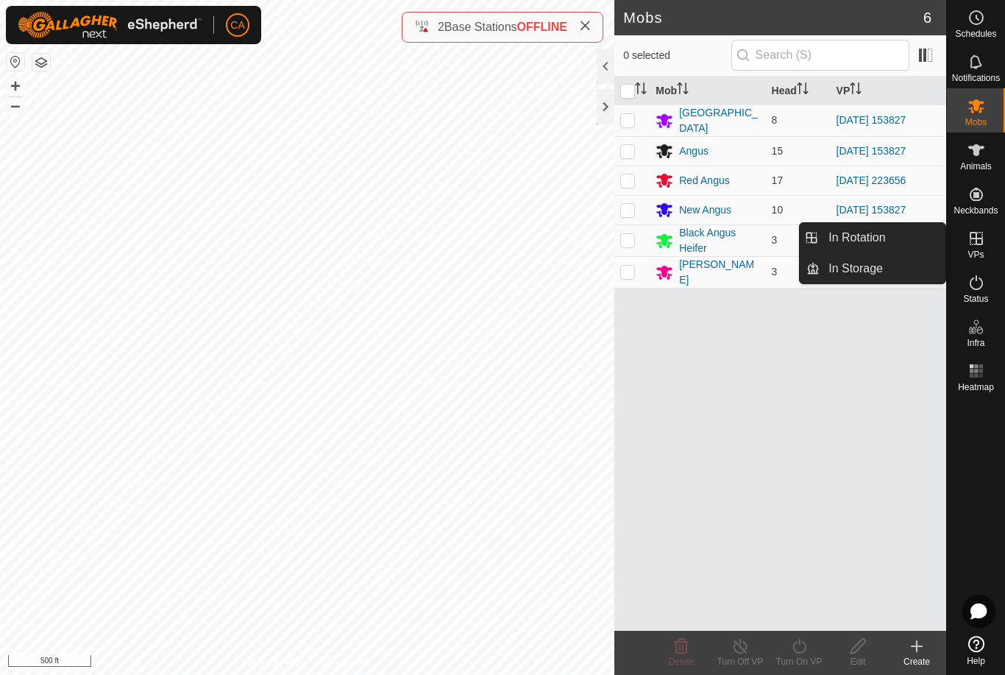
click at [882, 239] on span "In Rotation" at bounding box center [857, 238] width 57 height 18
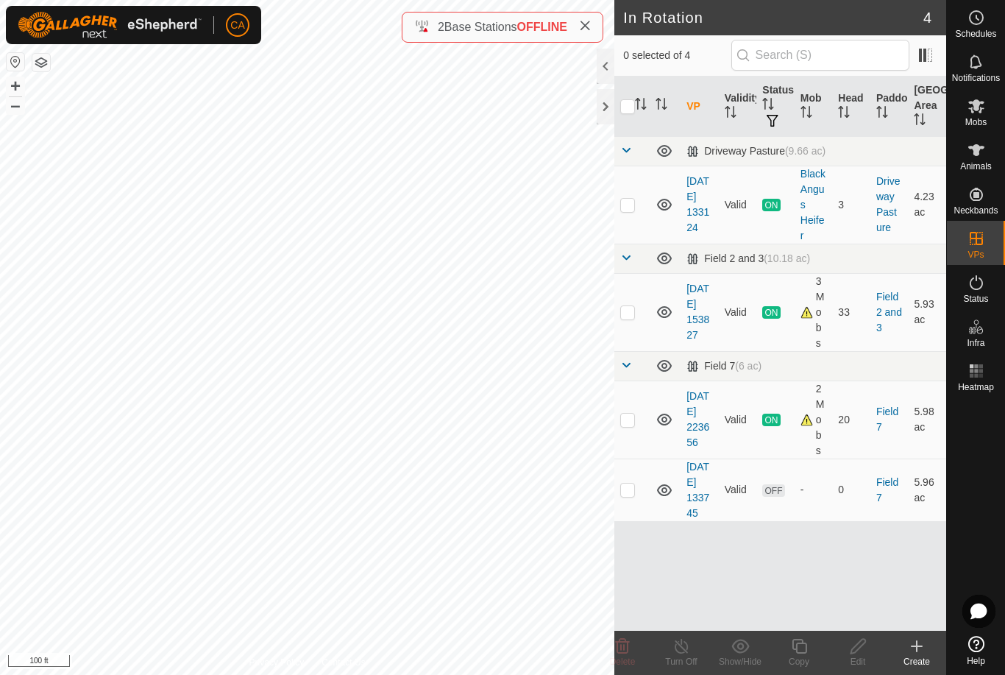
click at [634, 495] on p-checkbox at bounding box center [627, 489] width 15 height 12
click at [639, 660] on div "Delete" at bounding box center [622, 661] width 59 height 13
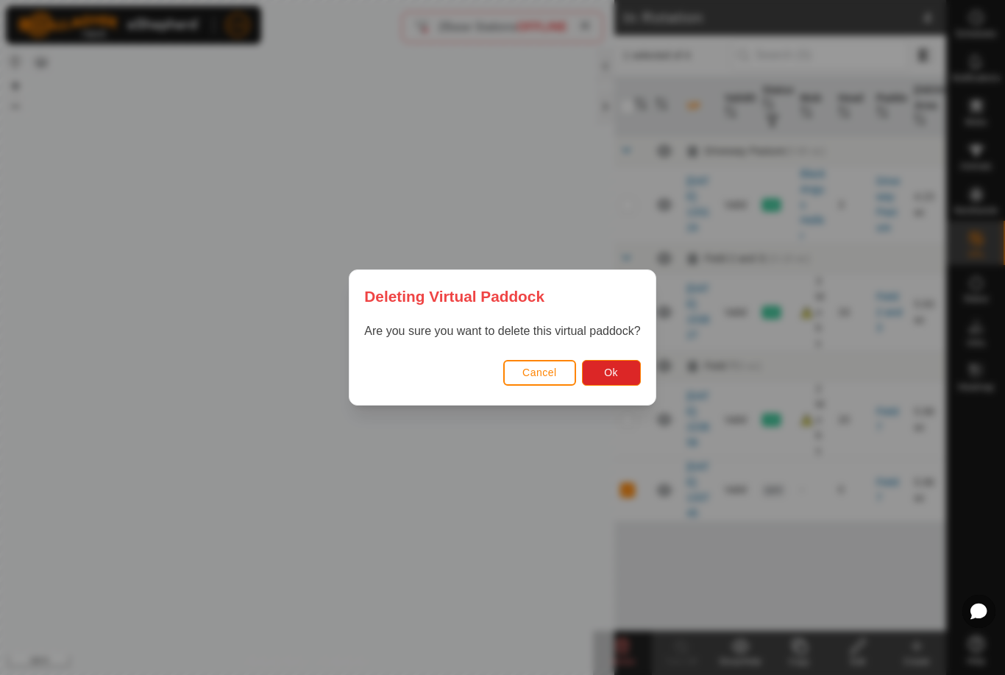
click at [624, 363] on button "Ok" at bounding box center [611, 373] width 59 height 26
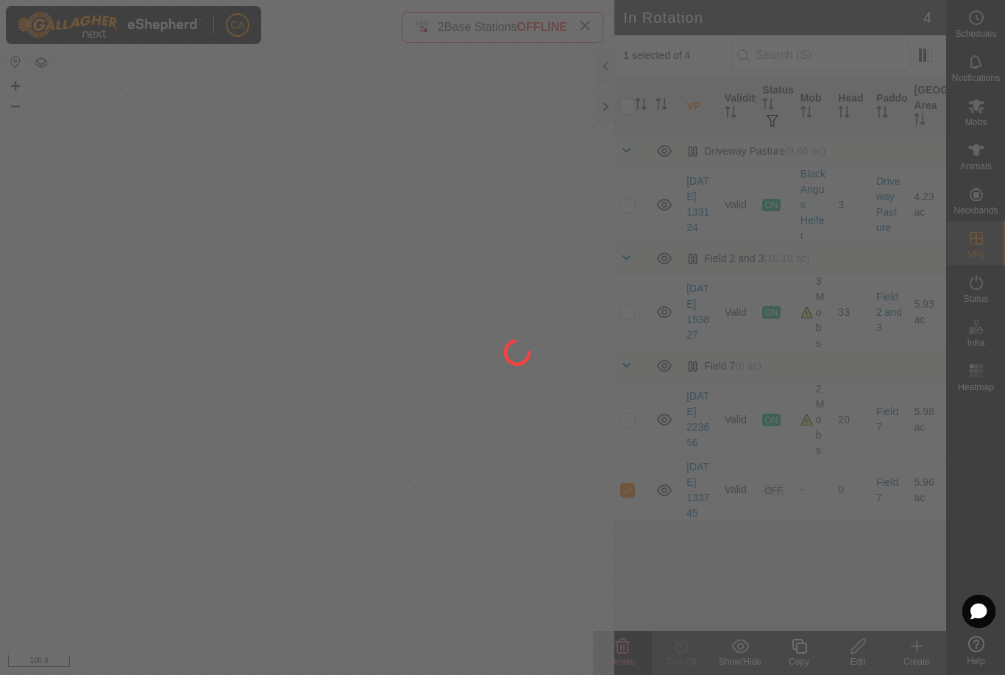
checkbox input "false"
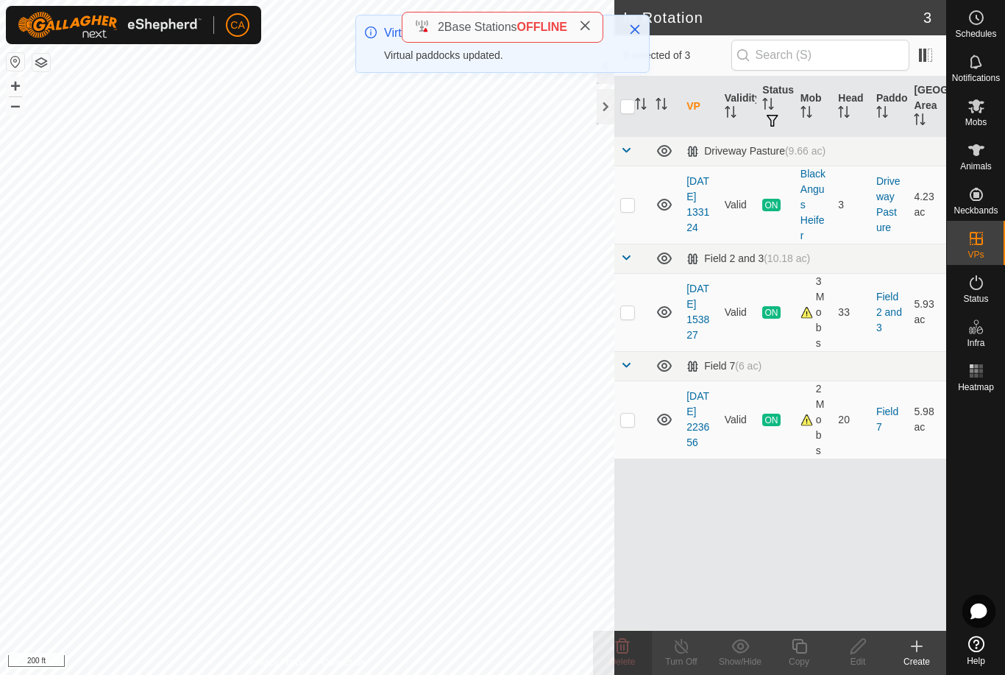
click at [40, 56] on button "button" at bounding box center [41, 63] width 18 height 18
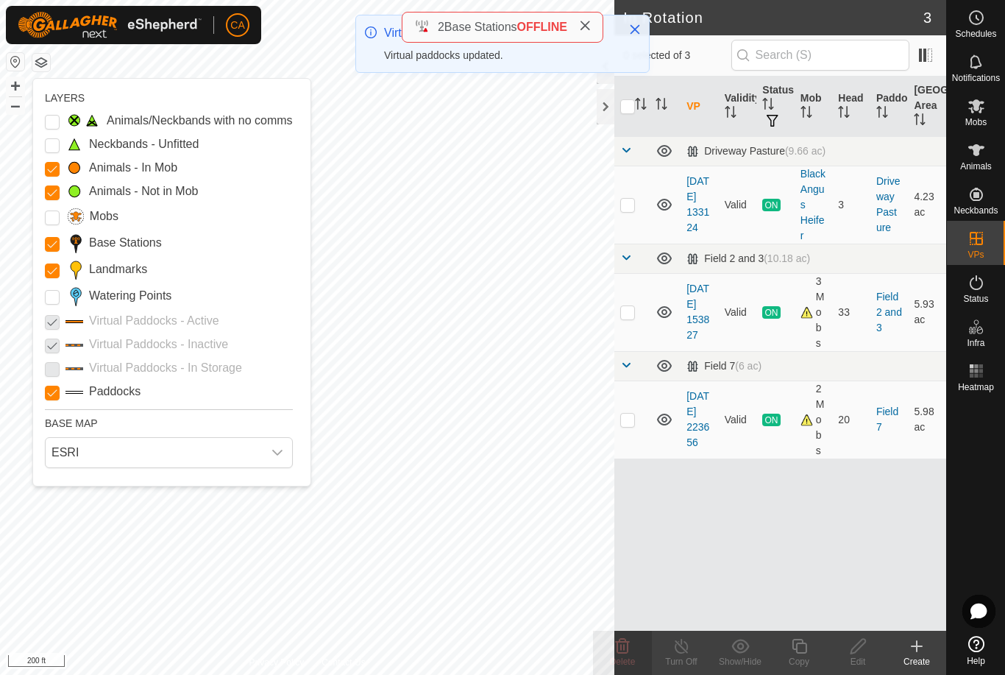
click at [49, 269] on input "Landmarks" at bounding box center [52, 270] width 15 height 15
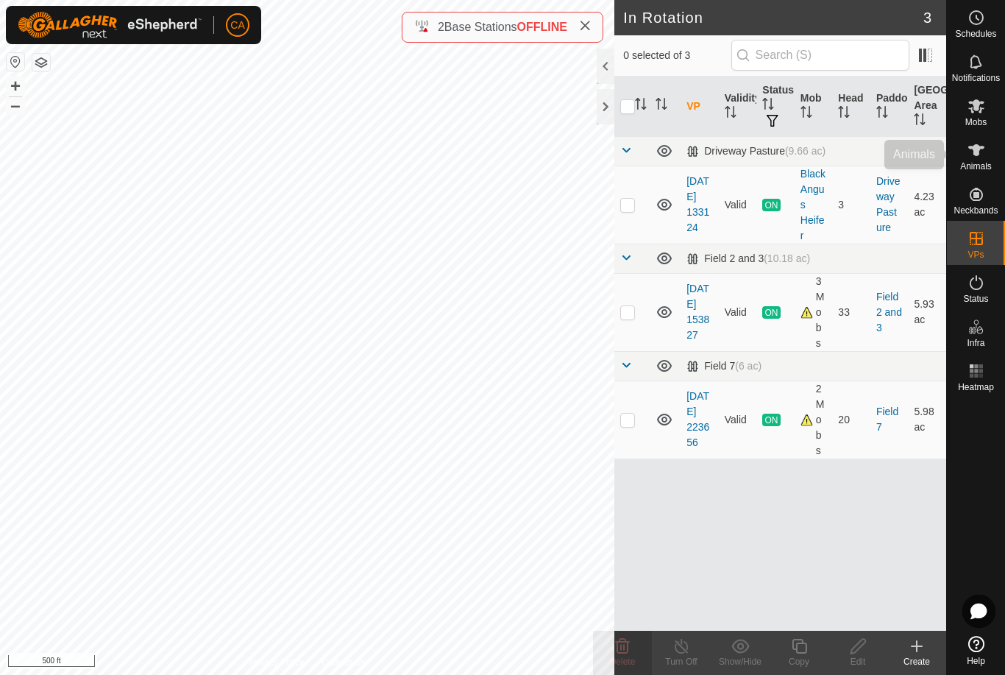
click at [979, 159] on es-animals-svg-icon at bounding box center [976, 150] width 26 height 24
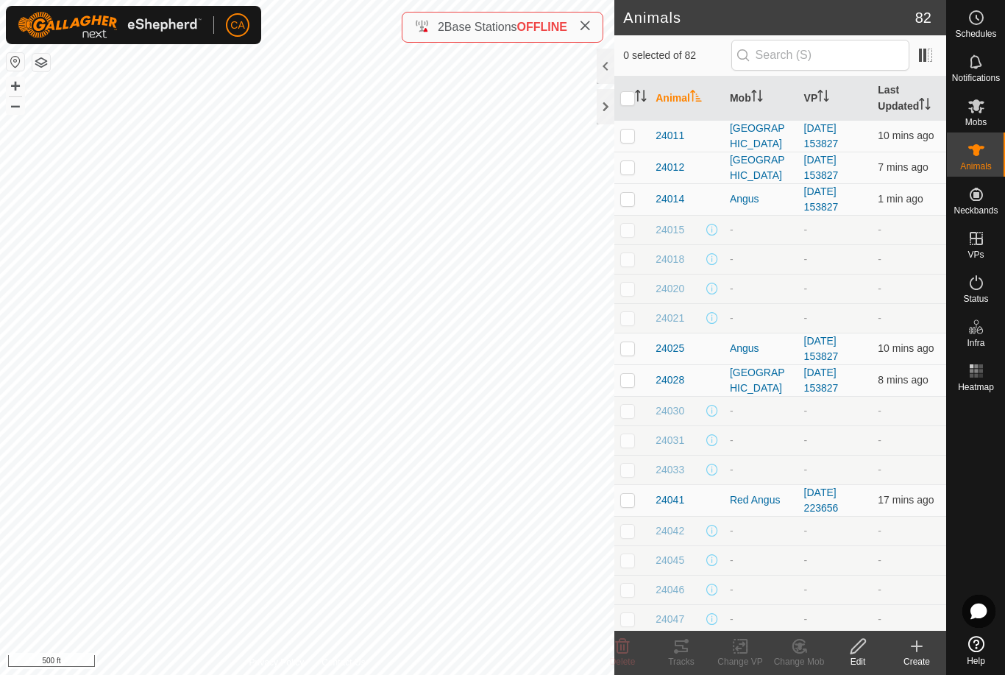
click at [761, 96] on icon "Activate to sort" at bounding box center [757, 96] width 12 height 12
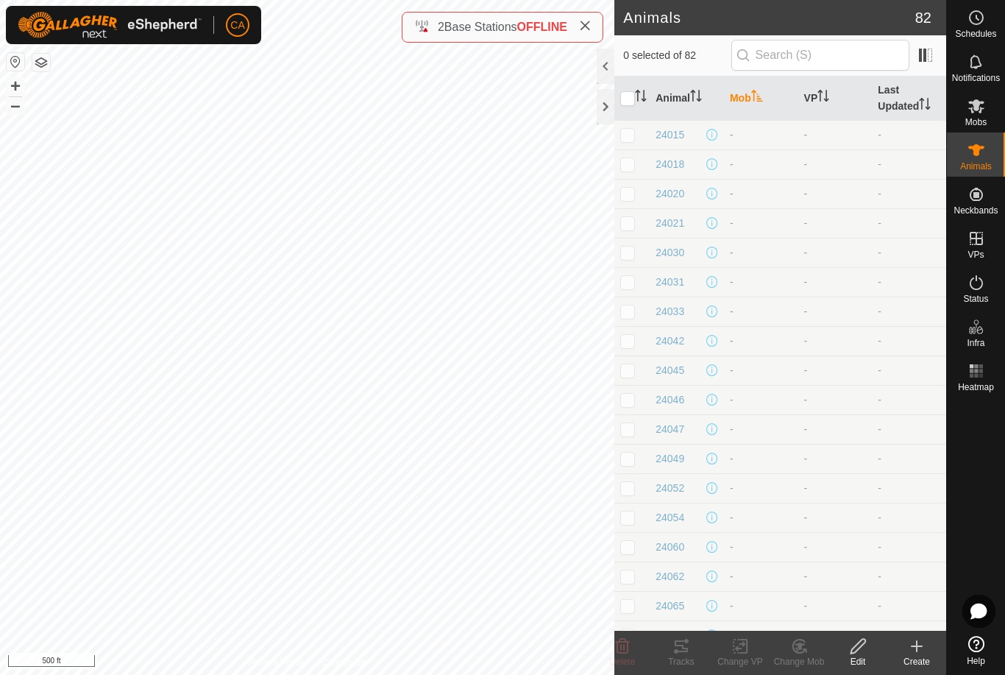
click at [747, 104] on th "Mob" at bounding box center [761, 99] width 74 height 44
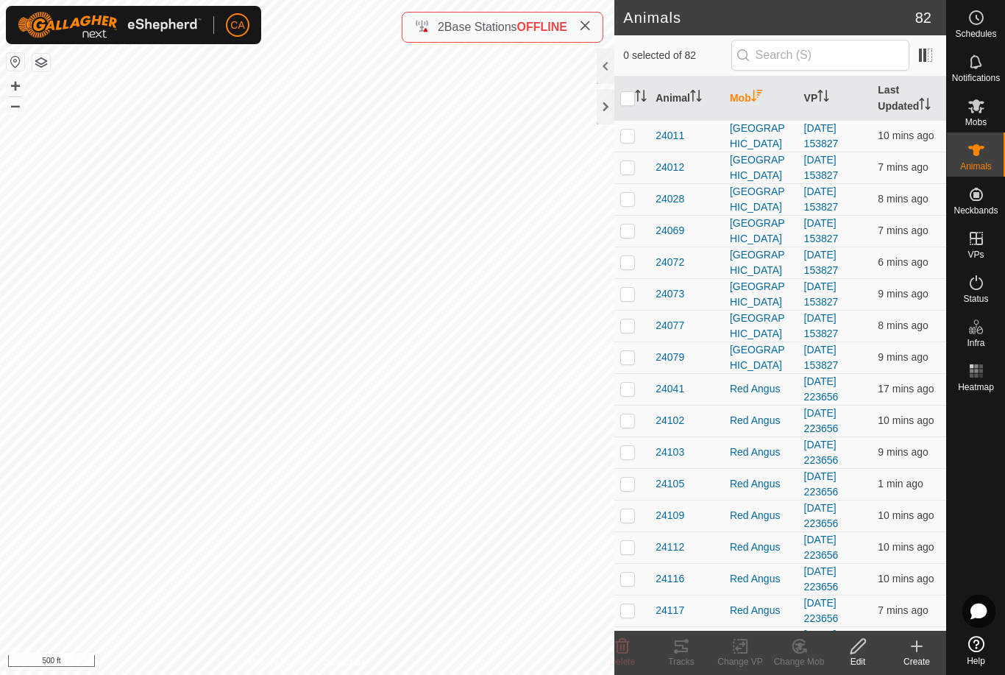
click at [746, 104] on th "Mob" at bounding box center [761, 99] width 74 height 44
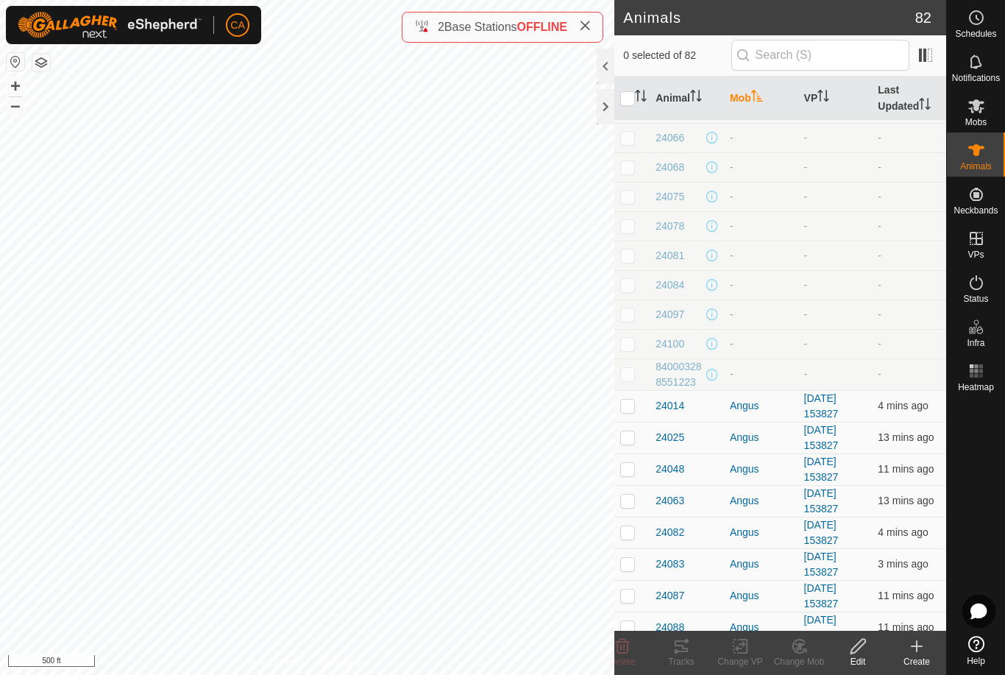
scroll to position [1231, 0]
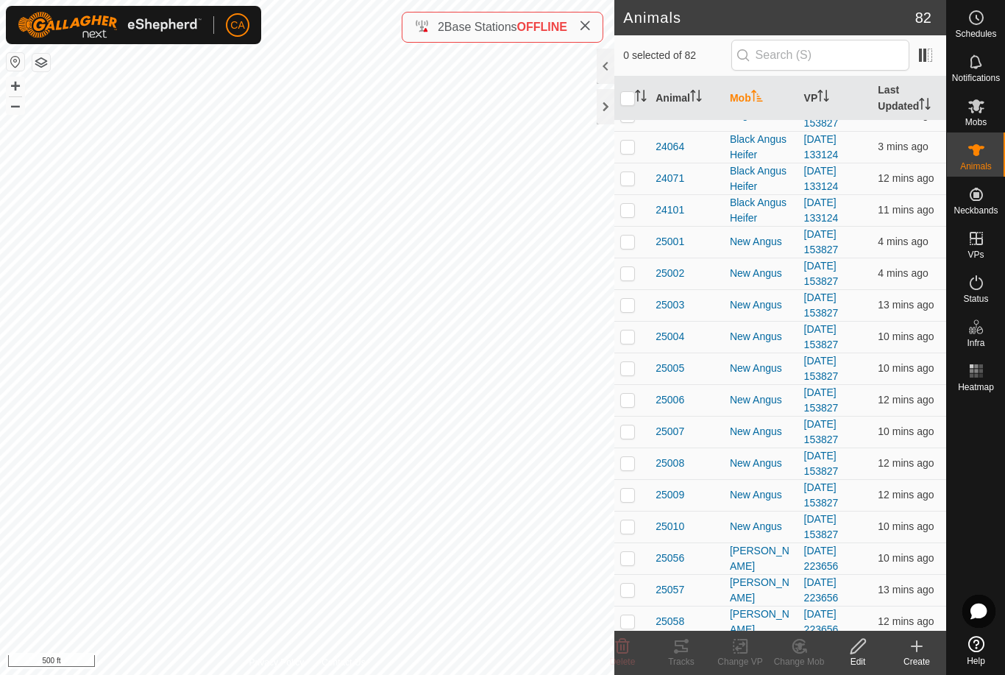
click at [634, 236] on p-checkbox at bounding box center [627, 241] width 15 height 12
checkbox input "true"
click at [629, 271] on p-checkbox at bounding box center [627, 273] width 15 height 12
checkbox input "true"
click at [627, 303] on p-checkbox at bounding box center [627, 305] width 15 height 12
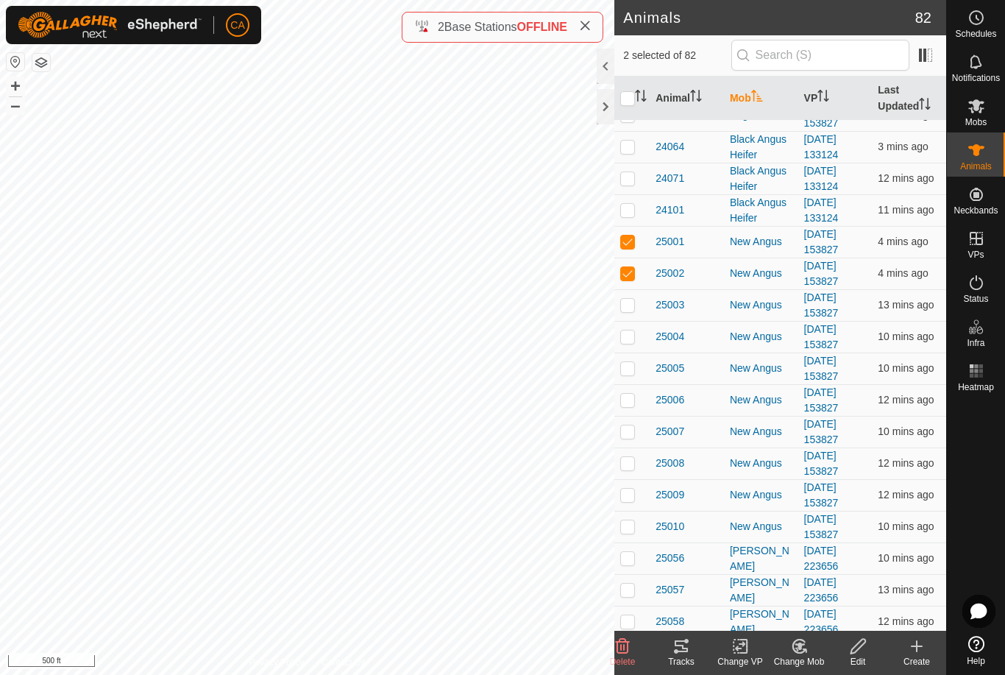
checkbox input "true"
click at [626, 335] on p-checkbox at bounding box center [627, 336] width 15 height 12
checkbox input "true"
click at [623, 369] on p-checkbox at bounding box center [627, 368] width 15 height 12
checkbox input "true"
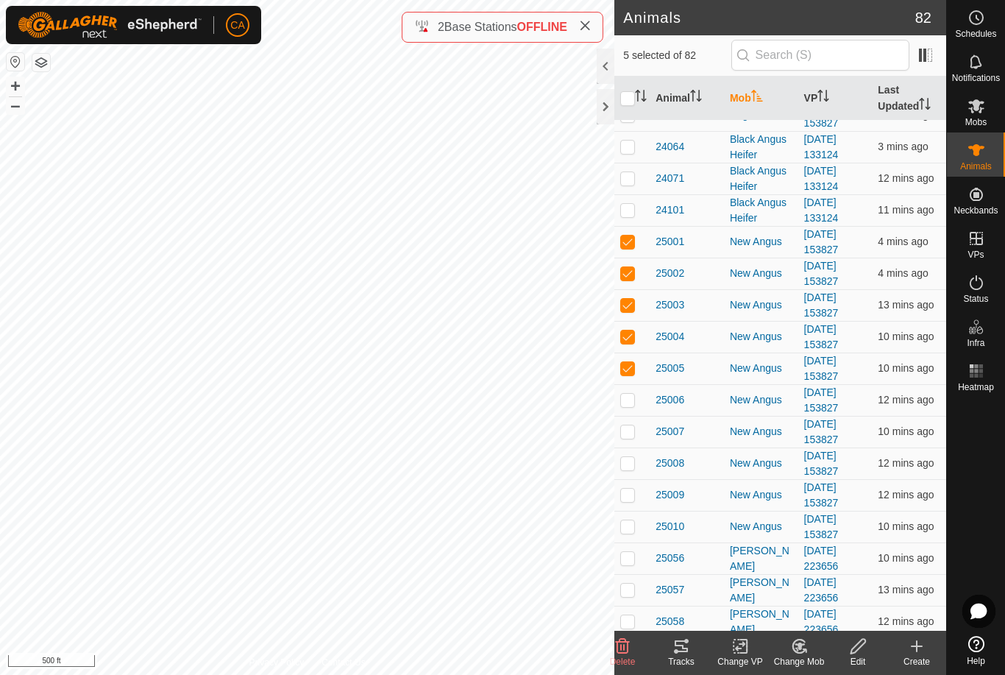
click at [623, 398] on p-checkbox at bounding box center [627, 400] width 15 height 12
checkbox input "true"
click at [625, 430] on p-checkbox at bounding box center [627, 431] width 15 height 12
checkbox input "true"
click at [631, 465] on p-checkbox at bounding box center [627, 463] width 15 height 12
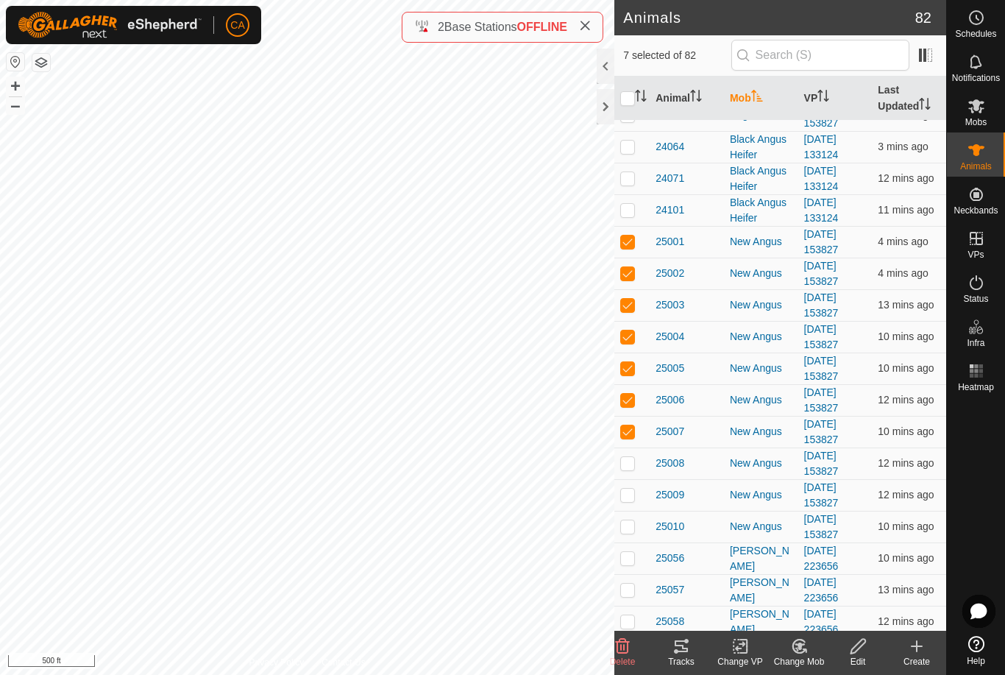
checkbox input "true"
click at [636, 492] on td at bounding box center [631, 495] width 35 height 32
checkbox input "true"
click at [637, 520] on td at bounding box center [631, 527] width 35 height 32
checkbox input "true"
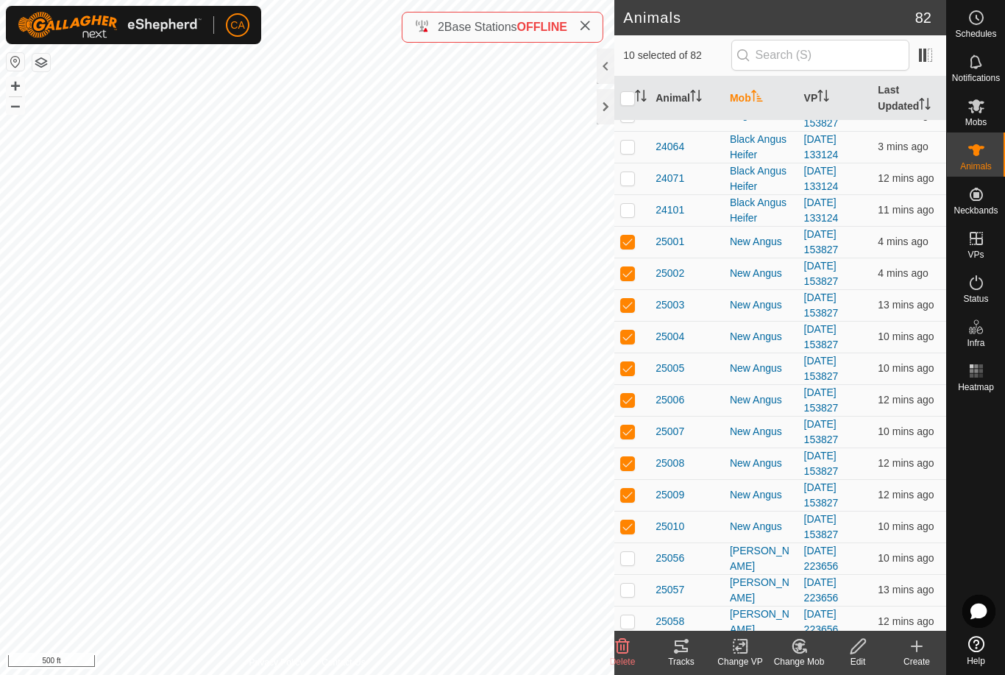
click at [690, 646] on tracks-svg-icon at bounding box center [681, 646] width 59 height 18
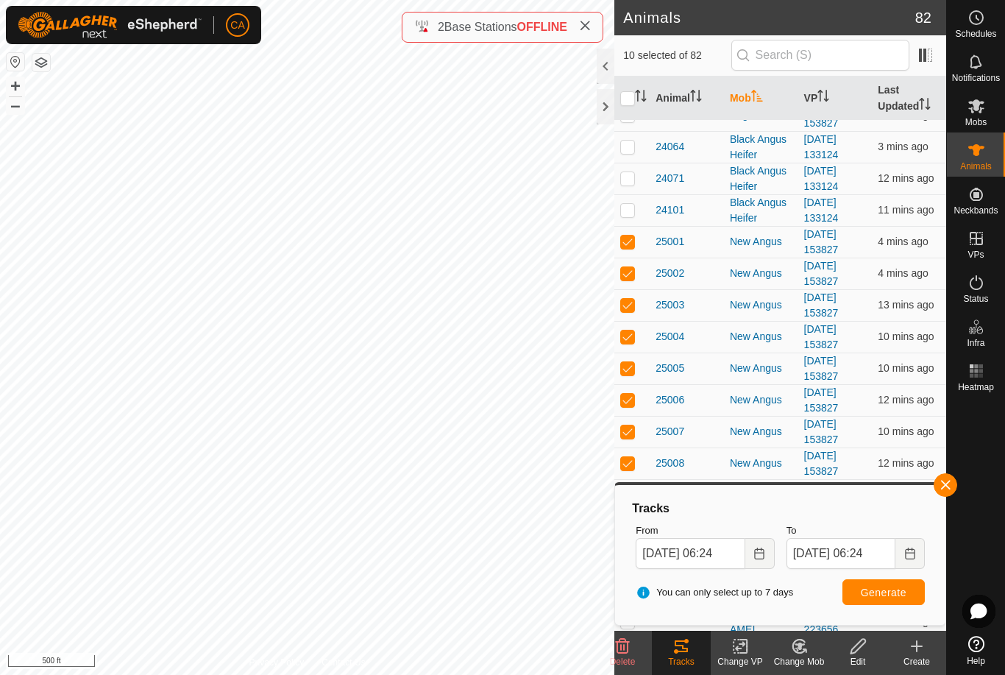
click at [710, 536] on label "From" at bounding box center [705, 530] width 138 height 15
click at [710, 538] on input "[DATE] 06:24" at bounding box center [690, 553] width 109 height 31
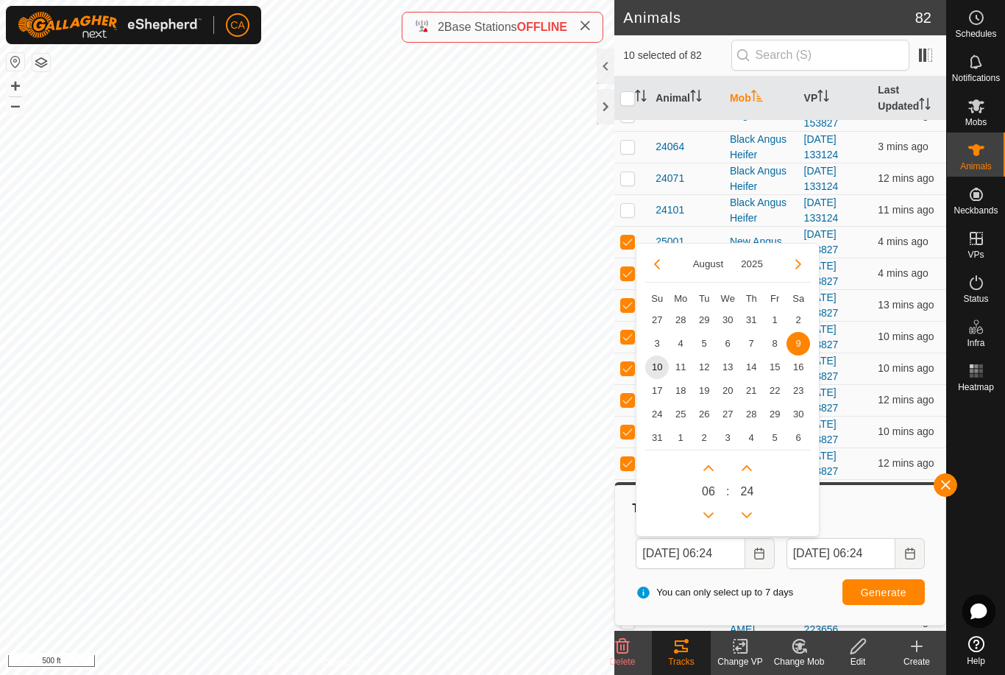
click at [653, 366] on span "10" at bounding box center [657, 367] width 24 height 24
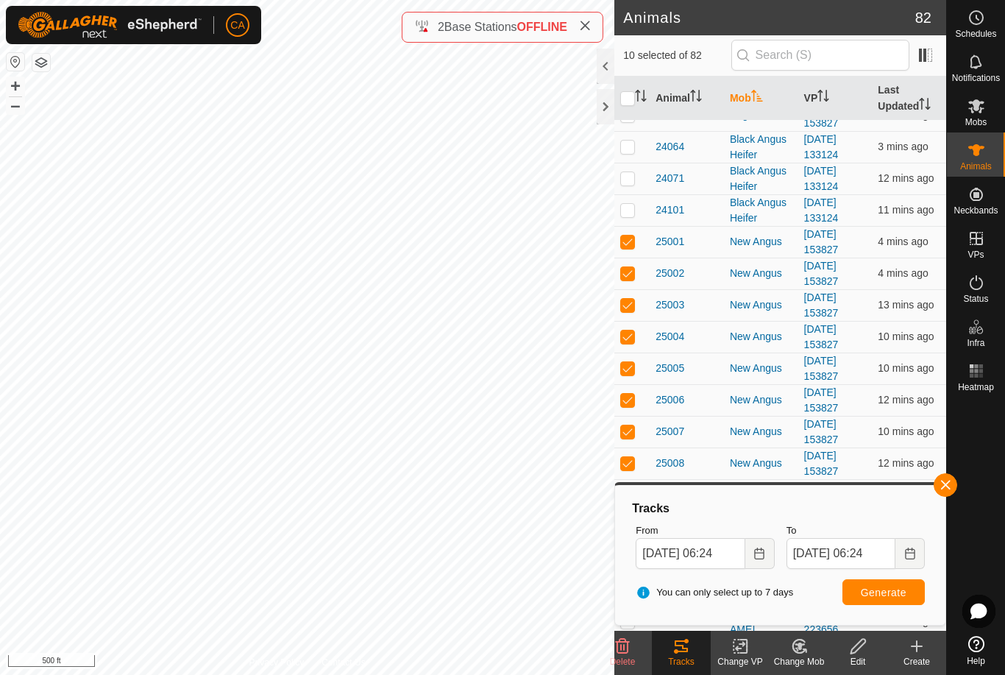
click at [889, 594] on span "Generate" at bounding box center [884, 592] width 46 height 12
click at [726, 548] on input "[DATE] 06:24" at bounding box center [690, 553] width 109 height 31
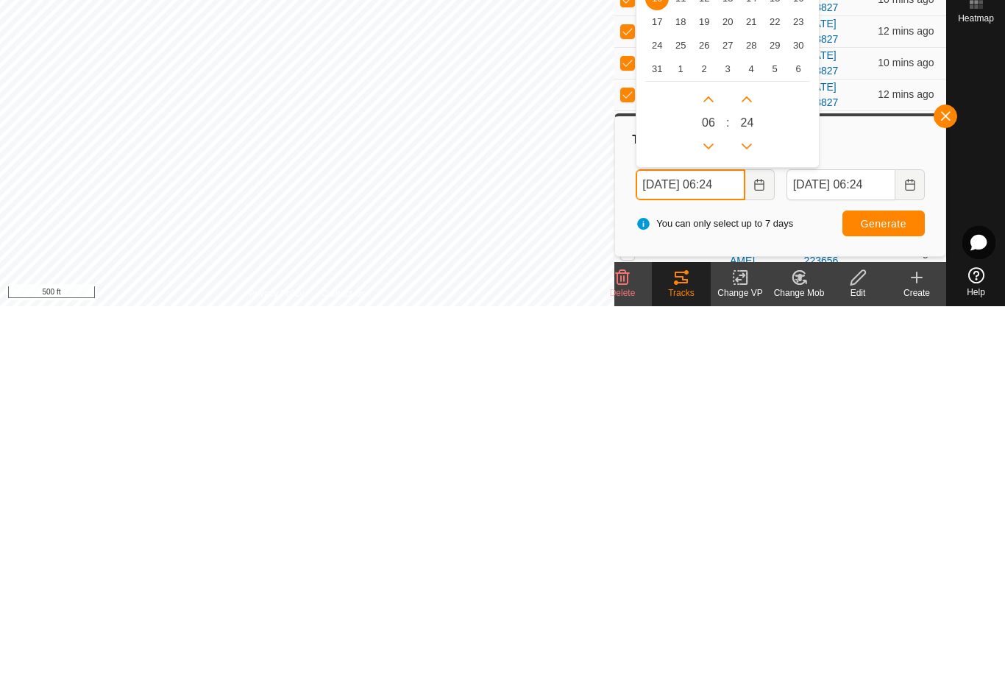
click at [706, 462] on icon "Next Hour" at bounding box center [709, 468] width 12 height 12
type input "[DATE] 07:24"
click at [712, 462] on icon "Next Hour" at bounding box center [709, 468] width 12 height 12
click at [710, 509] on icon "Previous Hour" at bounding box center [709, 515] width 12 height 12
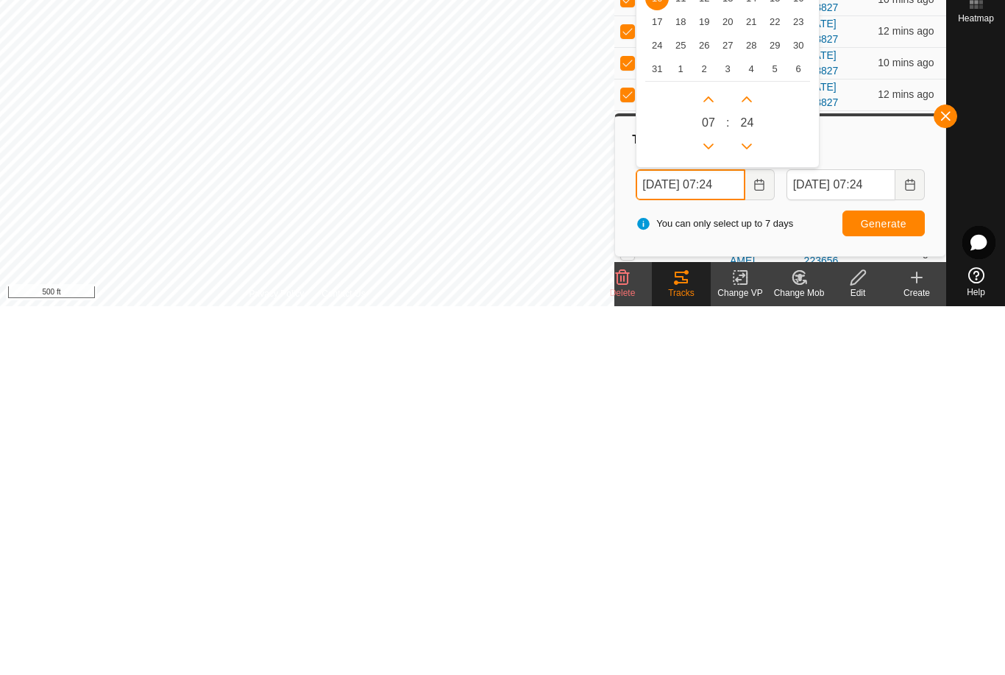
click at [713, 512] on icon "Previous Hour" at bounding box center [708, 515] width 10 height 6
click at [713, 503] on button "Previous Hour" at bounding box center [709, 515] width 24 height 24
click at [713, 509] on icon "Previous Hour" at bounding box center [709, 515] width 12 height 12
click at [712, 509] on icon "Previous Hour" at bounding box center [709, 515] width 12 height 12
click at [707, 509] on icon "Previous Hour" at bounding box center [709, 515] width 12 height 12
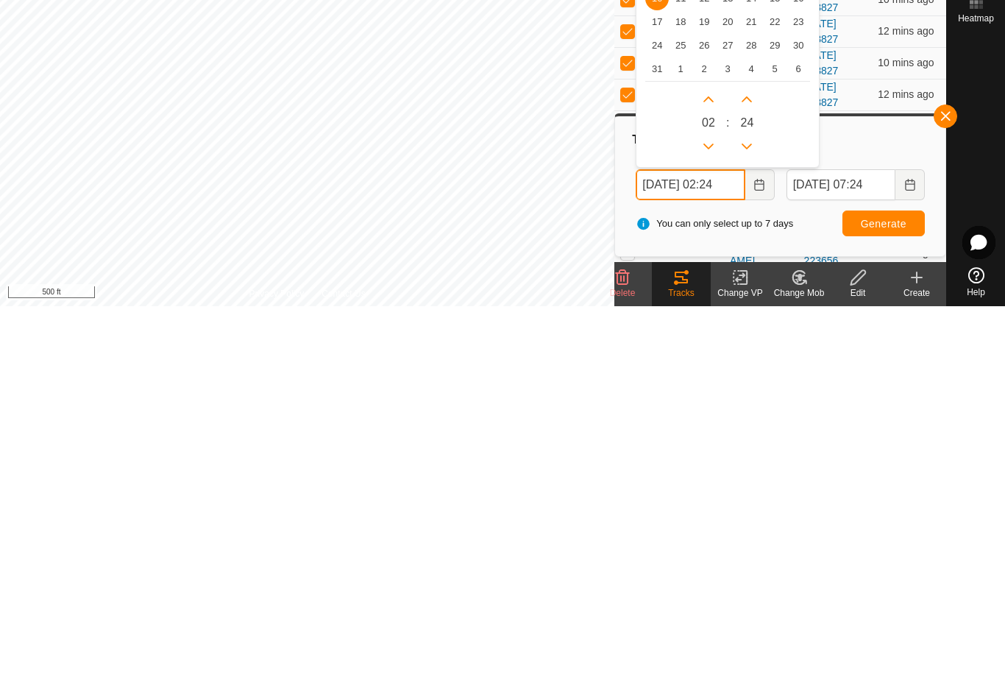
click at [703, 503] on button "Previous Hour" at bounding box center [709, 515] width 24 height 24
type input "[DATE] 00:24"
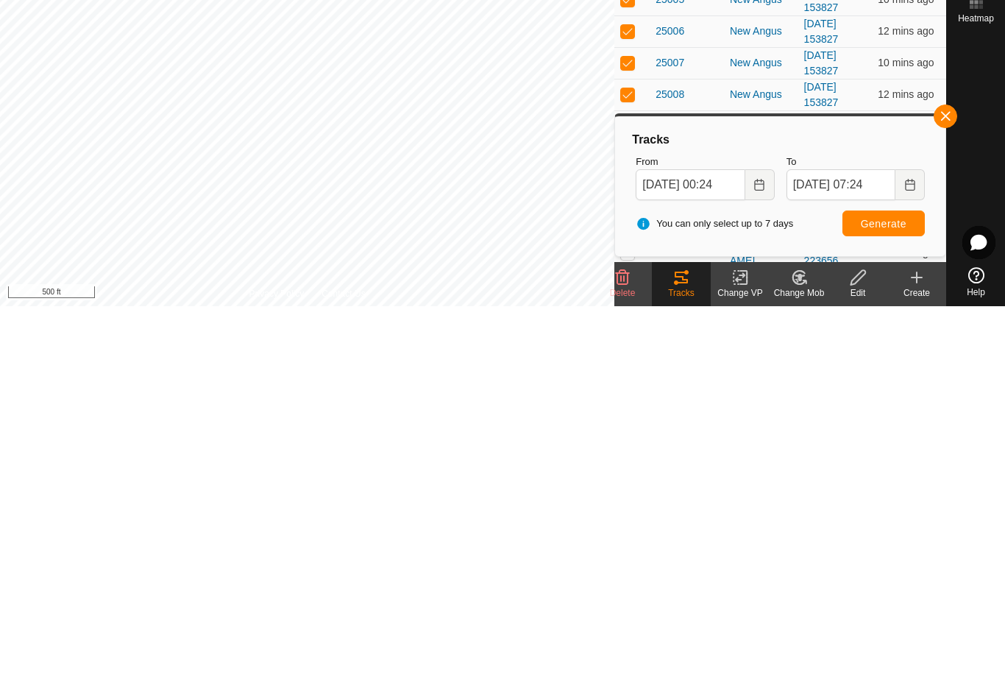
click at [900, 579] on button "Generate" at bounding box center [884, 592] width 82 height 26
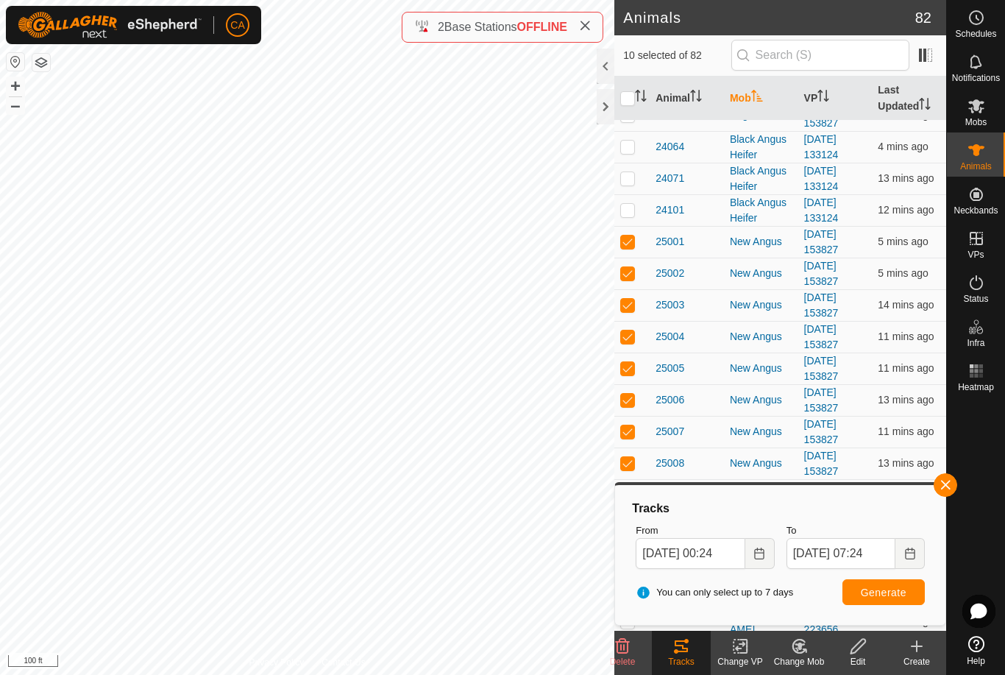
click at [630, 94] on input "checkbox" at bounding box center [627, 98] width 15 height 15
checkbox input "true"
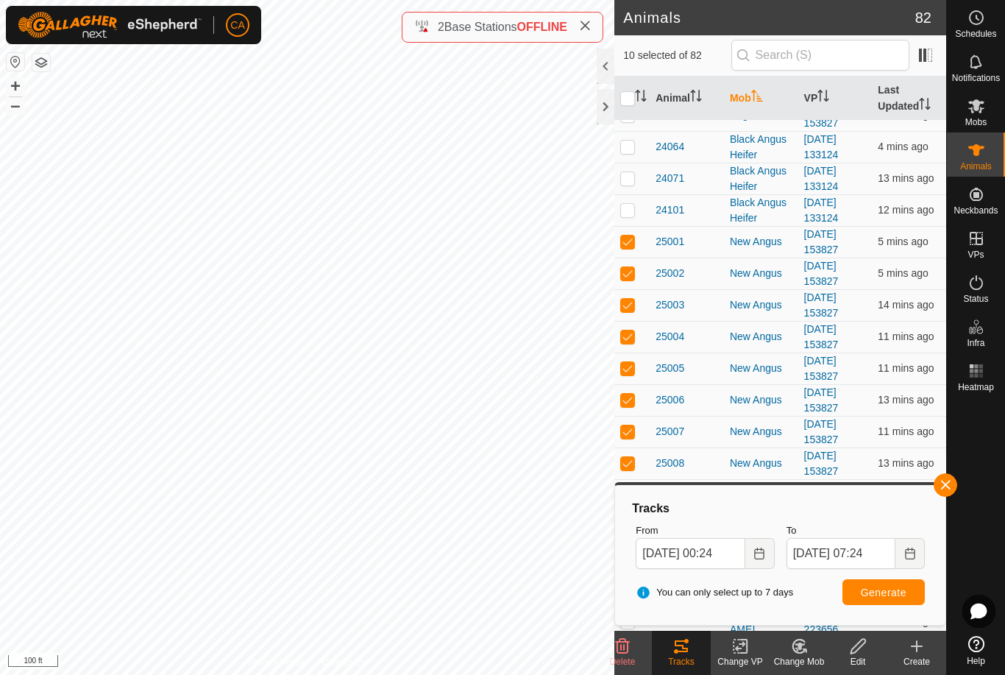
checkbox input "true"
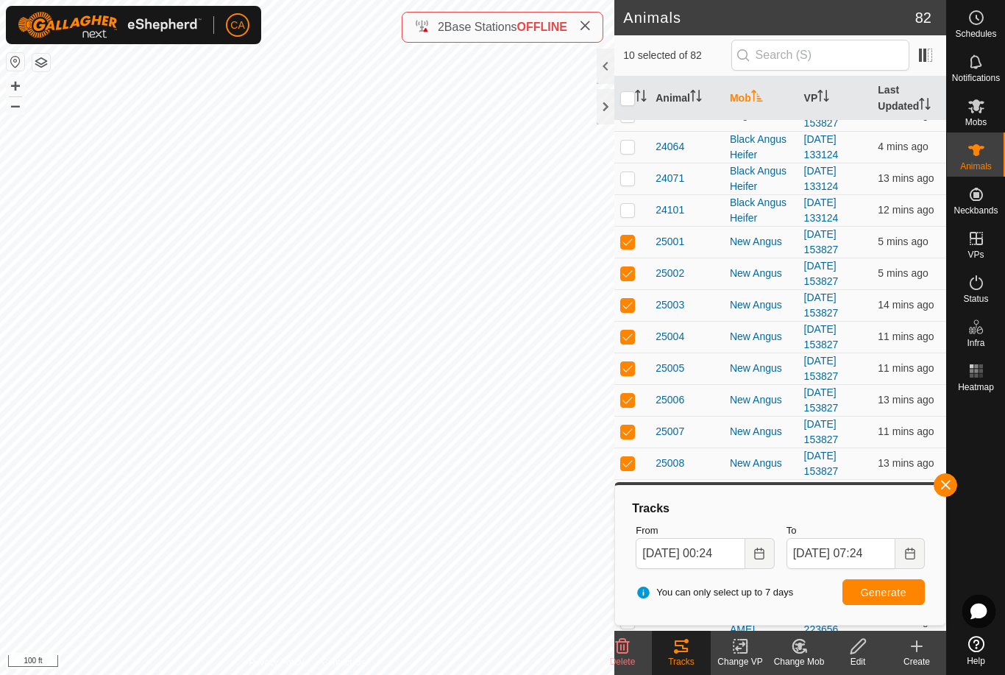
checkbox input "true"
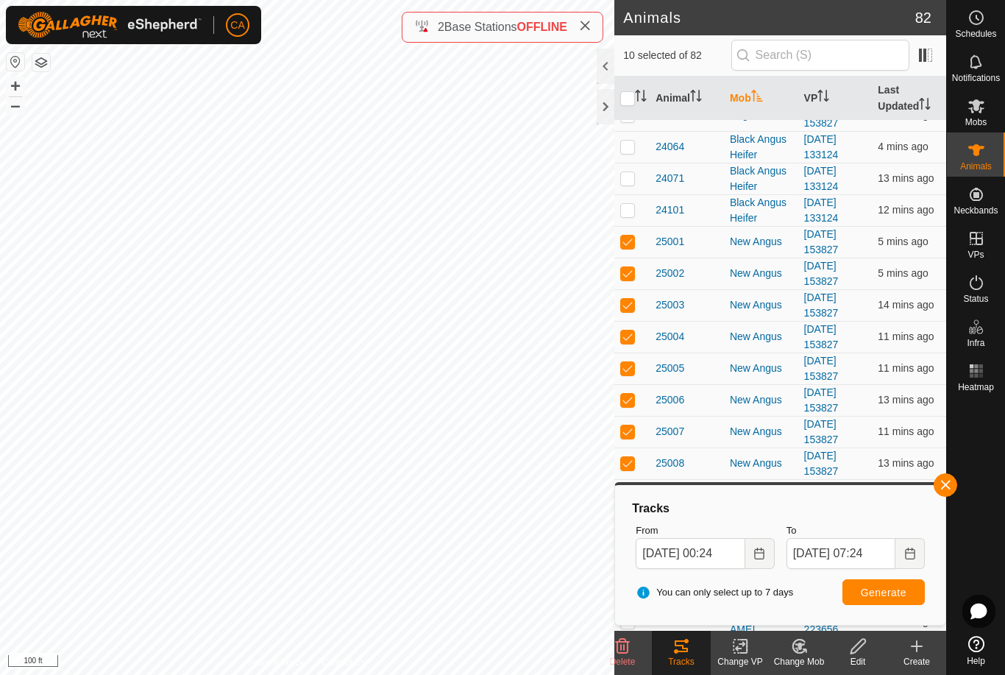
checkbox input "true"
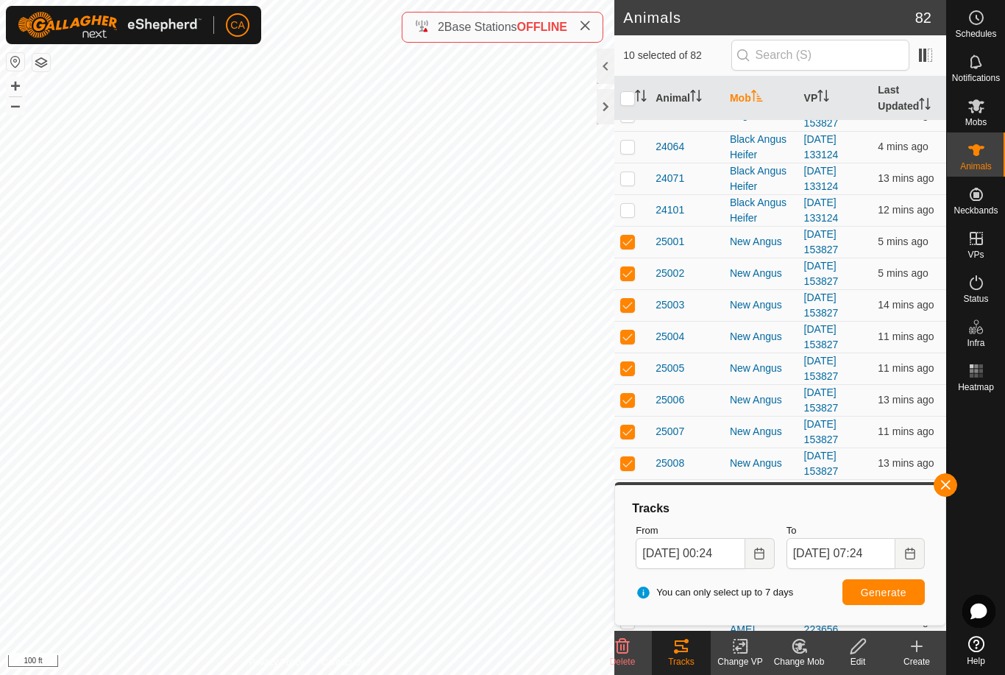
checkbox input "true"
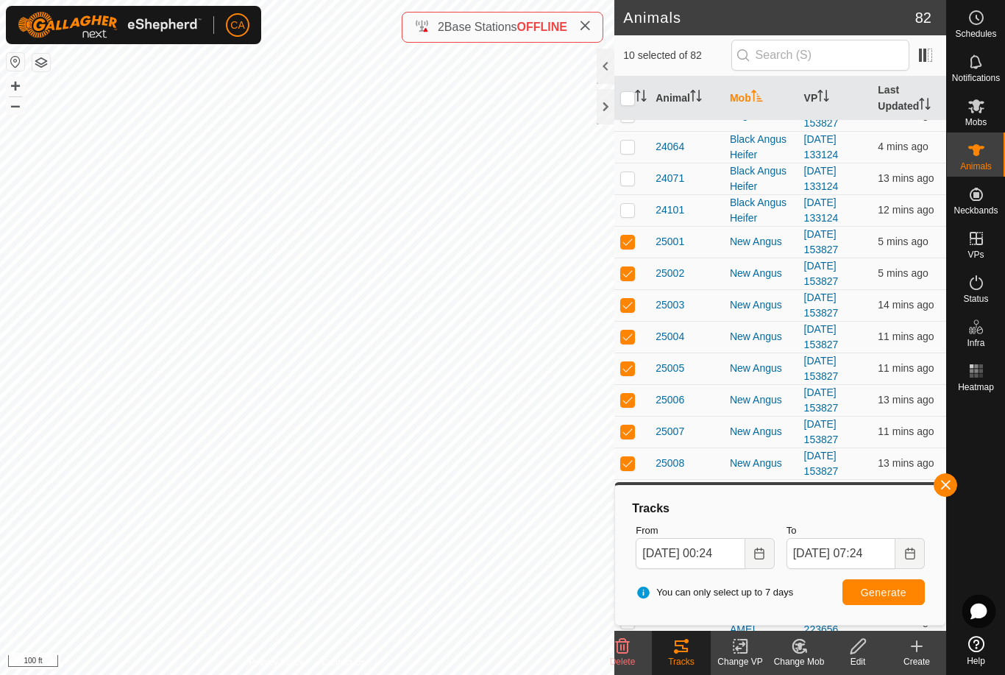
checkbox input "true"
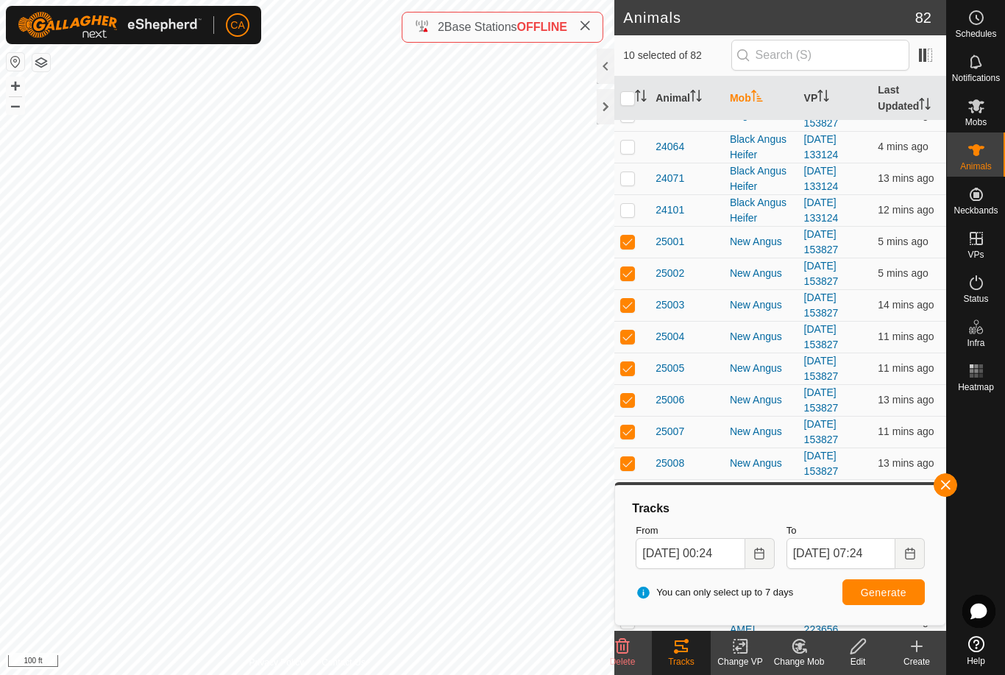
checkbox input "true"
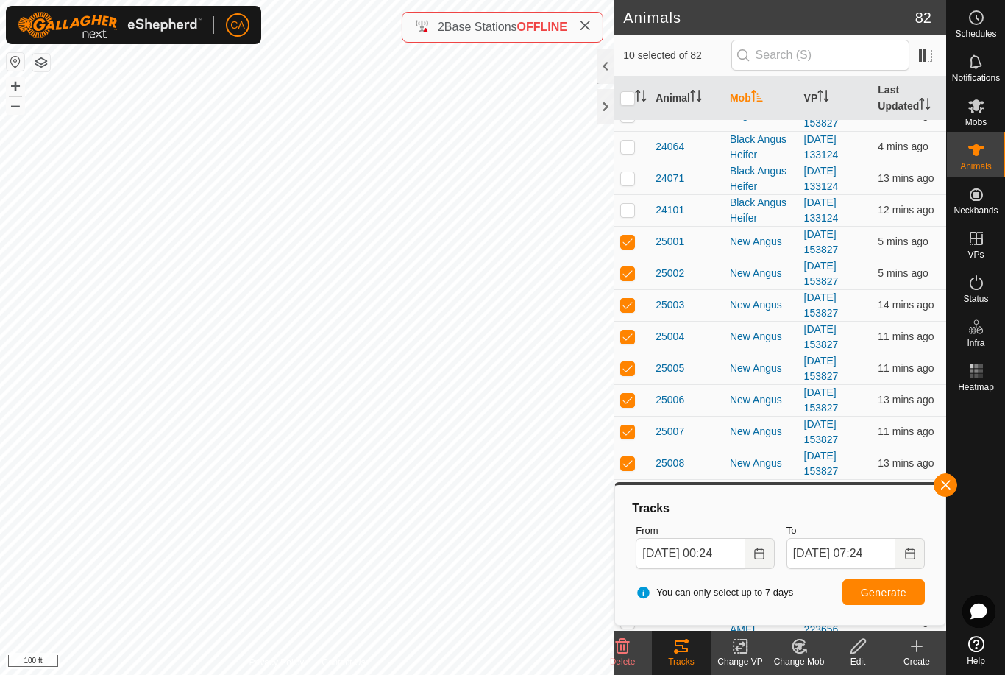
checkbox input "true"
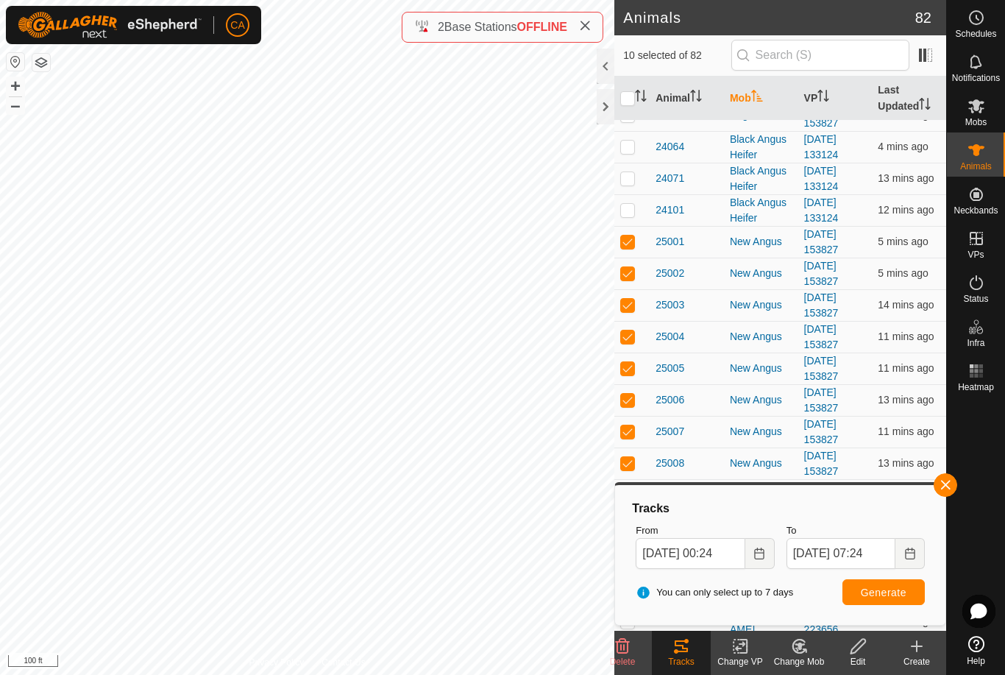
checkbox input "true"
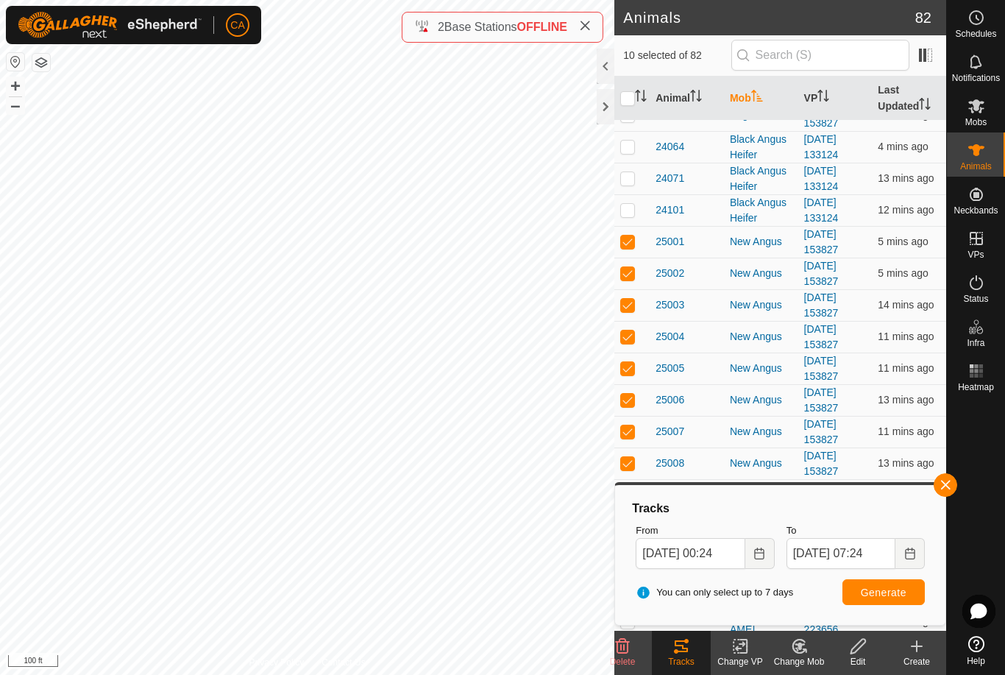
checkbox input "true"
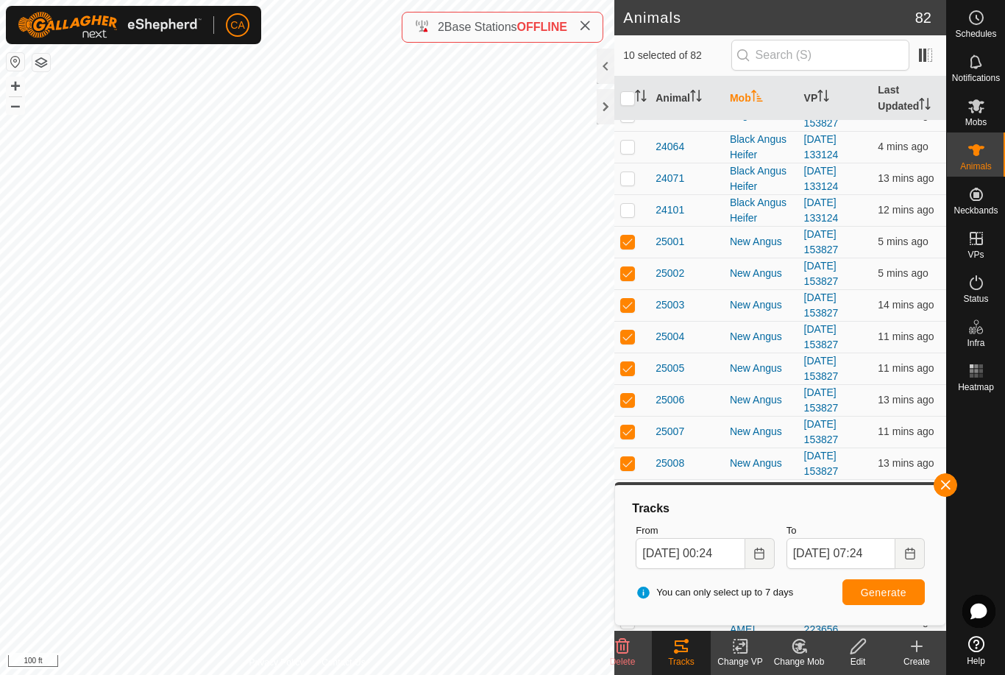
checkbox input "true"
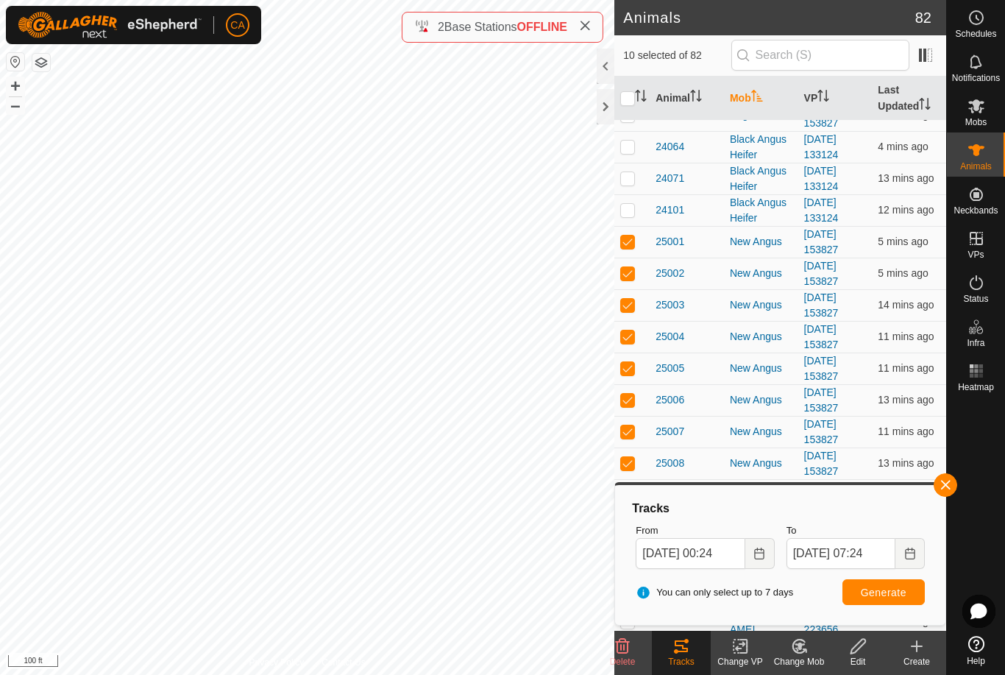
checkbox input "true"
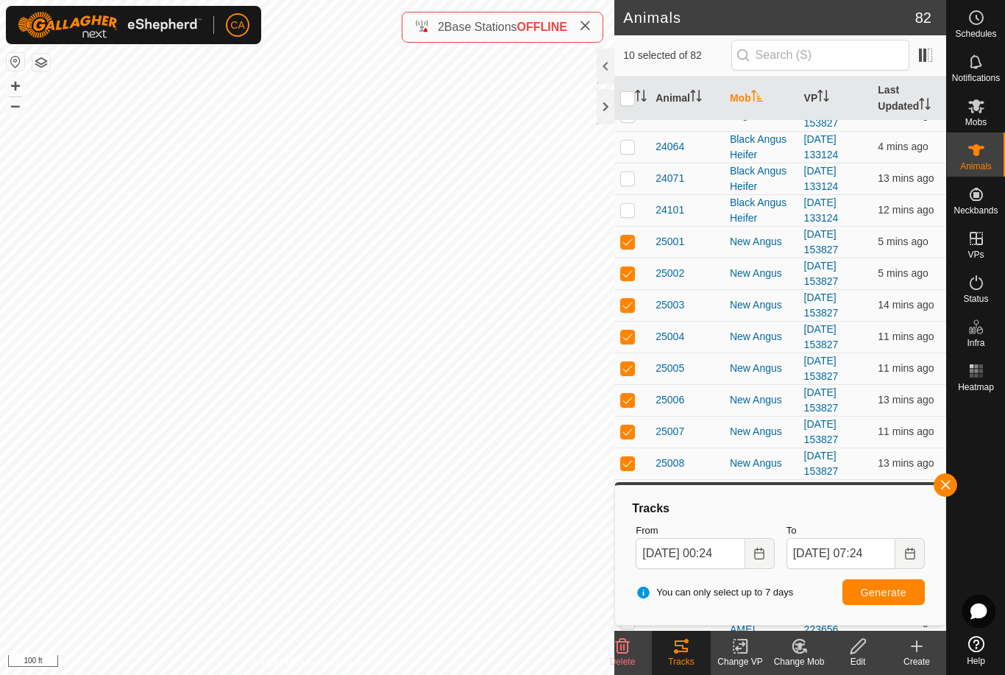
checkbox input "true"
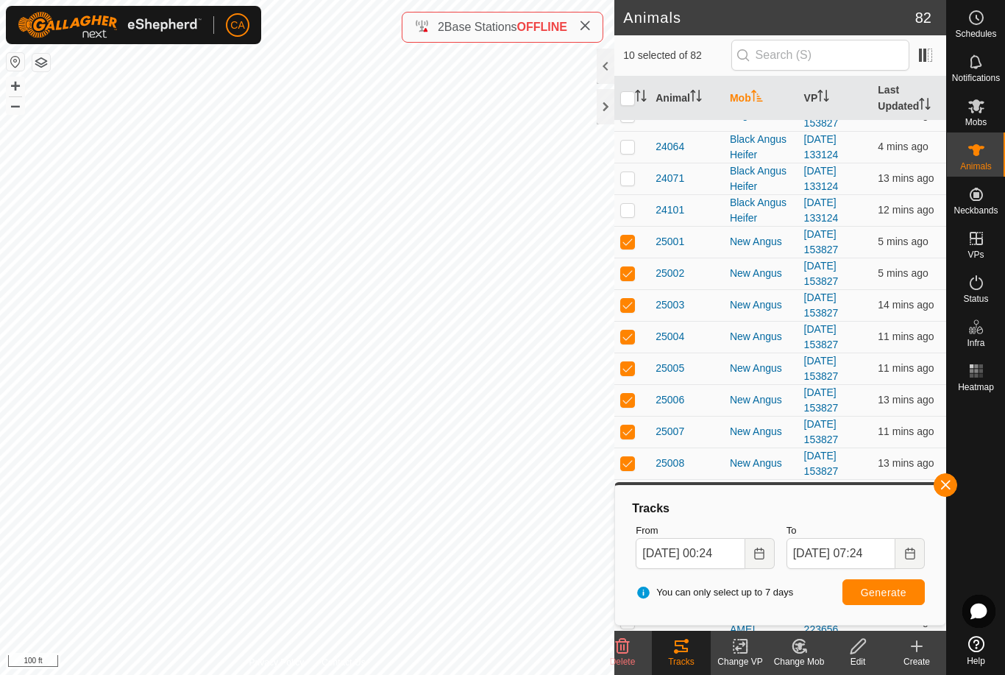
checkbox input "true"
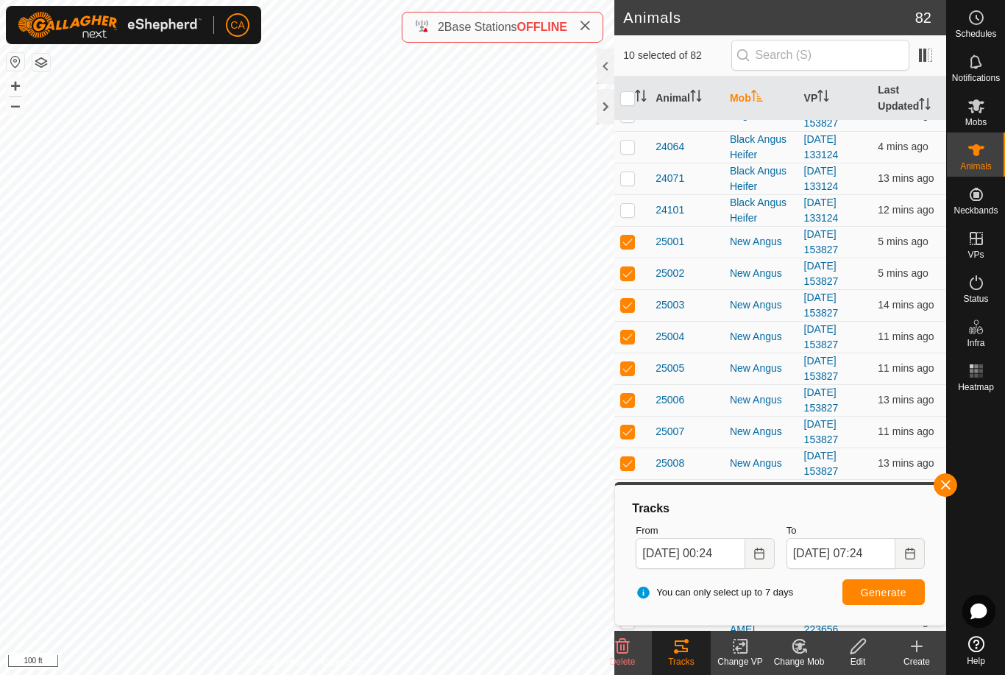
checkbox input "true"
click at [629, 93] on input "checkbox" at bounding box center [627, 98] width 15 height 15
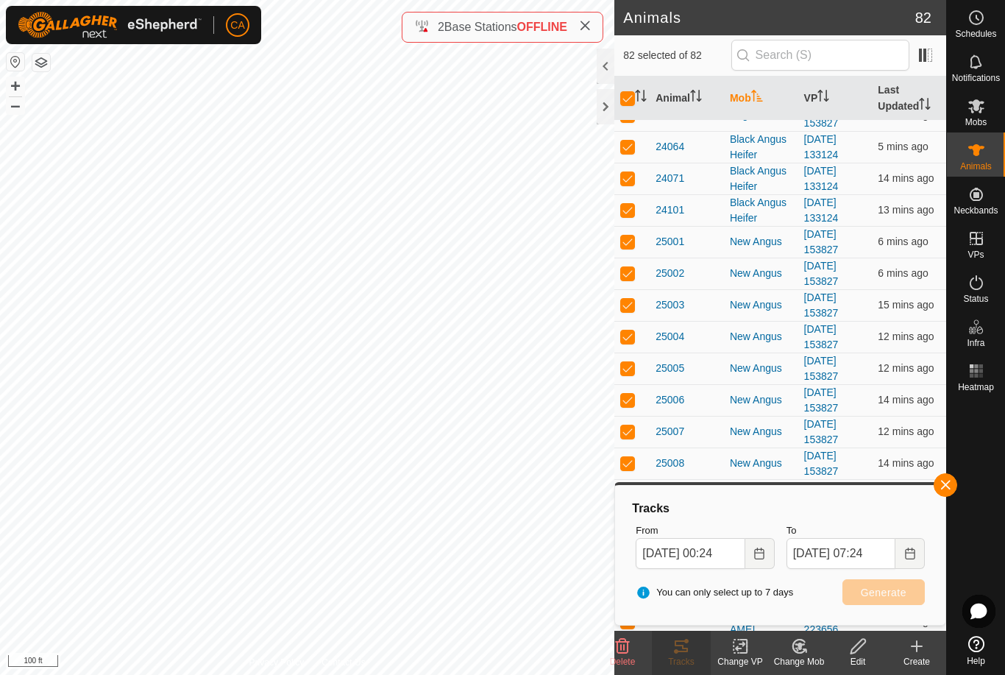
checkbox input "false"
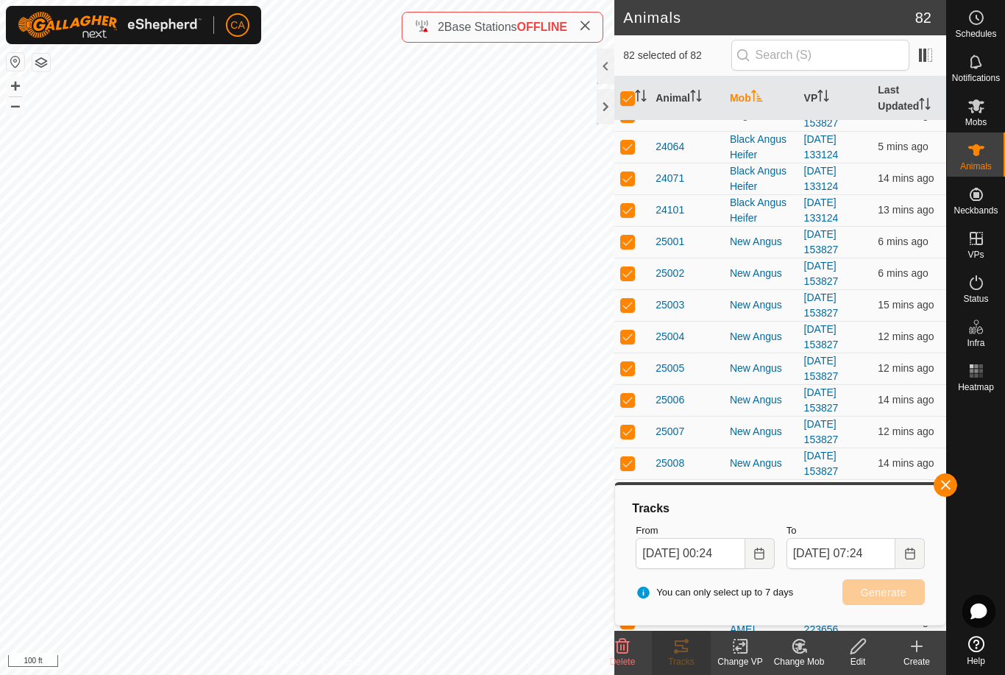
checkbox input "false"
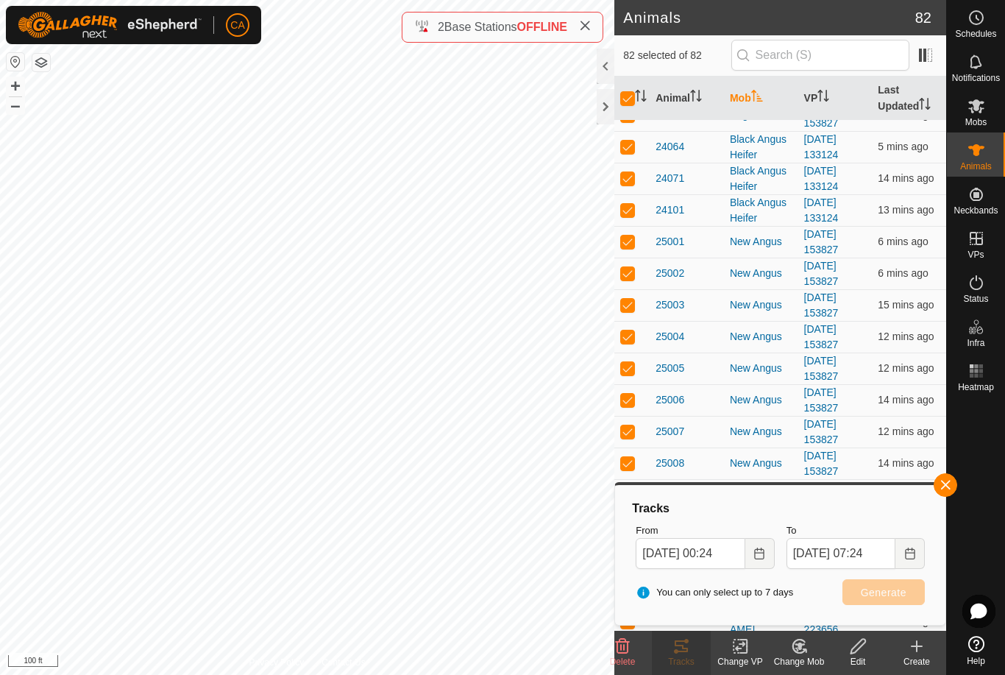
checkbox input "false"
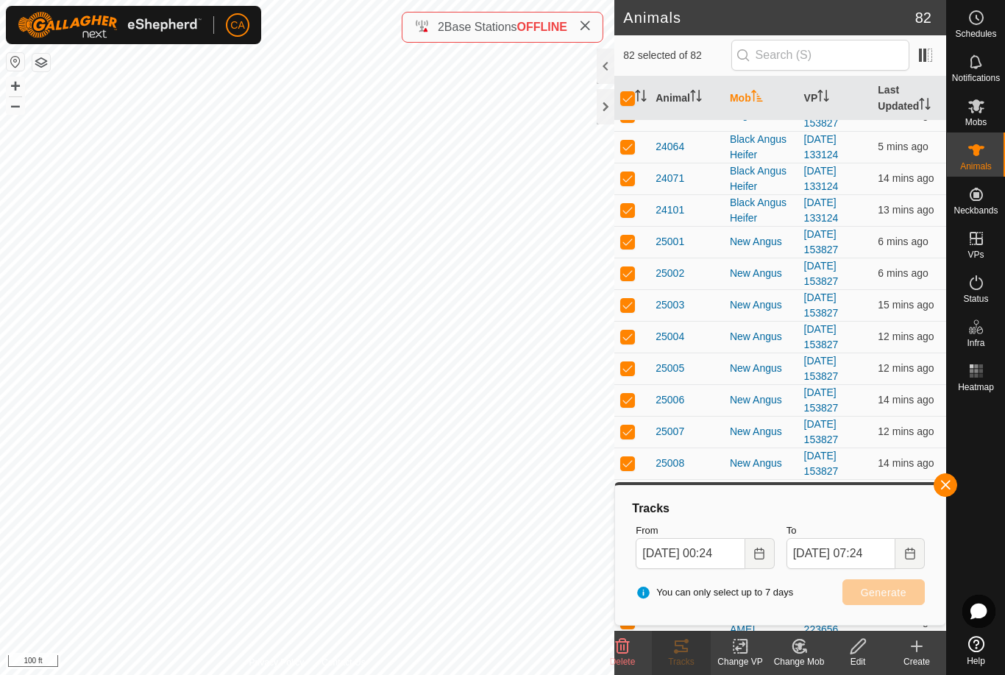
checkbox input "false"
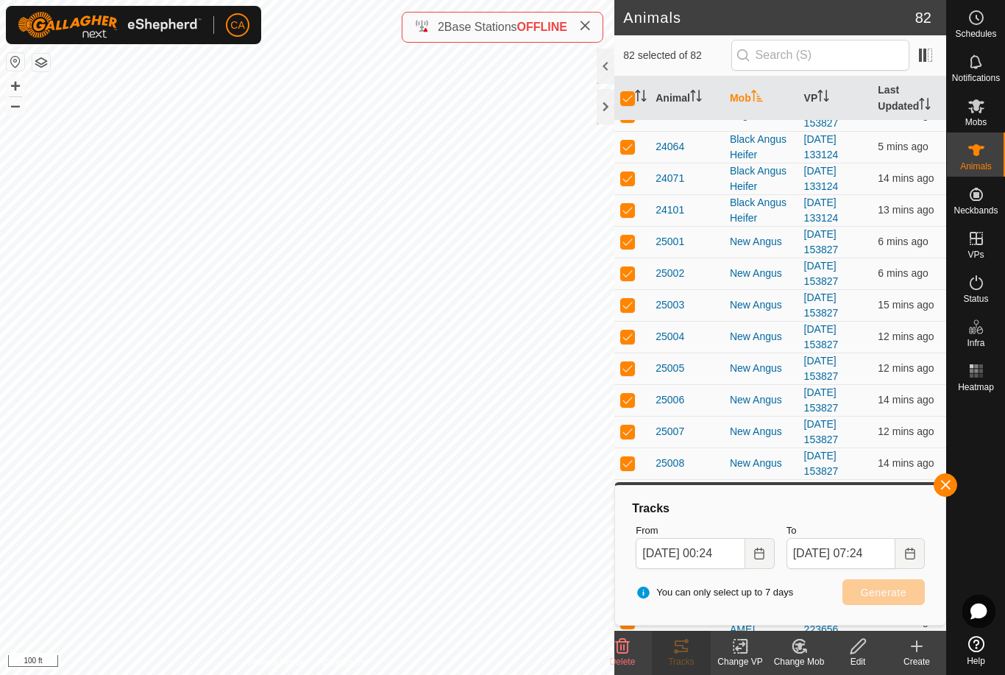
checkbox input "false"
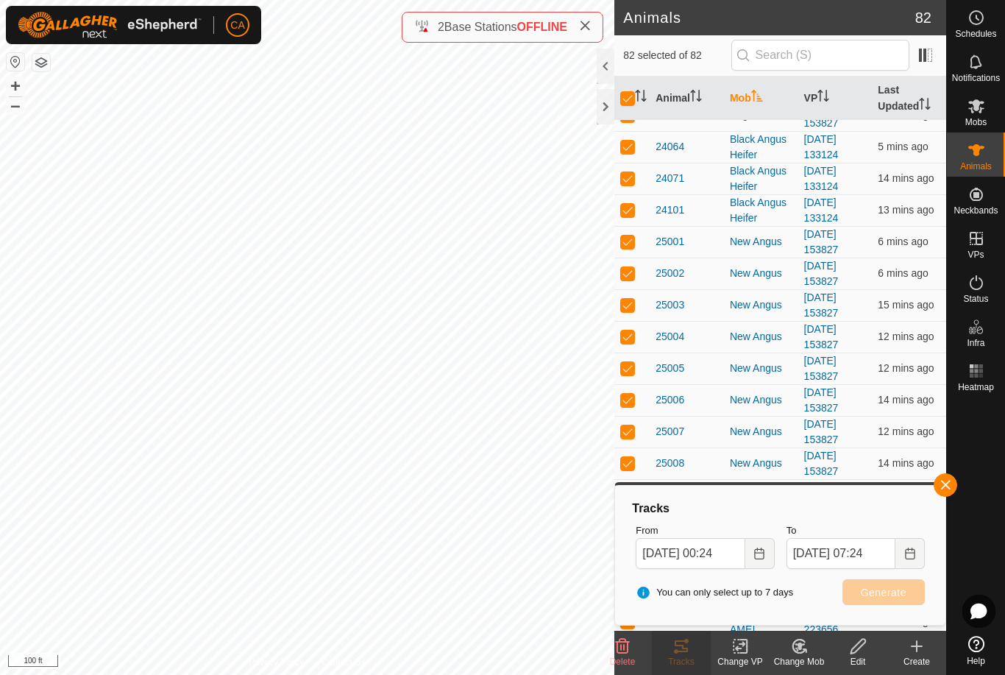
checkbox input "false"
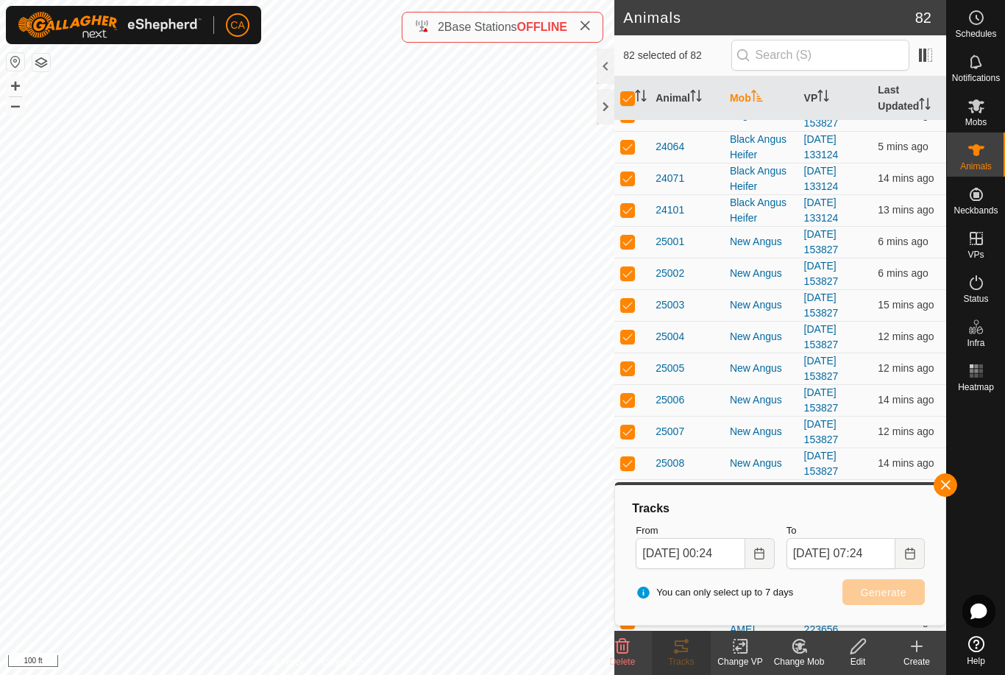
checkbox input "false"
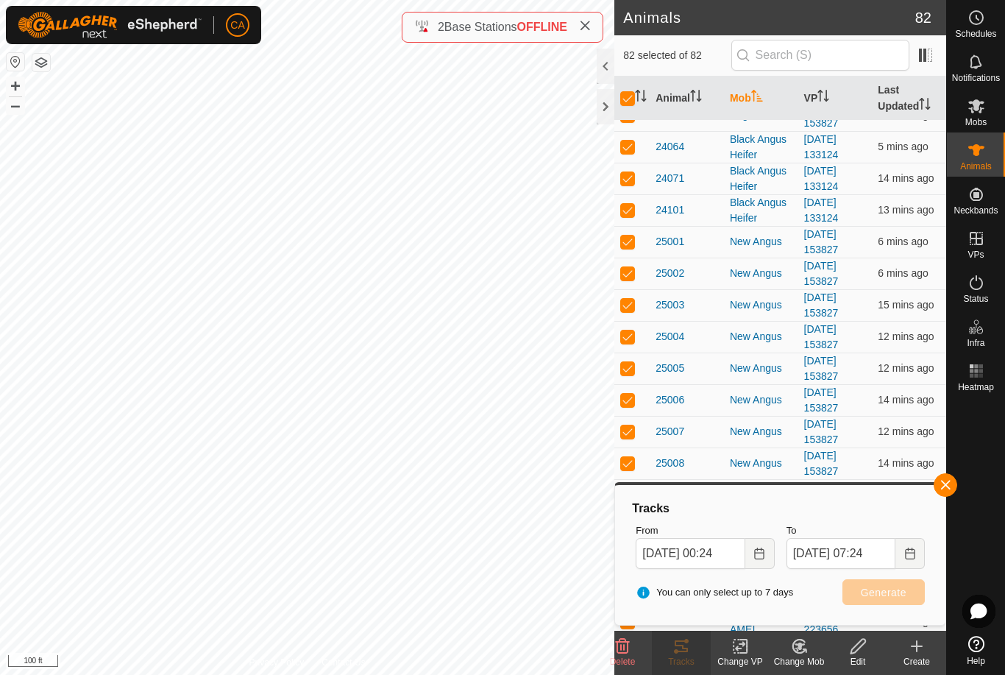
checkbox input "false"
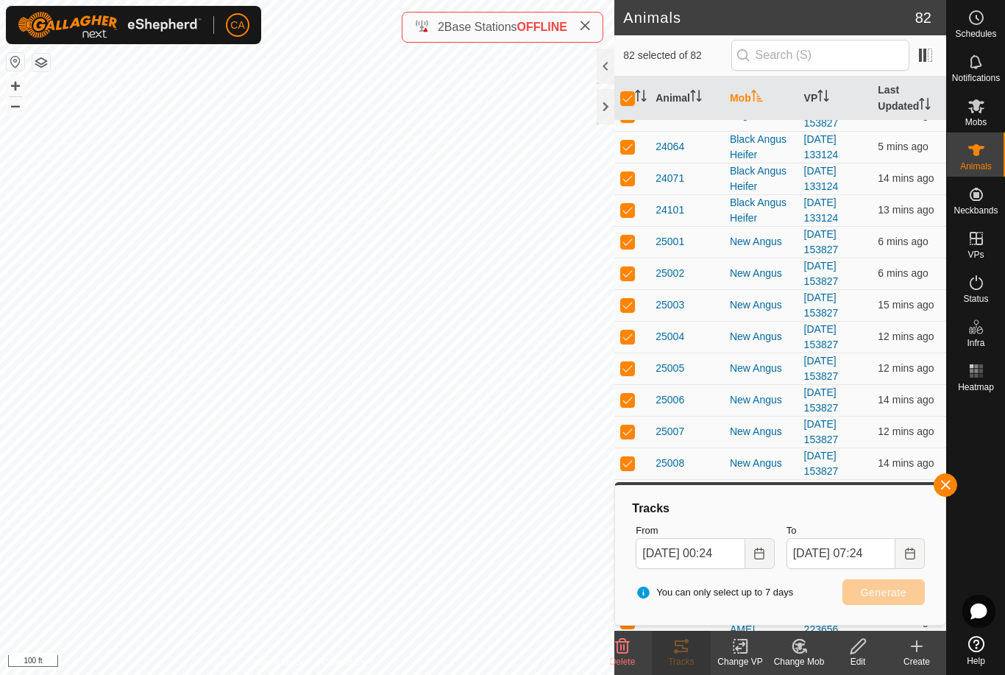
checkbox input "false"
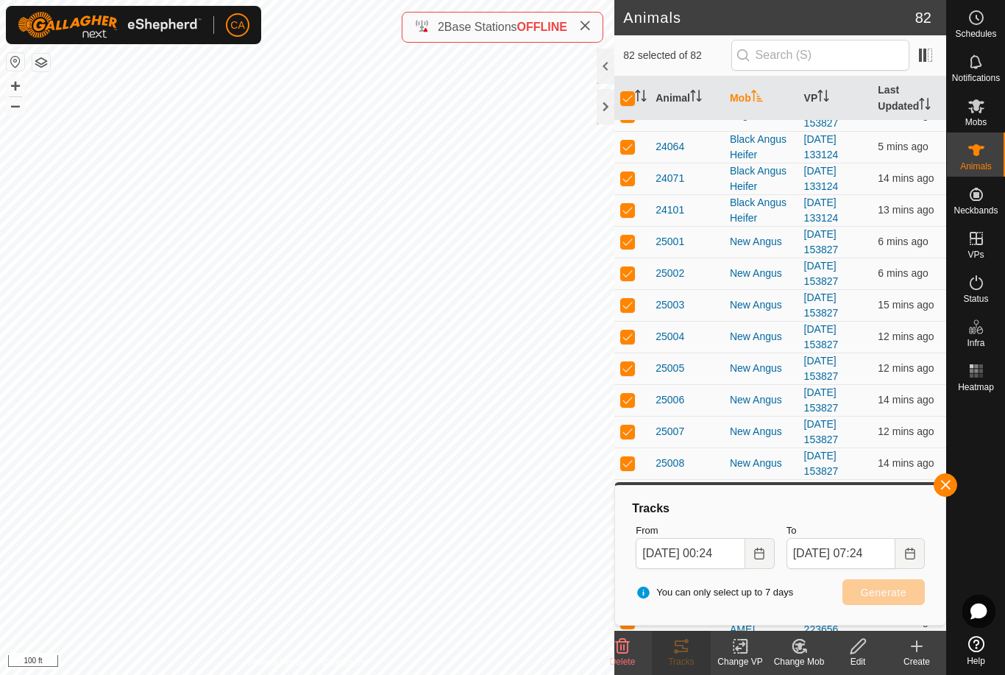
checkbox input "false"
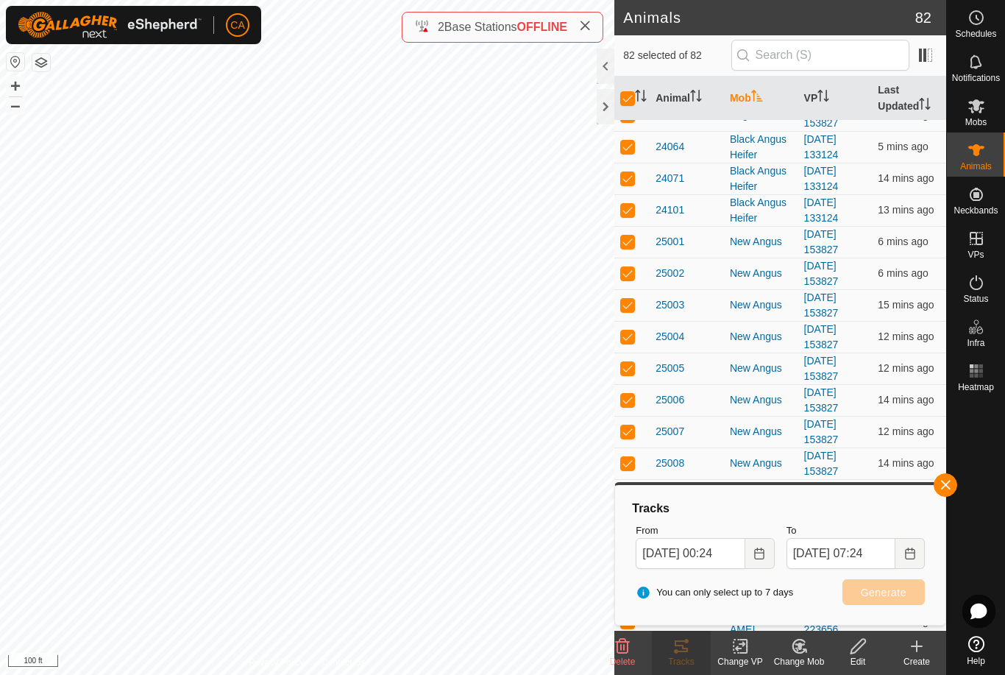
checkbox input "false"
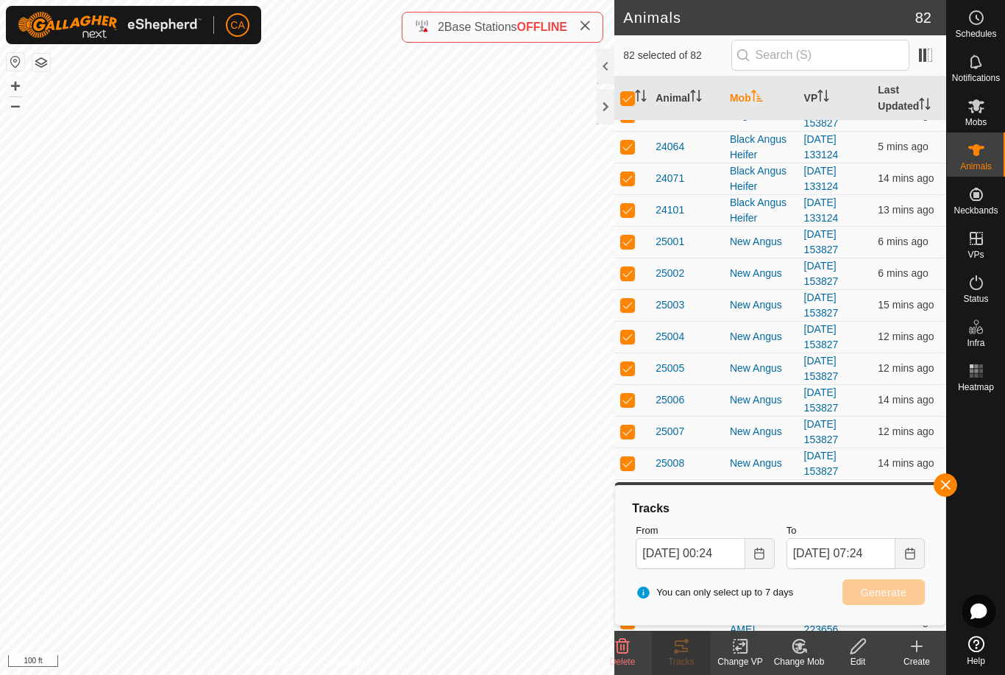
checkbox input "false"
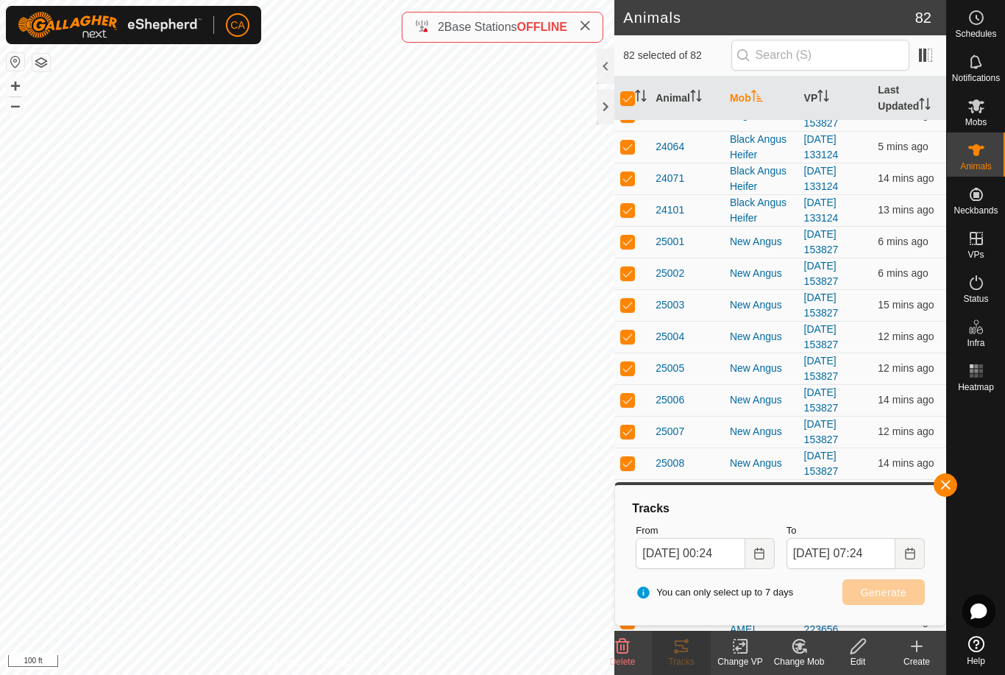
checkbox input "false"
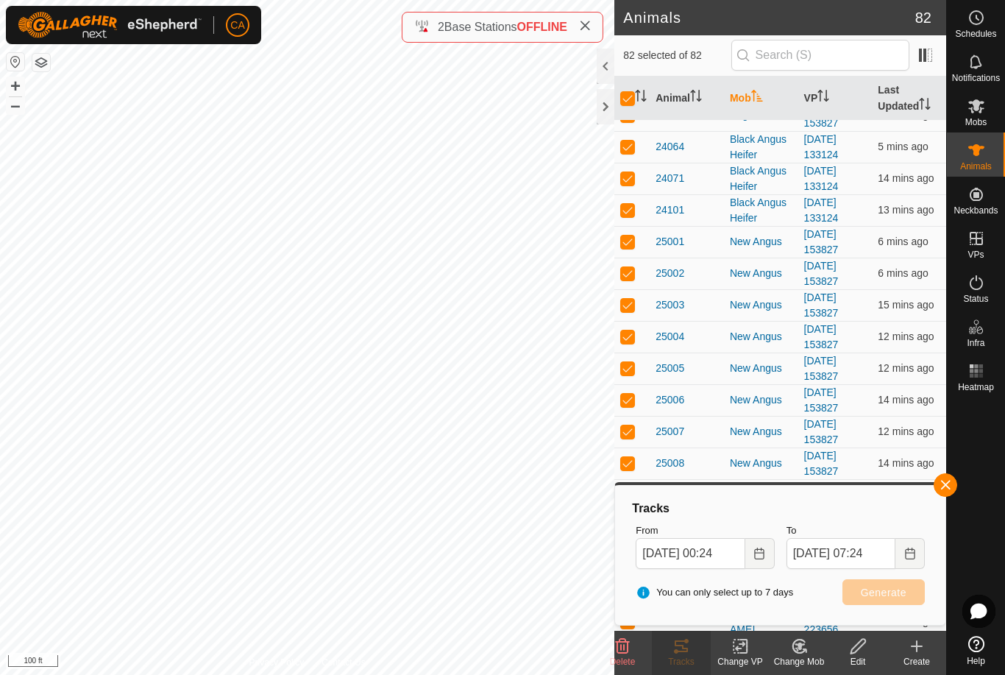
checkbox input "false"
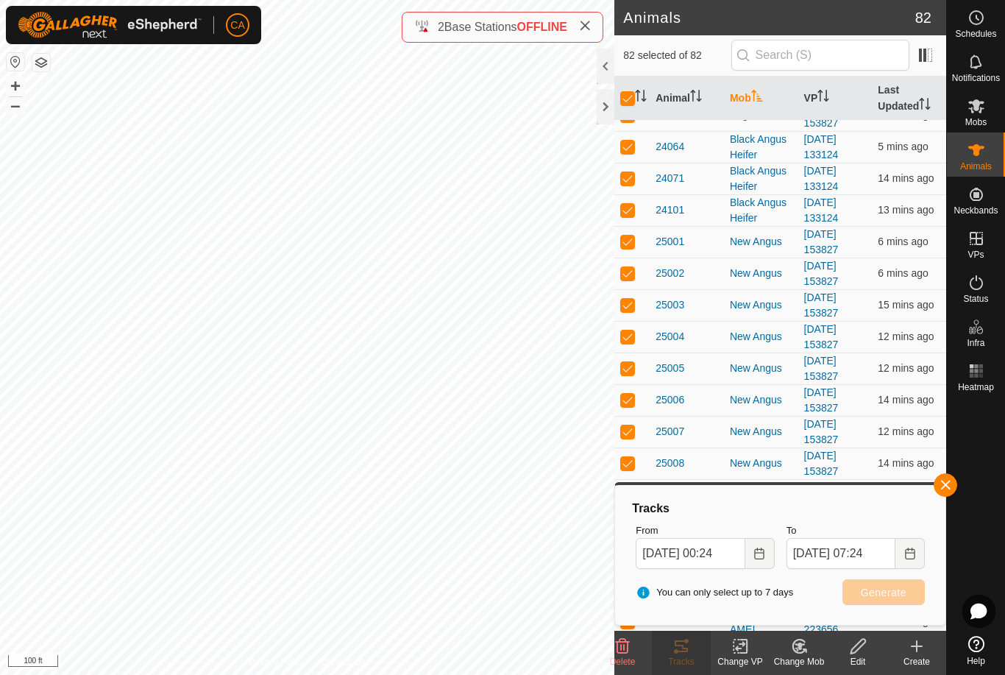
checkbox input "false"
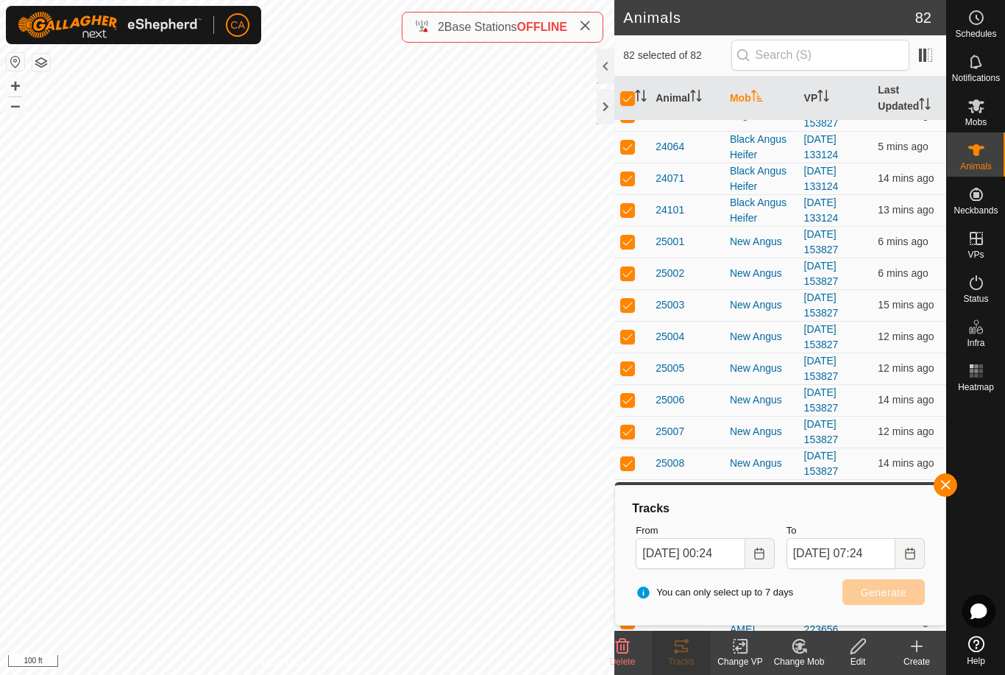
checkbox input "false"
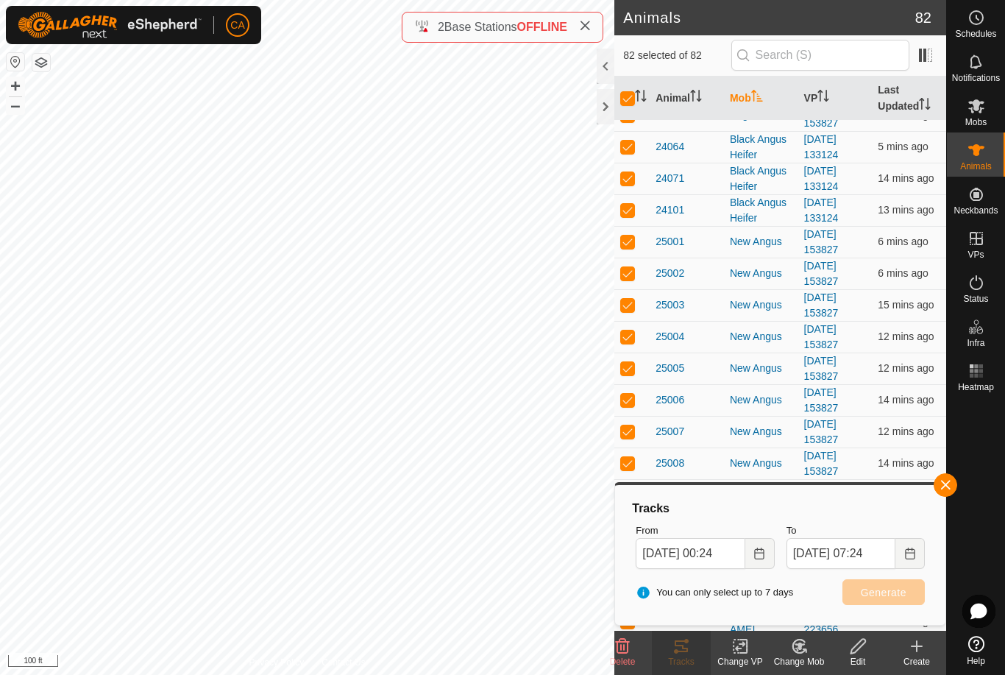
checkbox input "false"
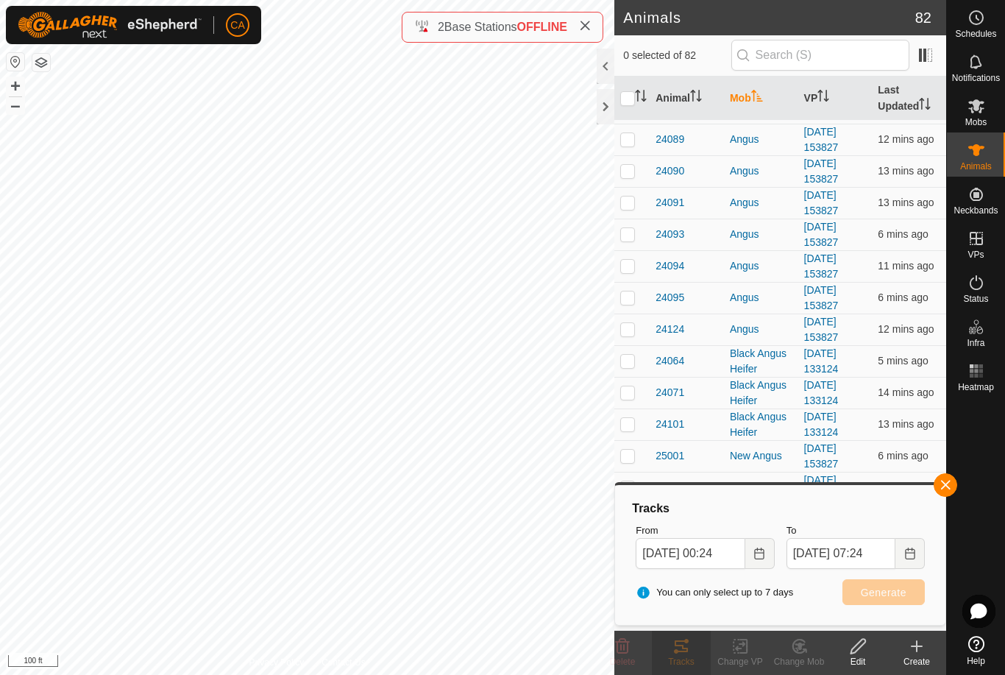
scroll to position [1010, 0]
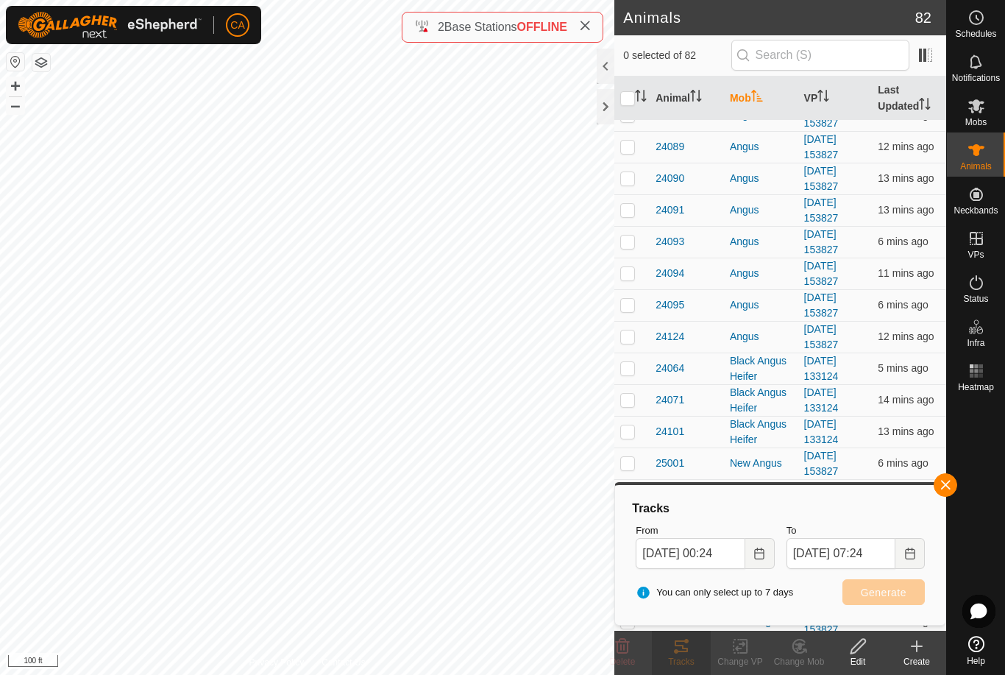
click at [626, 339] on p-checkbox at bounding box center [627, 336] width 15 height 12
checkbox input "true"
click at [629, 297] on td at bounding box center [631, 305] width 35 height 32
checkbox input "true"
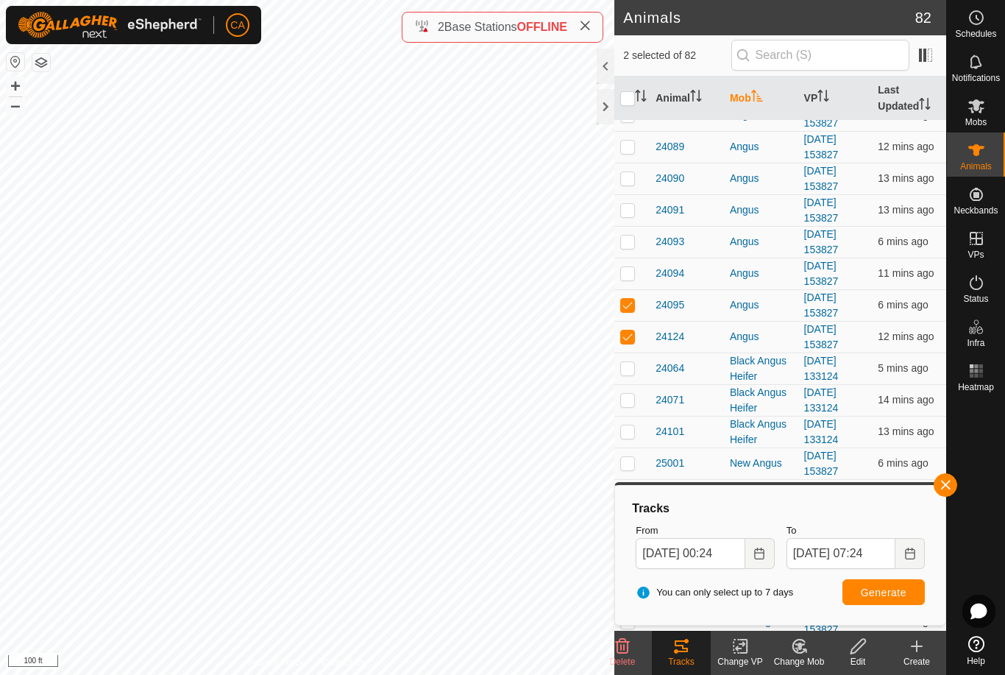
click at [631, 231] on td at bounding box center [631, 242] width 35 height 32
checkbox input "true"
click at [629, 205] on p-checkbox at bounding box center [627, 210] width 15 height 12
checkbox input "true"
click at [637, 165] on td at bounding box center [631, 179] width 35 height 32
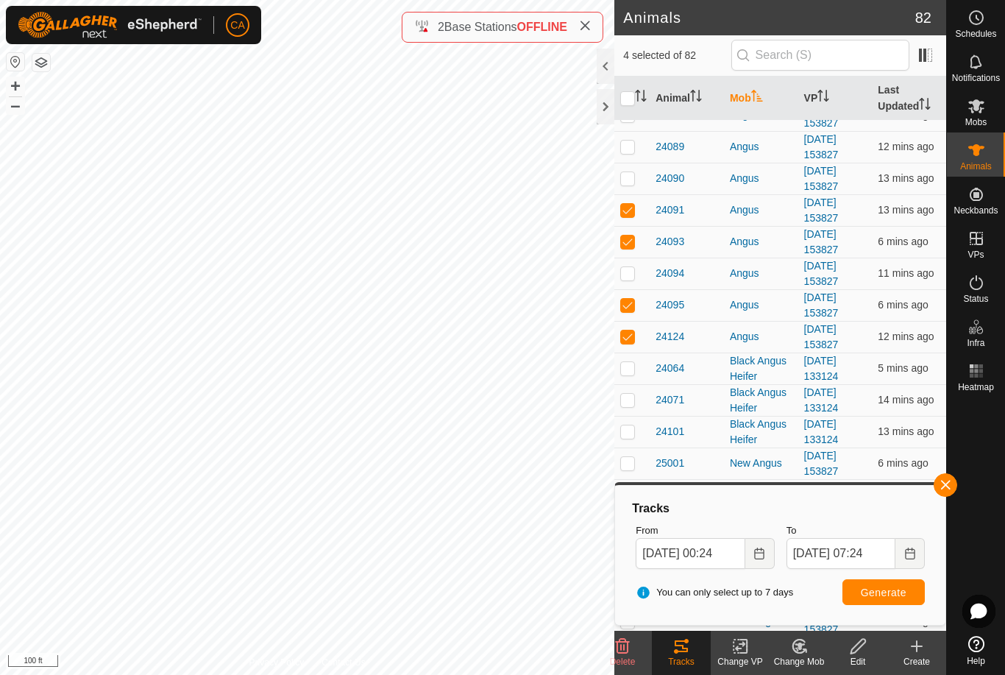
checkbox input "true"
click at [628, 141] on p-checkbox at bounding box center [627, 147] width 15 height 12
checkbox input "true"
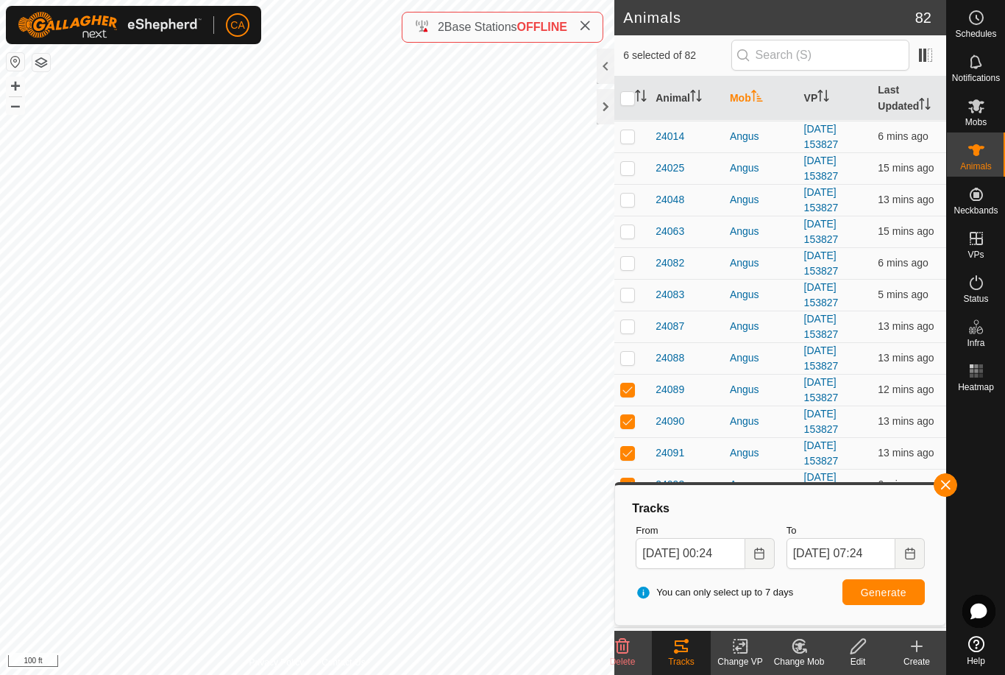
scroll to position [763, 0]
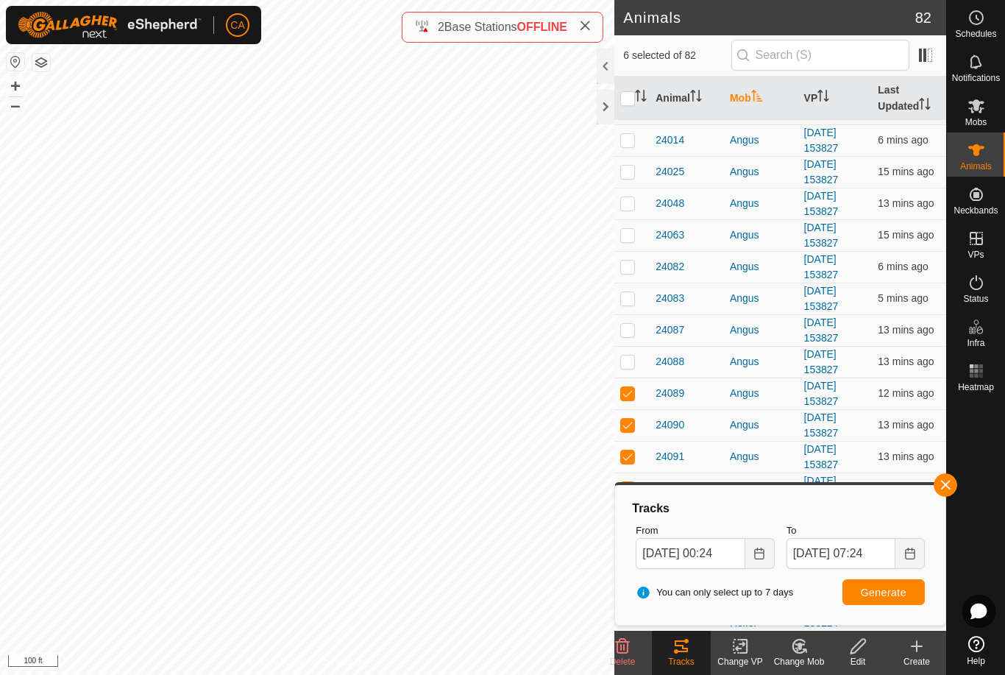
click at [620, 292] on p-checkbox at bounding box center [627, 298] width 15 height 12
checkbox input "false"
click at [630, 224] on td at bounding box center [631, 235] width 35 height 32
checkbox input "true"
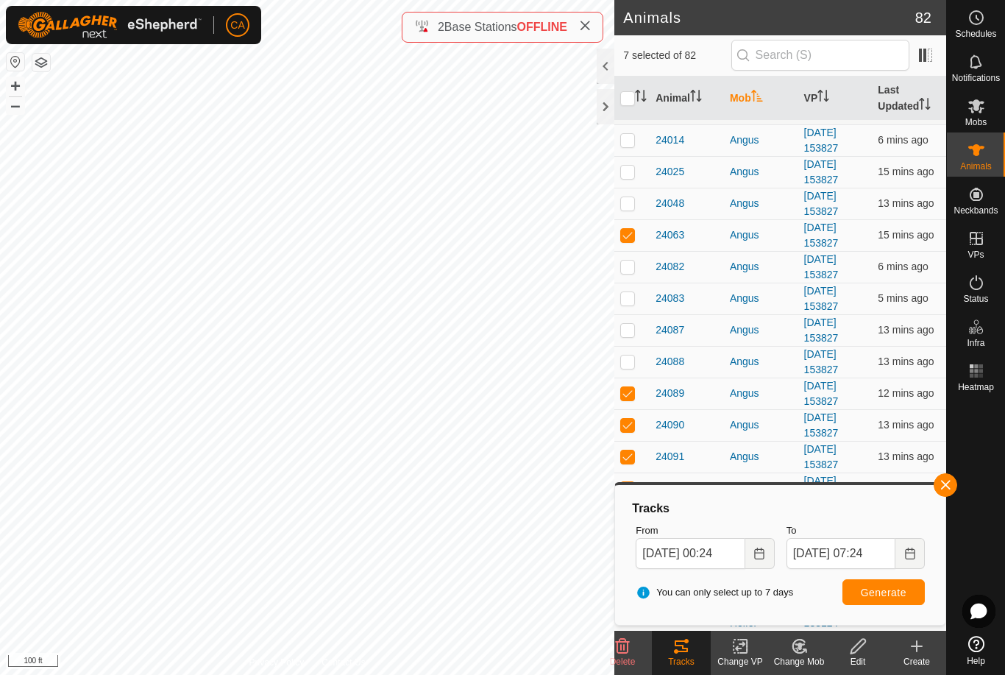
click at [625, 294] on p-checkbox at bounding box center [627, 298] width 15 height 12
checkbox input "true"
click at [622, 258] on td at bounding box center [631, 267] width 35 height 32
checkbox input "true"
click at [907, 586] on button "Generate" at bounding box center [884, 592] width 82 height 26
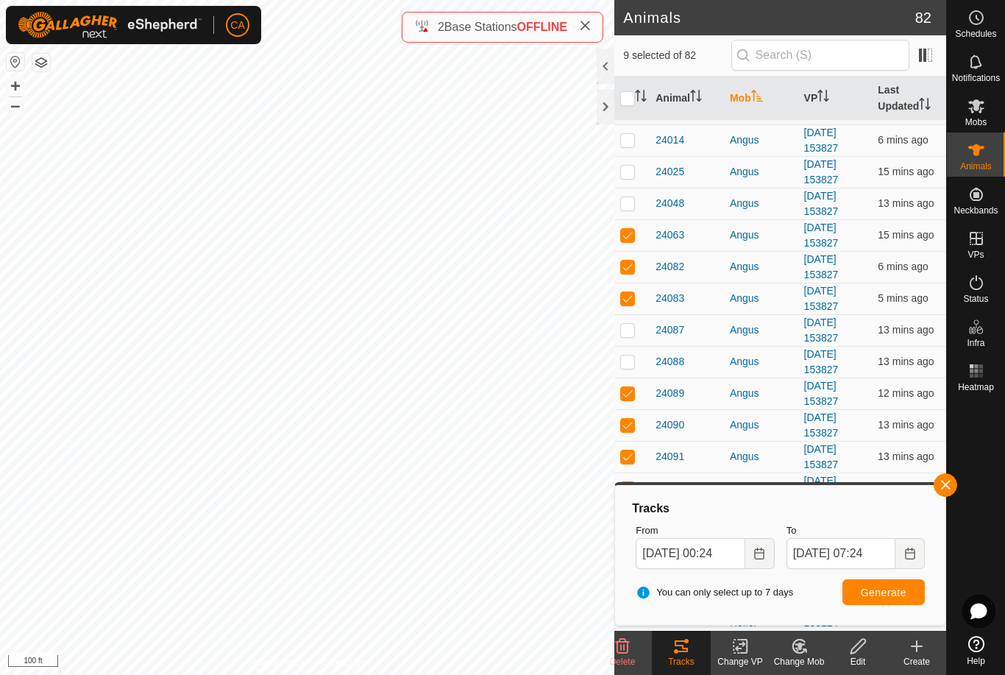
click at [629, 97] on input "checkbox" at bounding box center [627, 98] width 15 height 15
checkbox input "true"
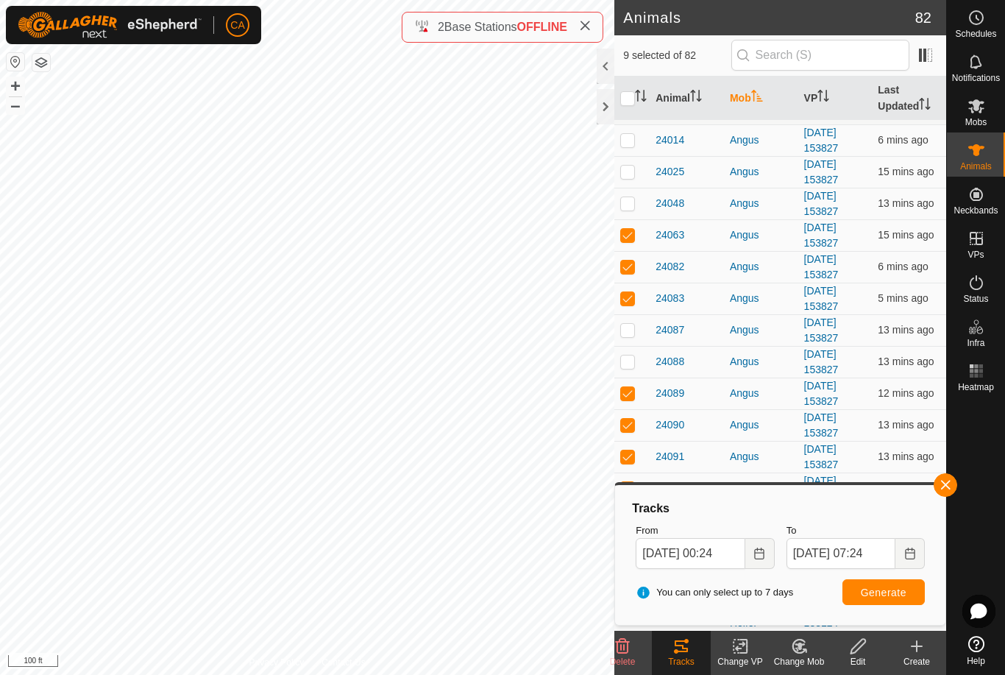
checkbox input "true"
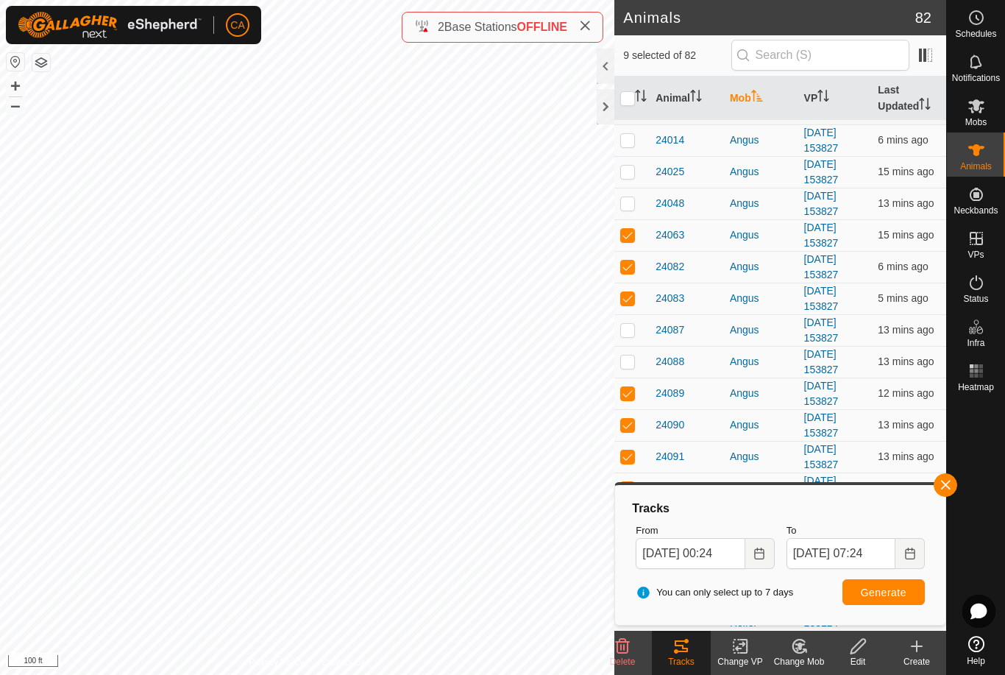
checkbox input "true"
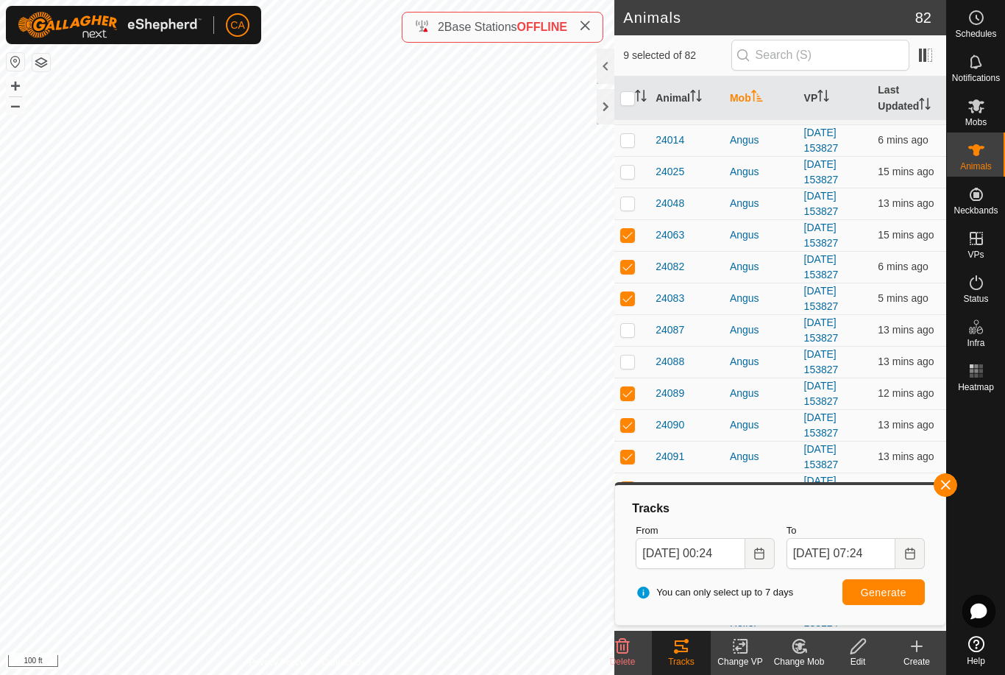
checkbox input "true"
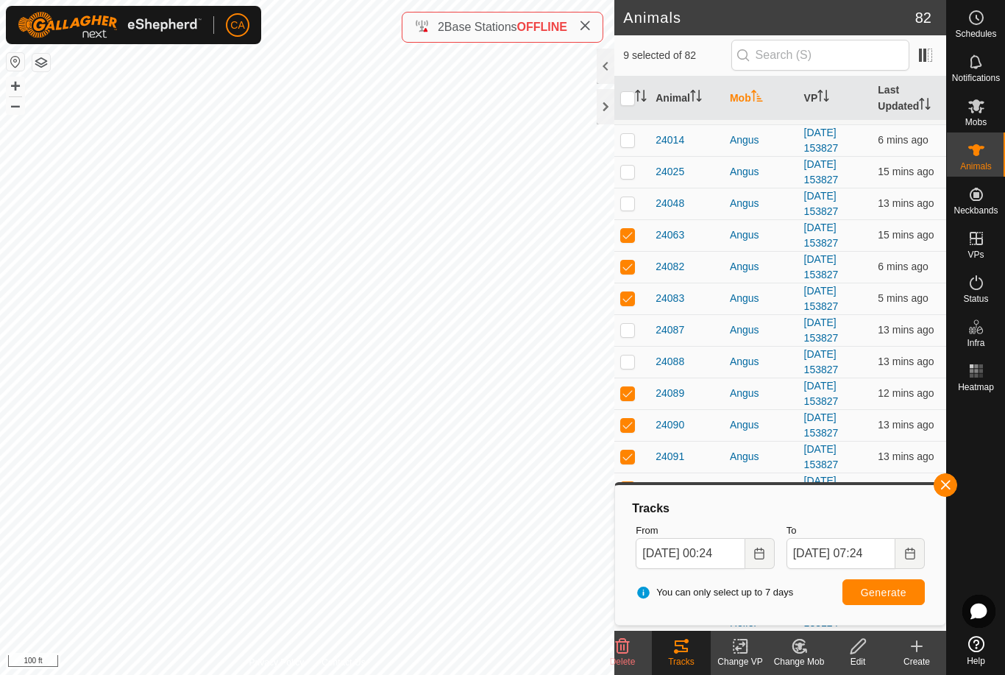
checkbox input "true"
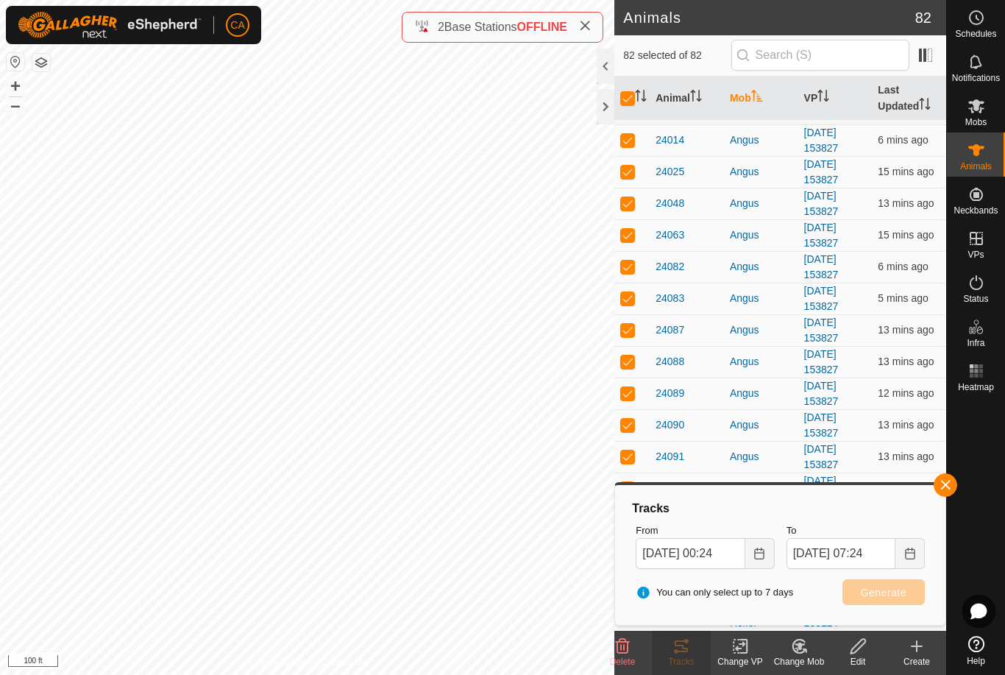
click at [635, 99] on input "checkbox" at bounding box center [627, 98] width 15 height 15
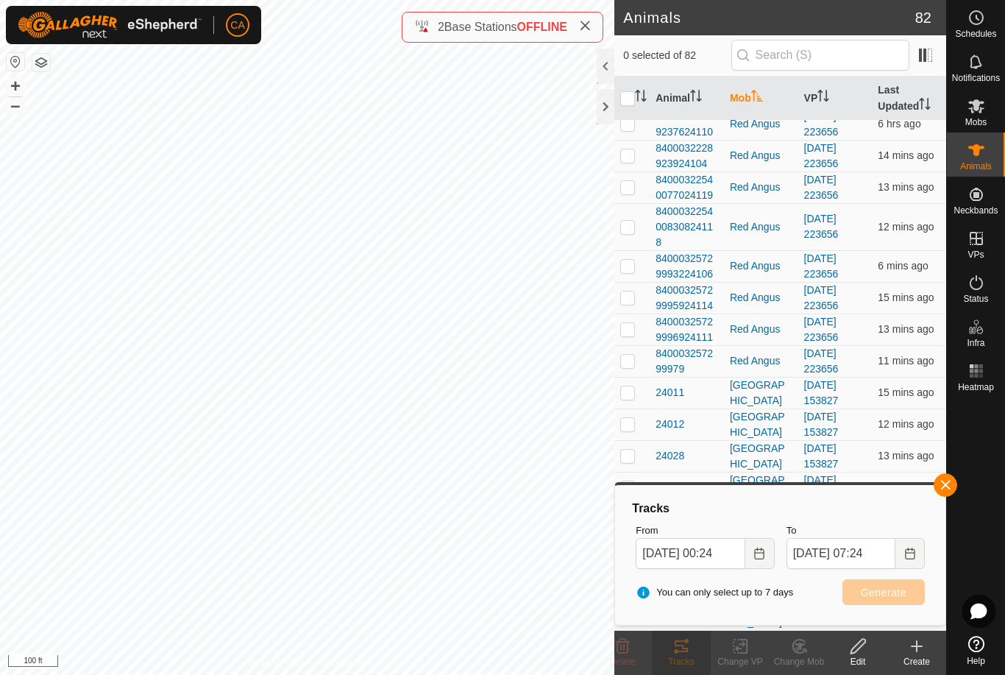
scroll to position [2030, 0]
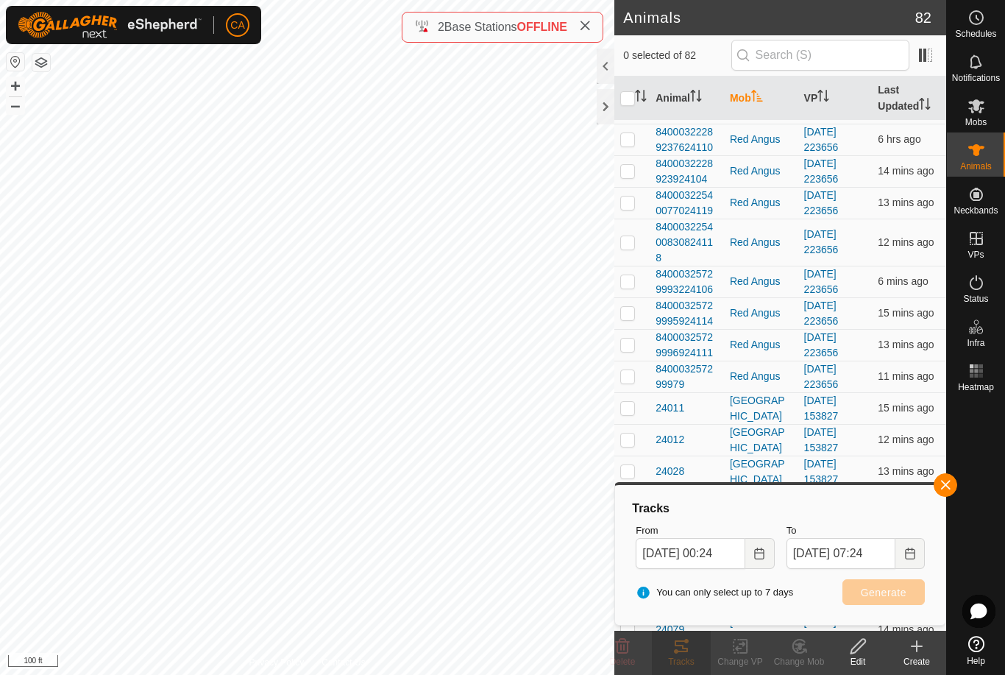
click at [757, 95] on icon "Activate to sort" at bounding box center [757, 96] width 12 height 12
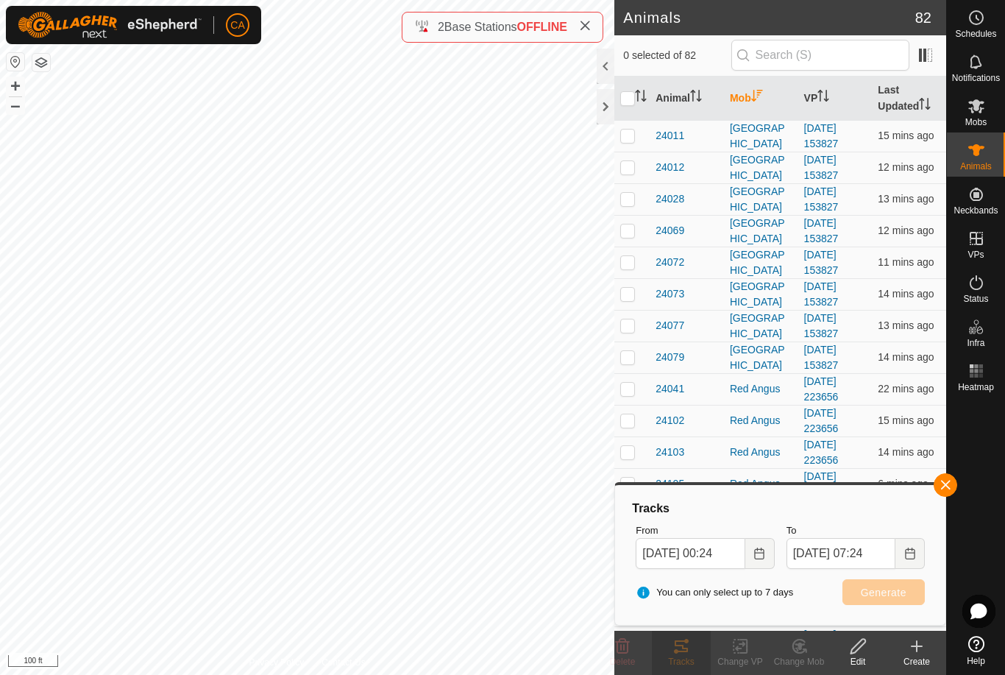
scroll to position [0, 0]
click at [621, 136] on p-checkbox at bounding box center [627, 136] width 15 height 12
click at [631, 156] on td at bounding box center [631, 168] width 35 height 32
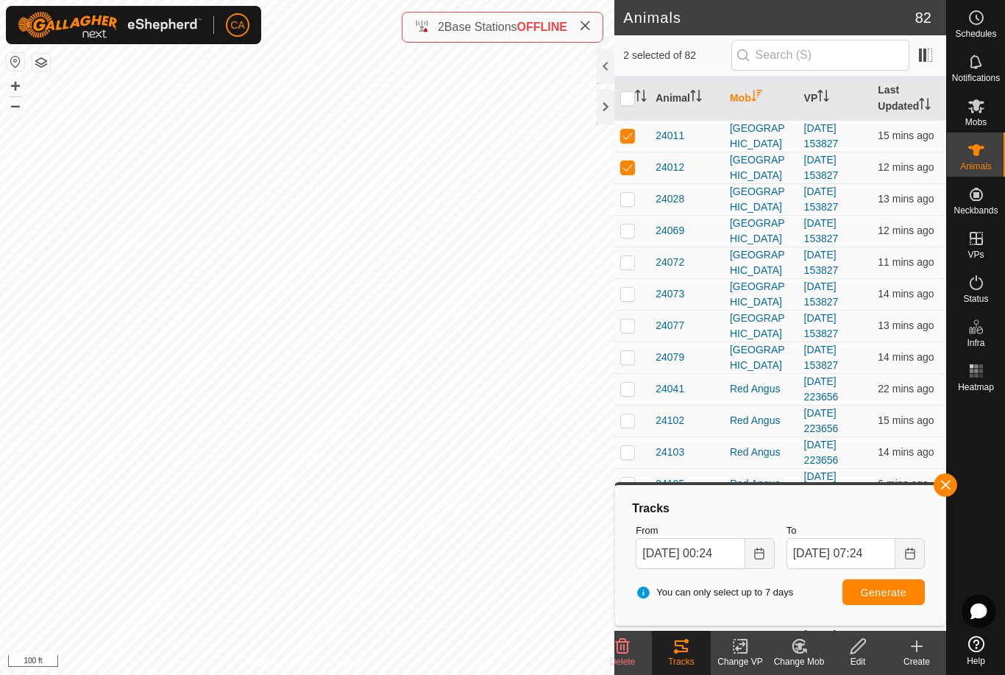
click at [629, 188] on td at bounding box center [631, 199] width 35 height 32
click at [626, 224] on p-checkbox at bounding box center [627, 230] width 15 height 12
click at [631, 257] on p-checkbox at bounding box center [627, 262] width 15 height 12
click at [636, 290] on td at bounding box center [631, 294] width 35 height 32
click at [626, 321] on p-checkbox at bounding box center [627, 325] width 15 height 12
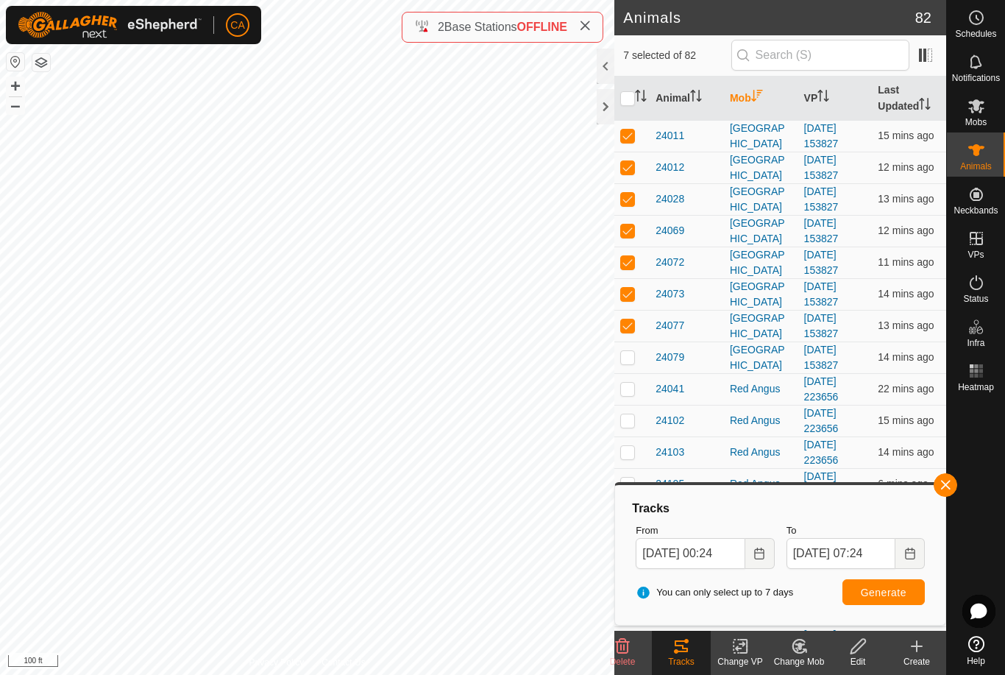
click at [627, 357] on p-checkbox at bounding box center [627, 357] width 15 height 12
click at [896, 600] on button "Generate" at bounding box center [884, 592] width 82 height 26
click at [982, 378] on icon at bounding box center [977, 371] width 18 height 18
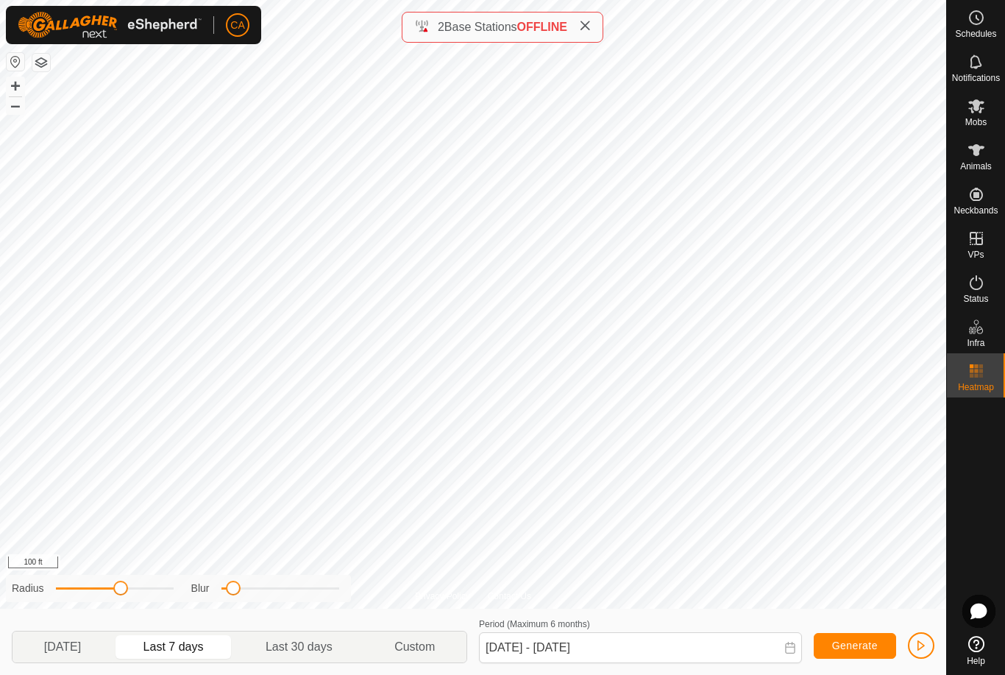
click at [79, 637] on span "[DATE]" at bounding box center [62, 647] width 93 height 24
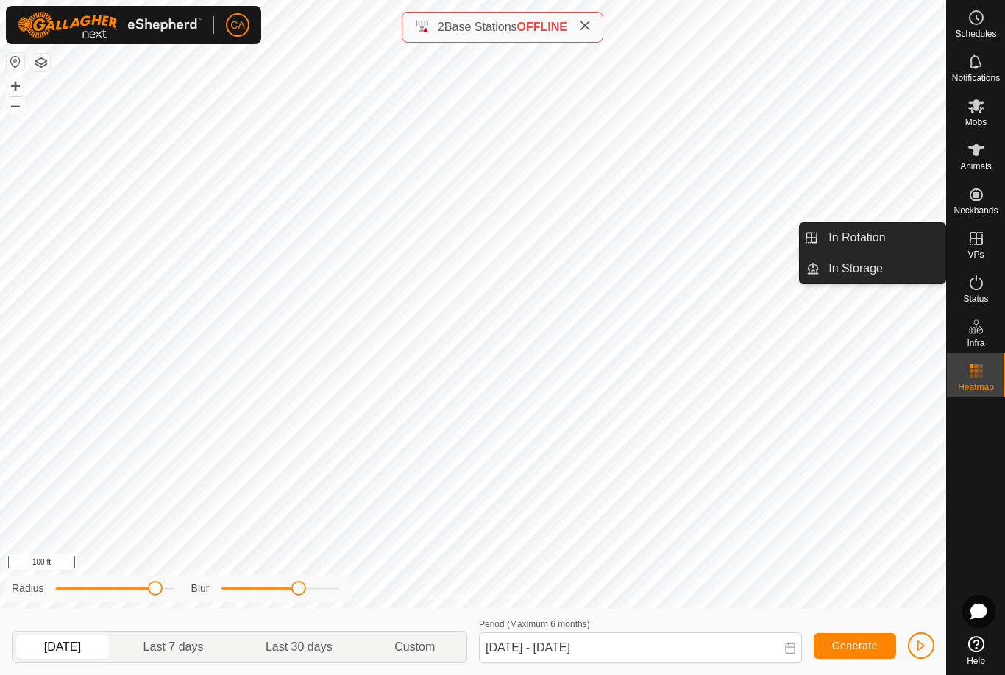
click at [896, 232] on link "In Rotation" at bounding box center [883, 237] width 126 height 29
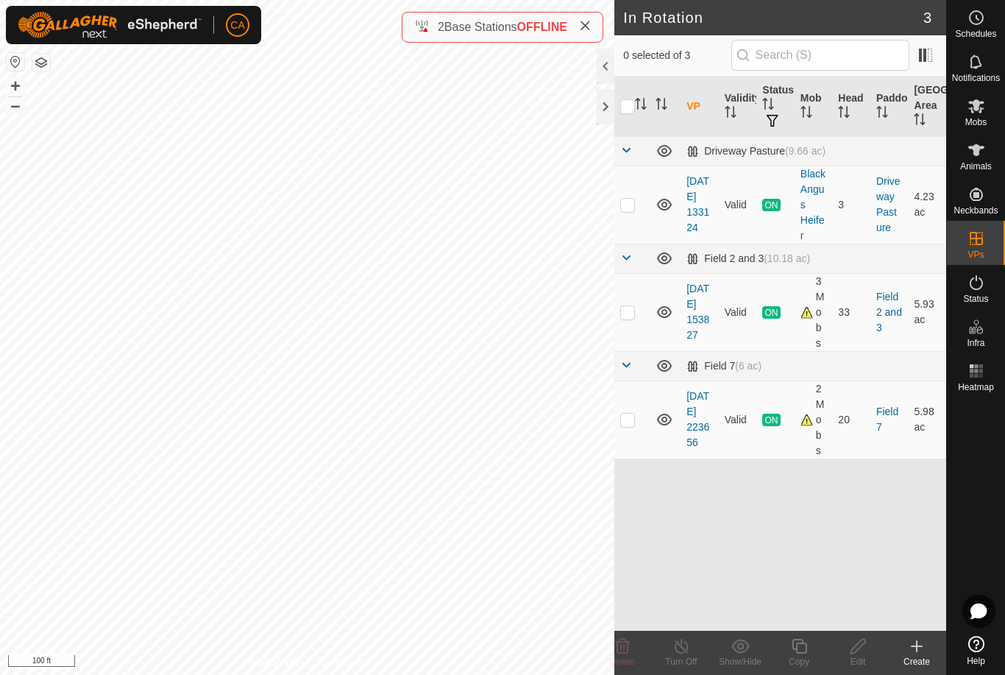
click at [916, 652] on icon at bounding box center [917, 646] width 18 height 18
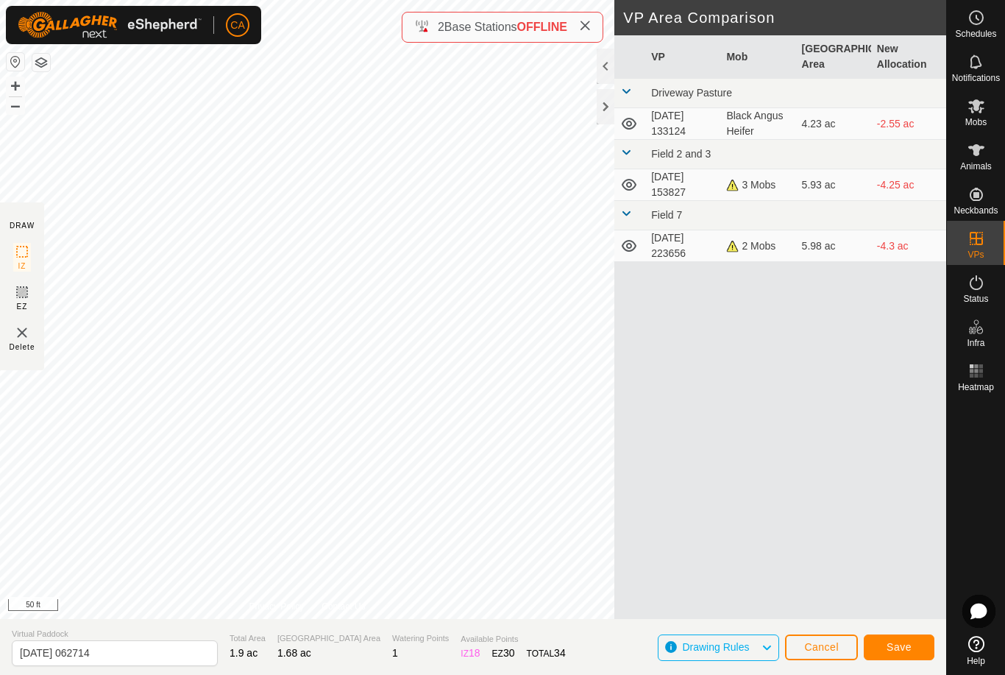
click at [901, 654] on button "Save" at bounding box center [899, 647] width 71 height 26
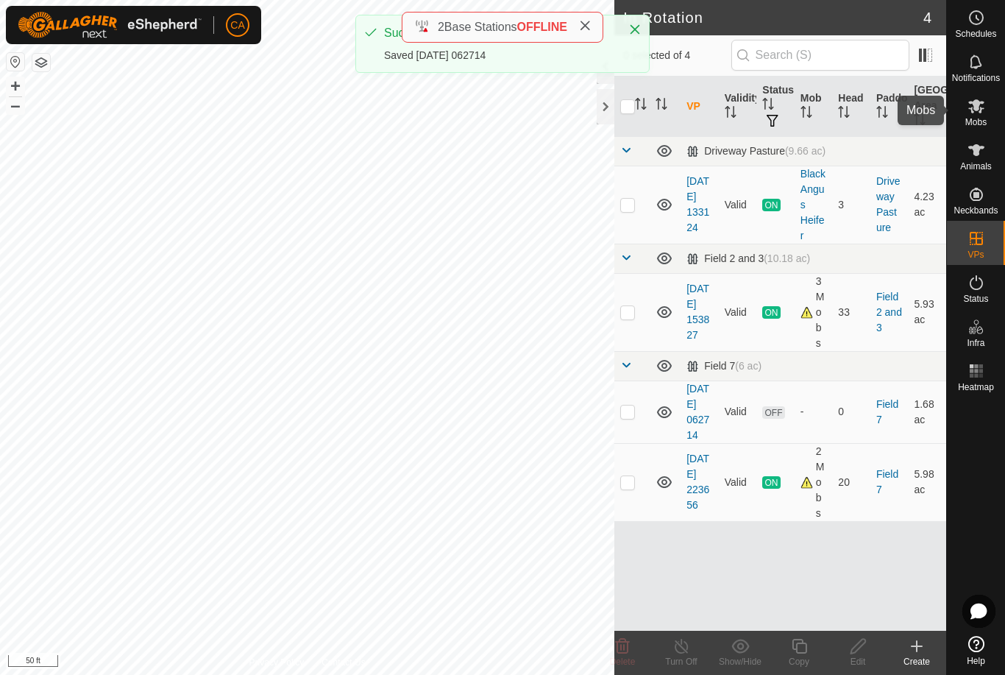
click at [986, 115] on es-mob-svg-icon at bounding box center [976, 106] width 26 height 24
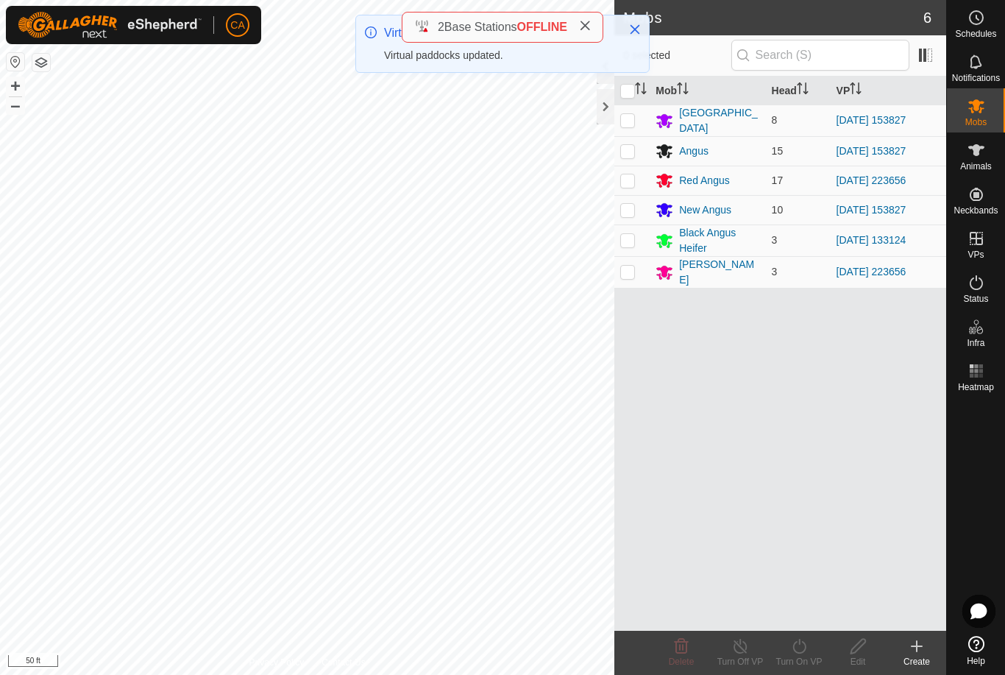
click at [630, 174] on p-checkbox at bounding box center [627, 180] width 15 height 12
click at [620, 272] on p-checkbox at bounding box center [627, 272] width 15 height 12
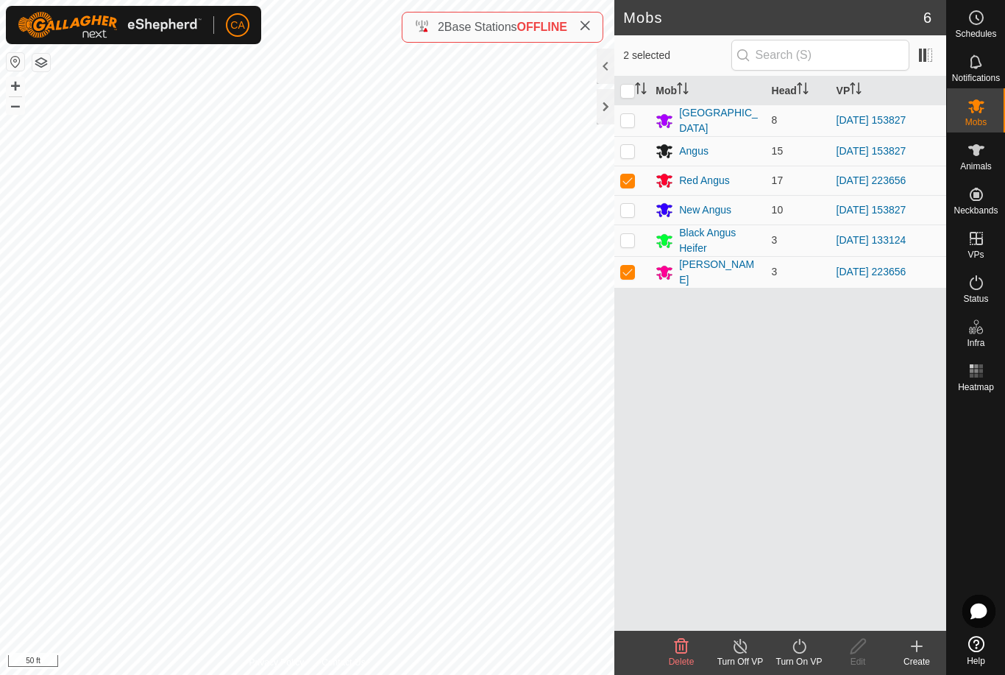
click at [803, 648] on icon at bounding box center [799, 646] width 18 height 18
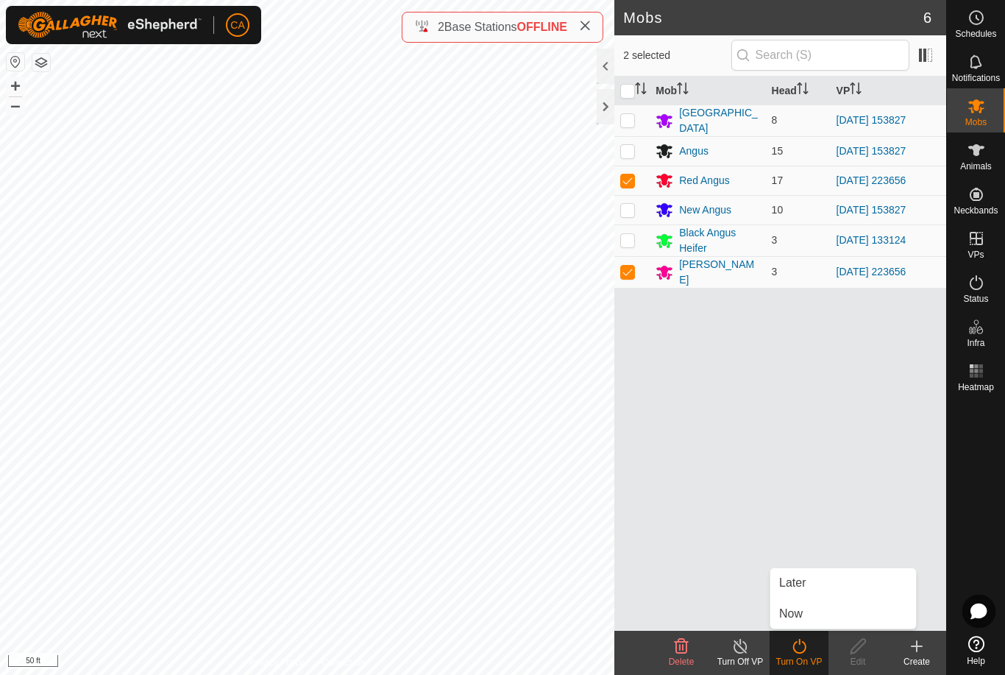
click at [810, 618] on link "Now" at bounding box center [843, 613] width 146 height 29
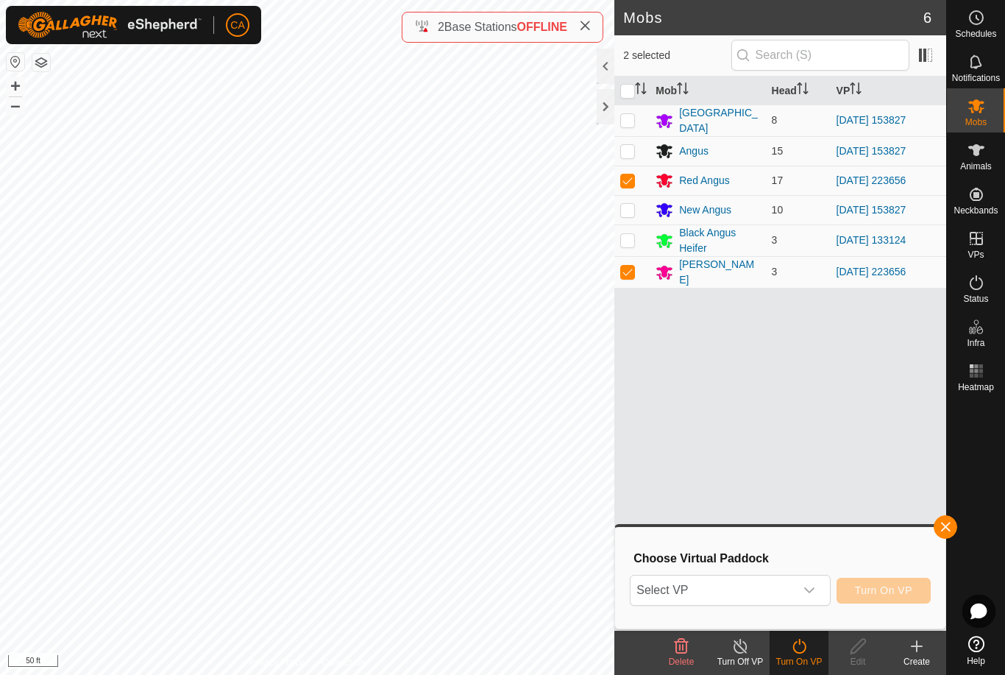
click at [779, 594] on span "Select VP" at bounding box center [712, 589] width 163 height 29
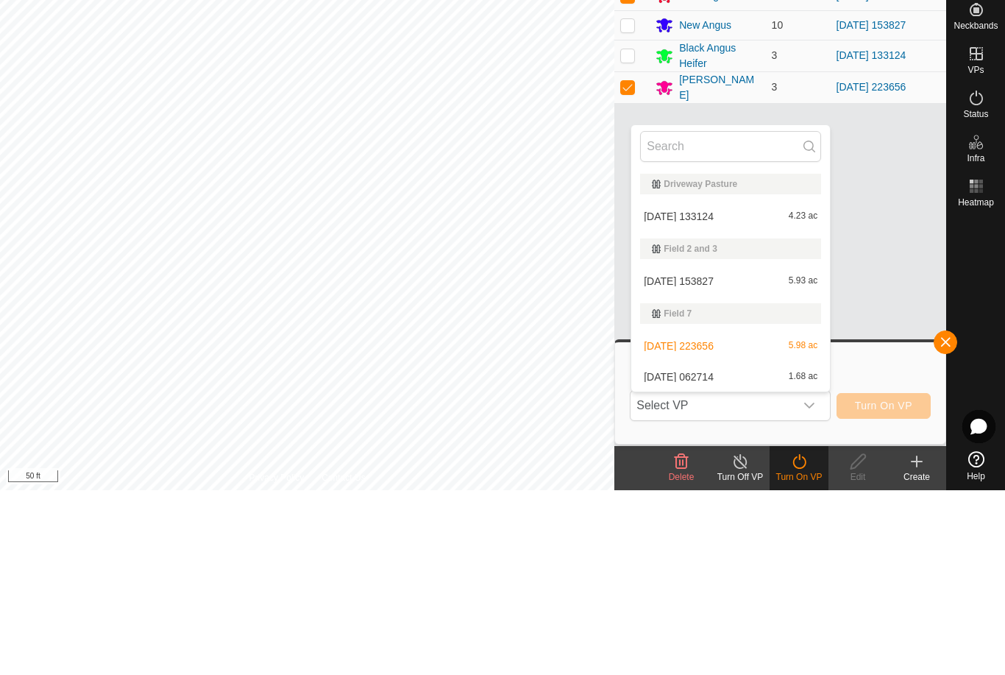
click at [746, 392] on div "[DATE] 133124 4.23 ac" at bounding box center [730, 401] width 181 height 18
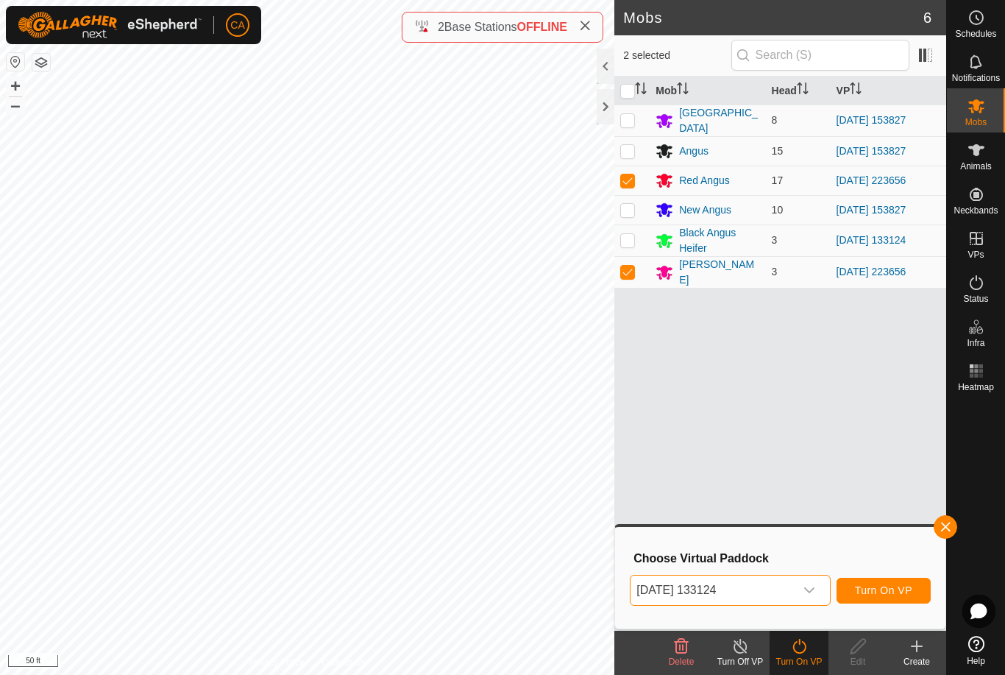
click at [784, 578] on span "[DATE] 133124" at bounding box center [712, 589] width 163 height 29
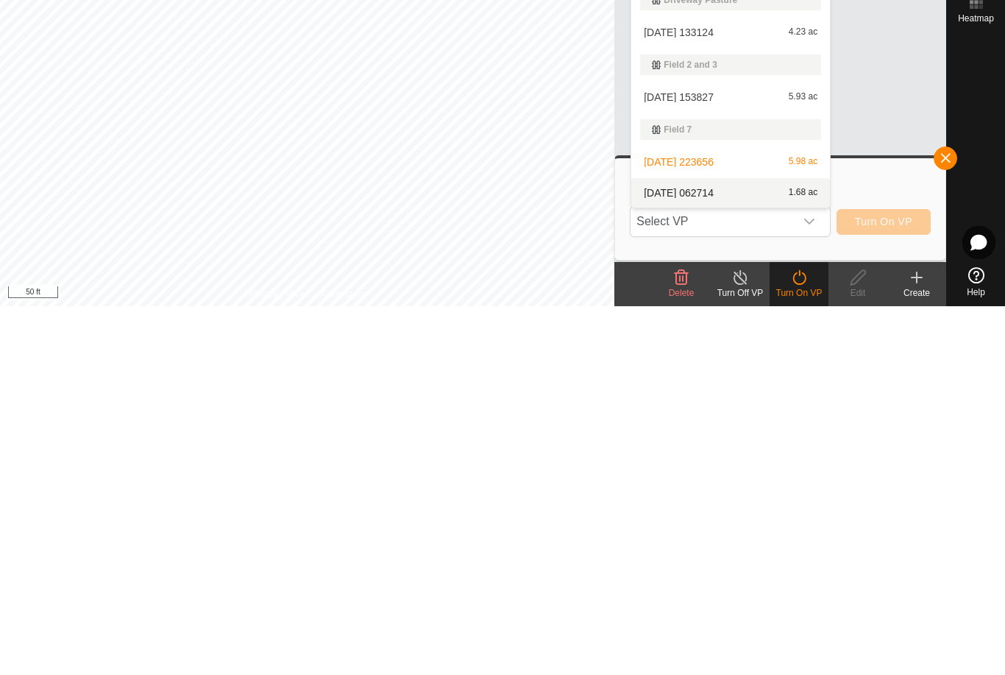
click at [736, 553] on div "[DATE] 062714 1.68 ac" at bounding box center [730, 562] width 181 height 18
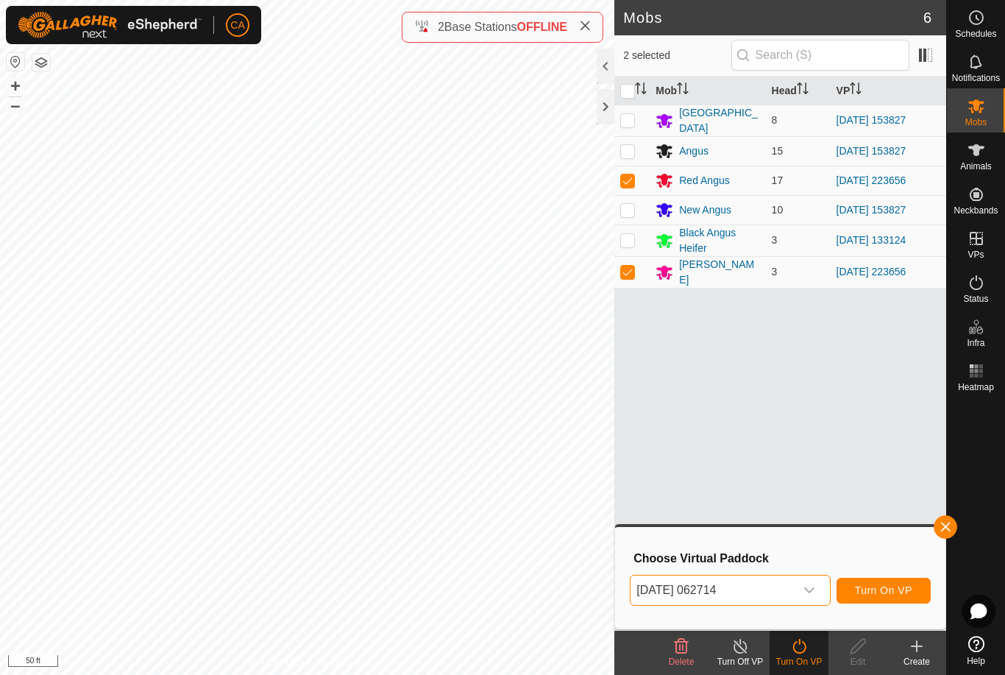
click at [890, 592] on span "Turn On VP" at bounding box center [883, 590] width 57 height 12
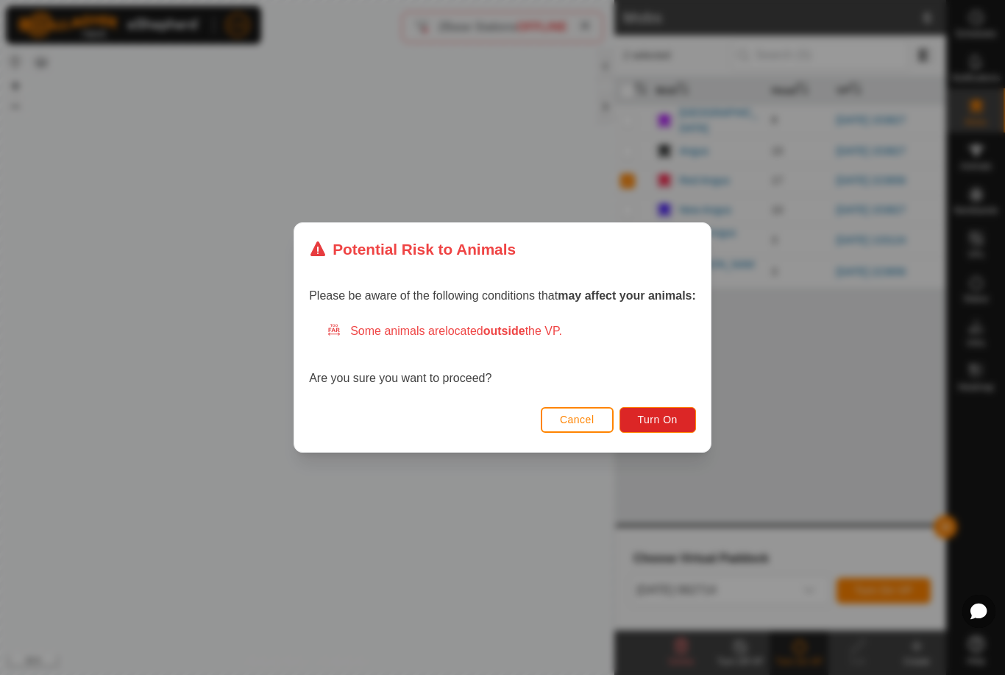
click at [682, 422] on button "Turn On" at bounding box center [658, 420] width 77 height 26
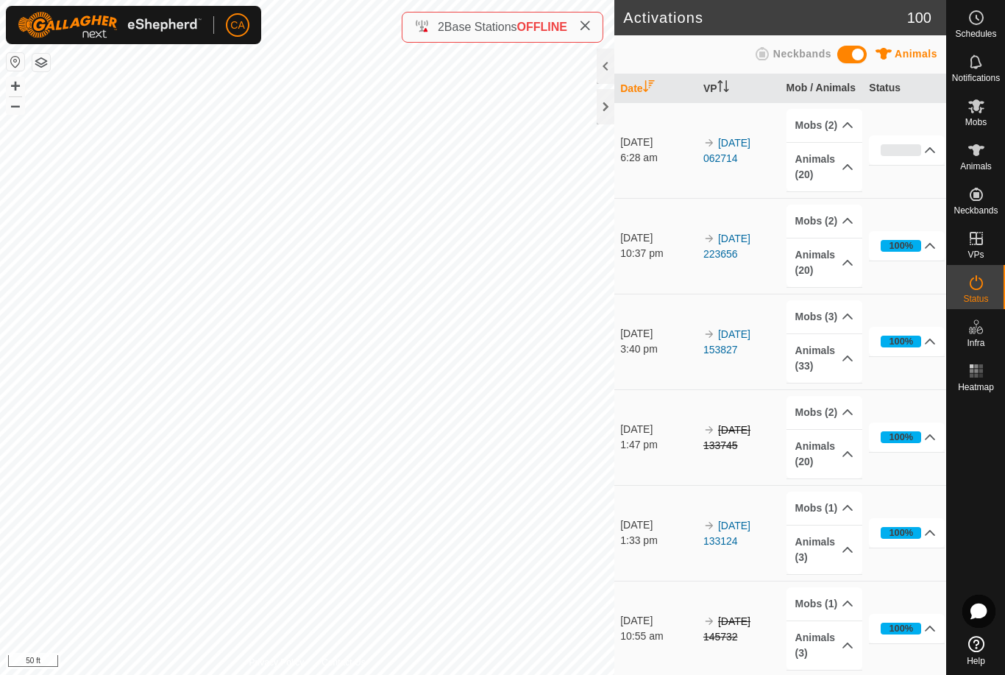
click at [591, 27] on icon at bounding box center [585, 26] width 12 height 12
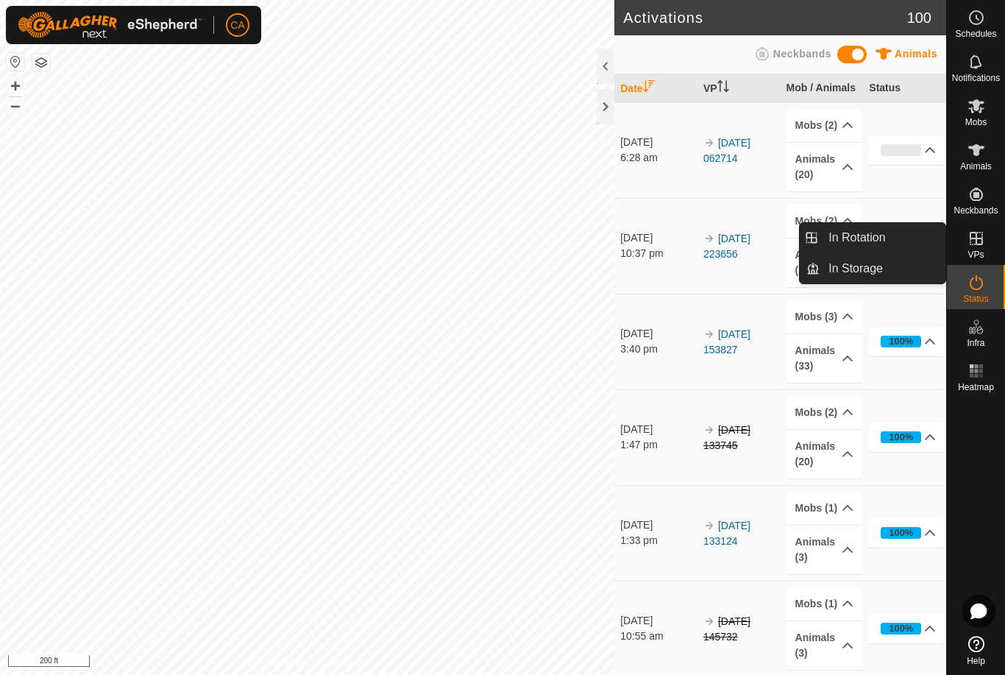
click at [893, 229] on link "In Rotation" at bounding box center [883, 237] width 126 height 29
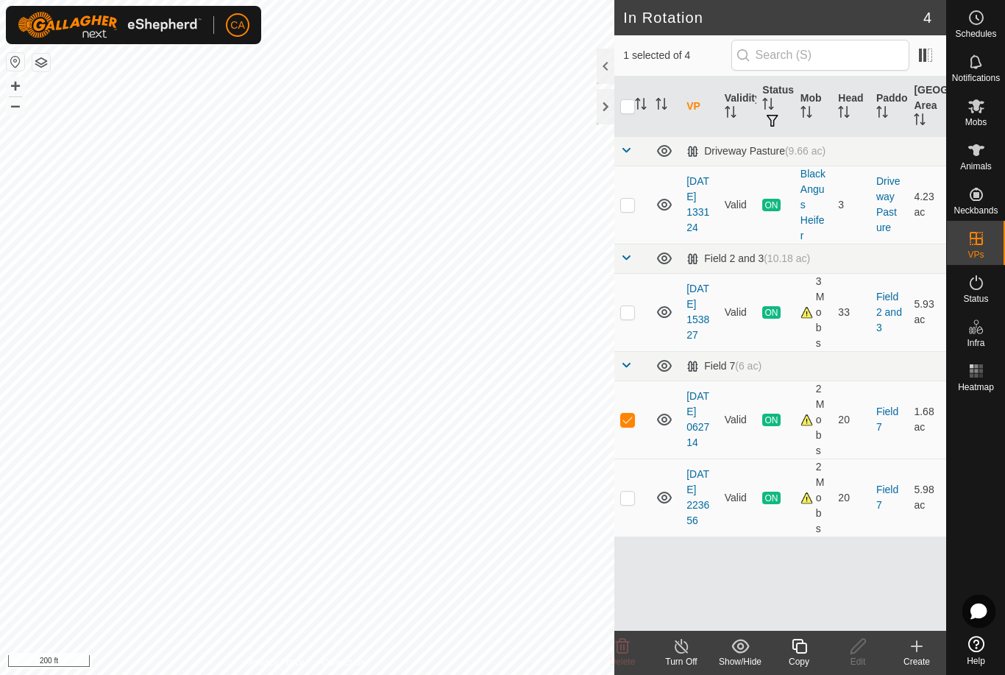
click at [924, 642] on icon at bounding box center [917, 646] width 18 height 18
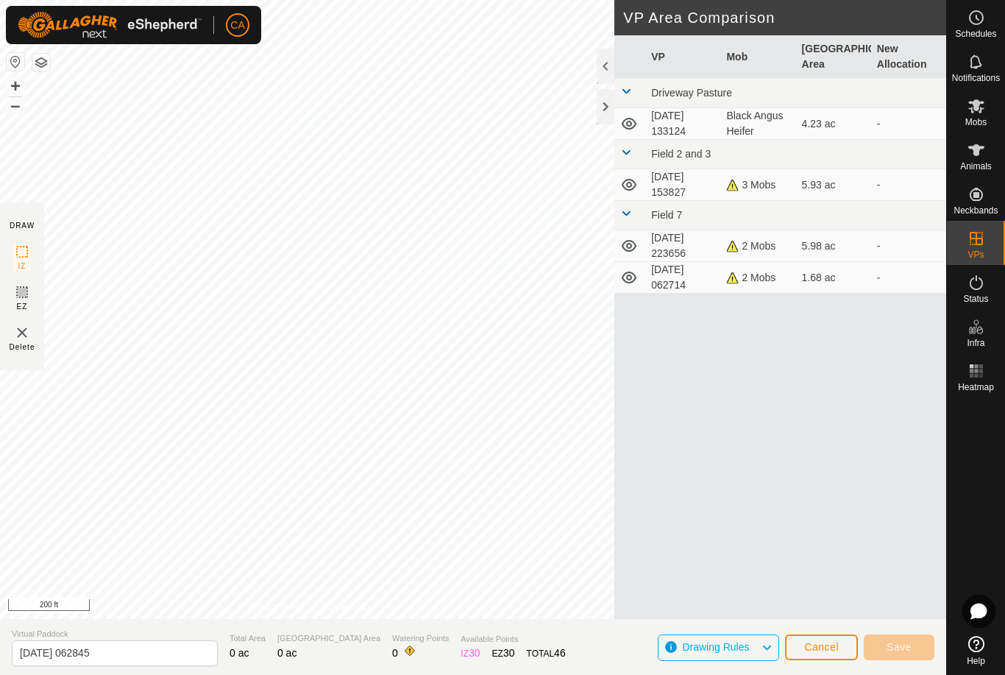
click at [826, 649] on span "Cancel" at bounding box center [821, 647] width 35 height 12
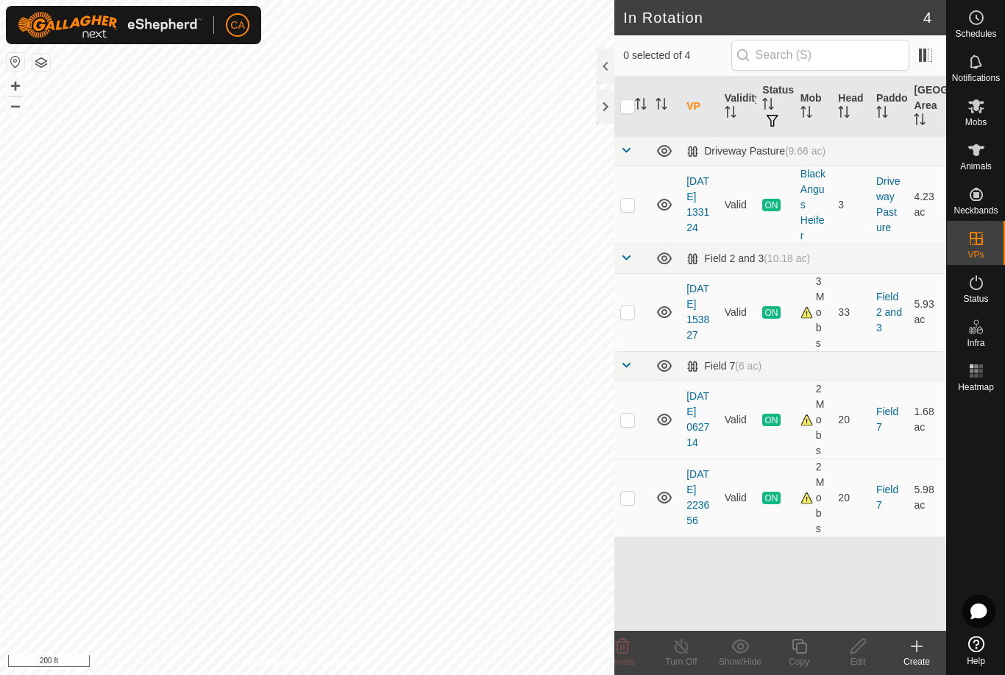
click at [631, 504] on td at bounding box center [631, 497] width 35 height 78
click at [632, 493] on p-checkbox at bounding box center [627, 498] width 15 height 12
click at [628, 414] on p-checkbox at bounding box center [627, 420] width 15 height 12
click at [635, 409] on td at bounding box center [631, 419] width 35 height 78
click at [625, 306] on p-checkbox at bounding box center [627, 312] width 15 height 12
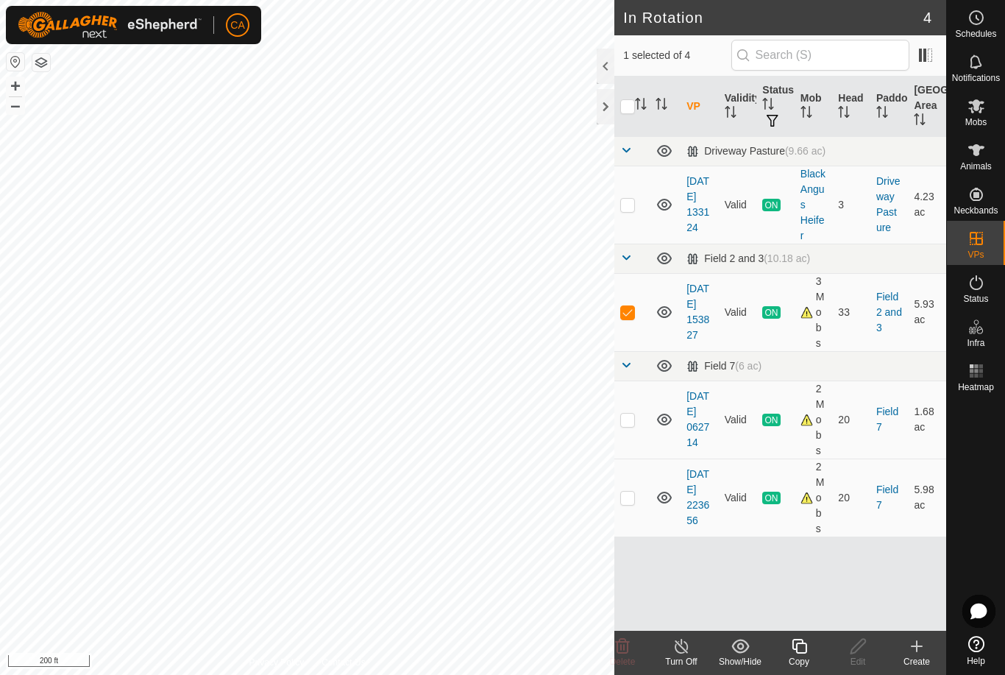
click at [629, 313] on p-checkbox at bounding box center [627, 312] width 15 height 12
click at [622, 201] on p-checkbox at bounding box center [627, 205] width 15 height 12
click at [805, 648] on icon at bounding box center [799, 646] width 18 height 18
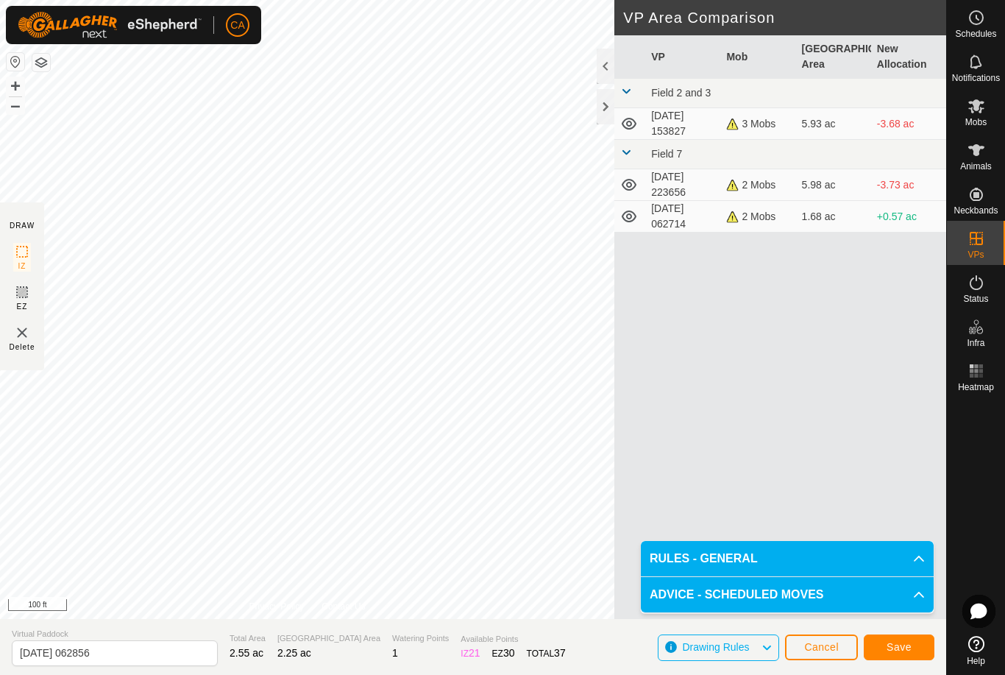
click at [903, 648] on span "Save" at bounding box center [899, 647] width 25 height 12
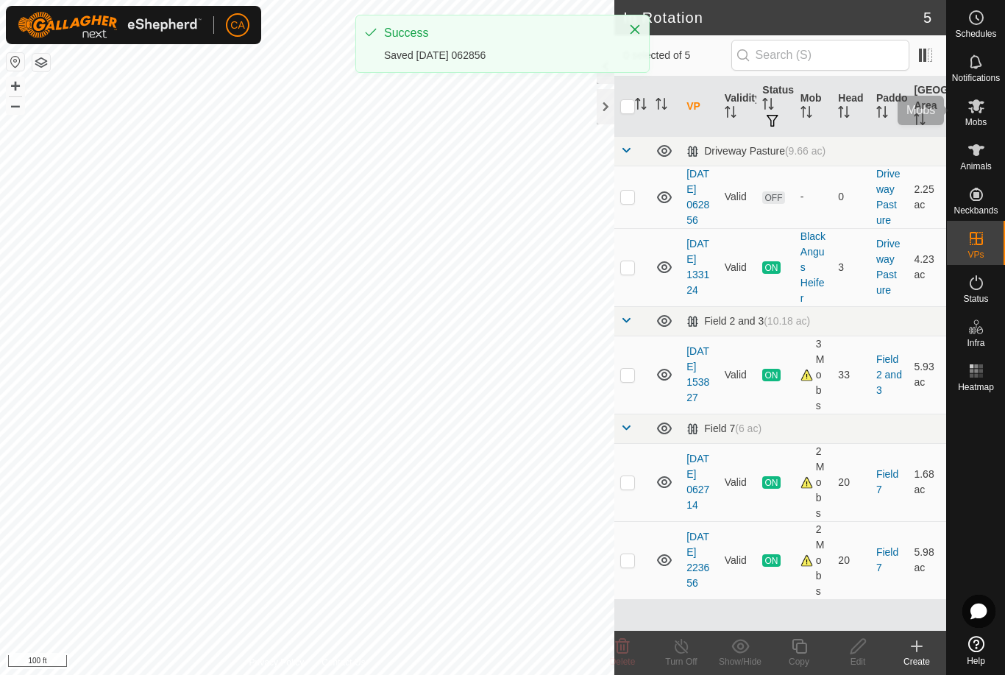
click at [985, 109] on icon at bounding box center [977, 106] width 18 height 18
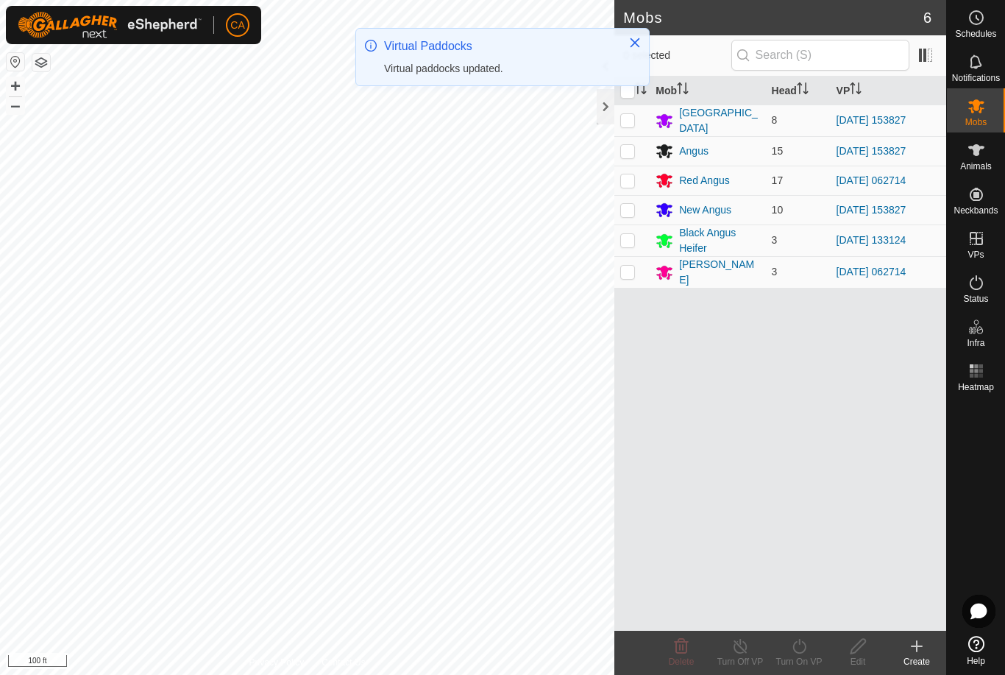
click at [626, 235] on p-checkbox at bounding box center [627, 240] width 15 height 12
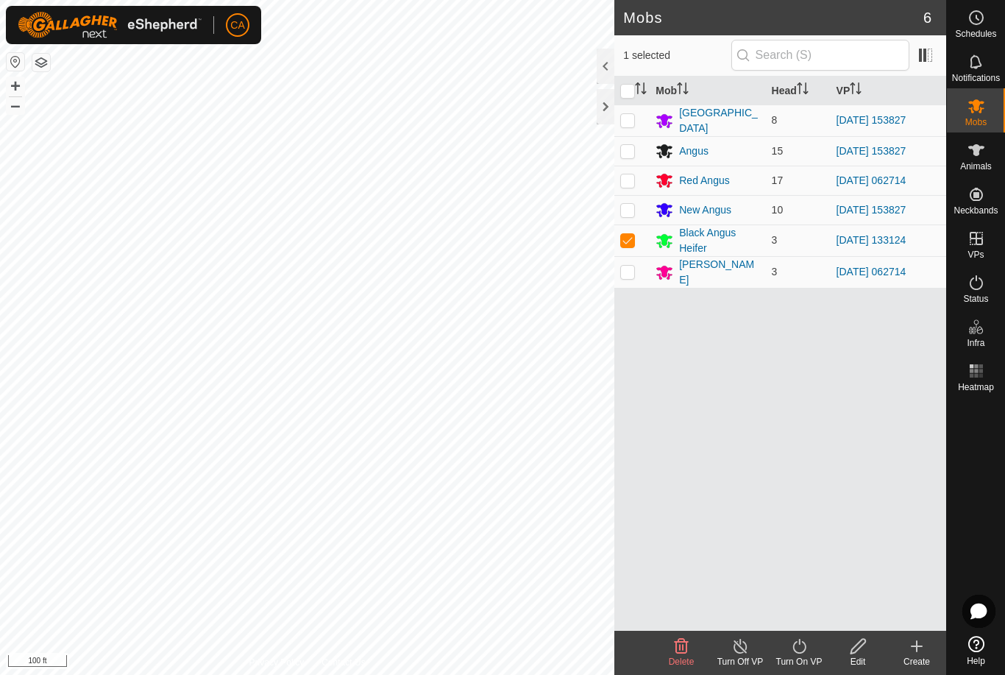
click at [801, 654] on icon at bounding box center [799, 646] width 18 height 18
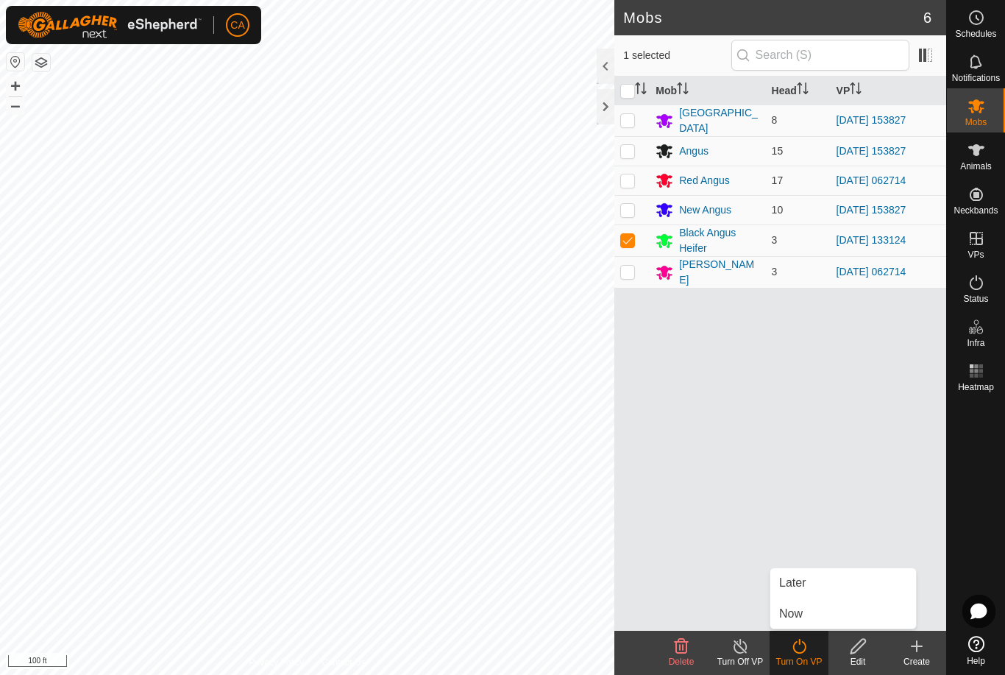
click at [818, 612] on link "Now" at bounding box center [843, 613] width 146 height 29
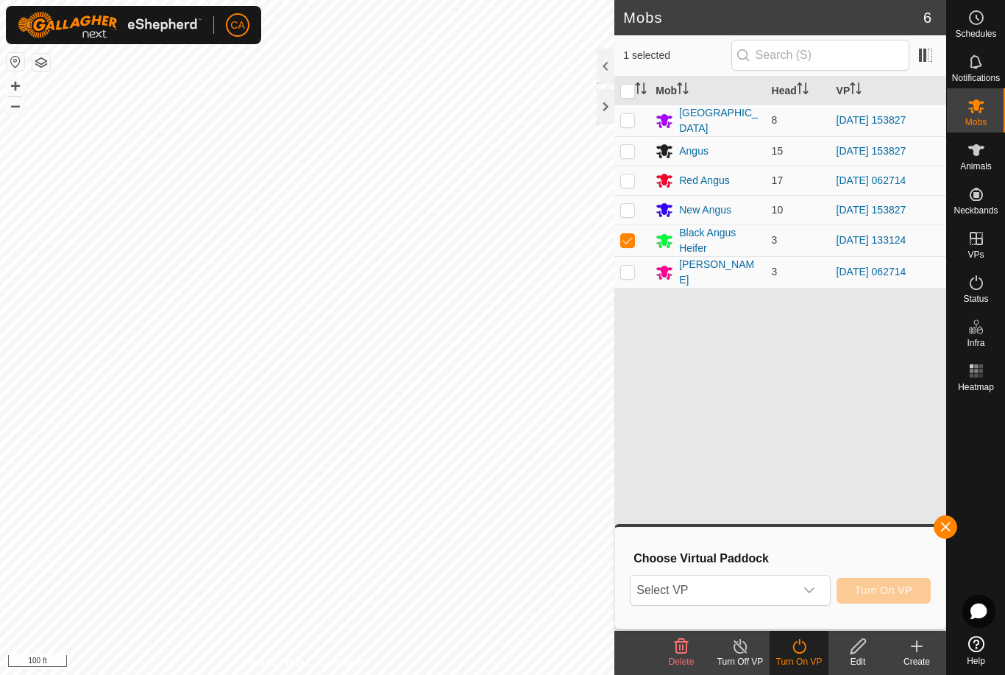
click at [756, 590] on span "Select VP" at bounding box center [712, 589] width 163 height 29
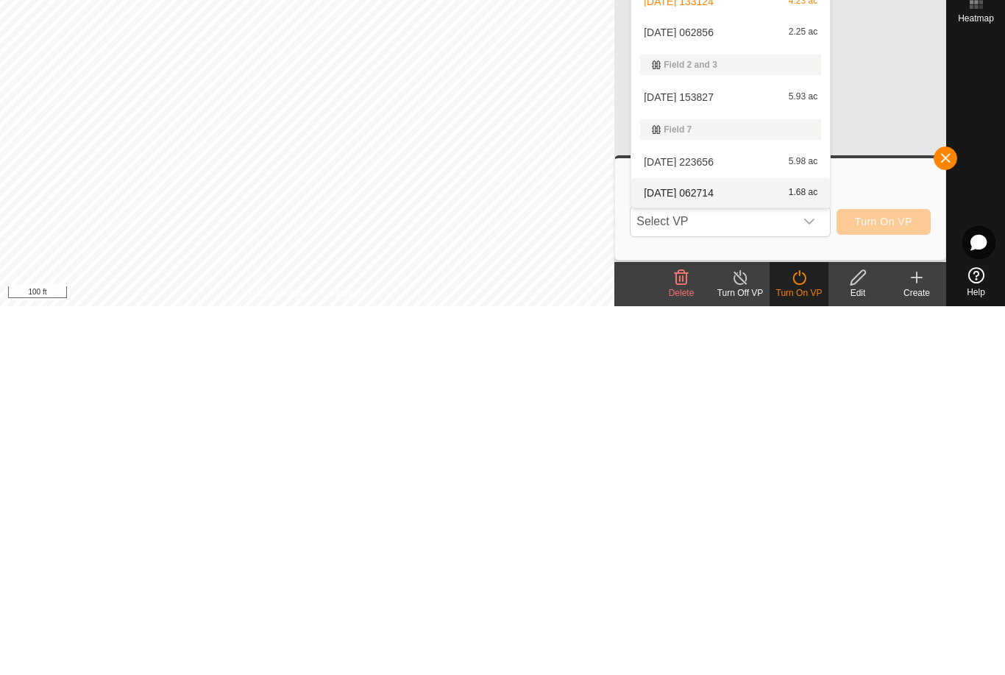
click at [714, 556] on span "[DATE] 062714" at bounding box center [679, 561] width 70 height 10
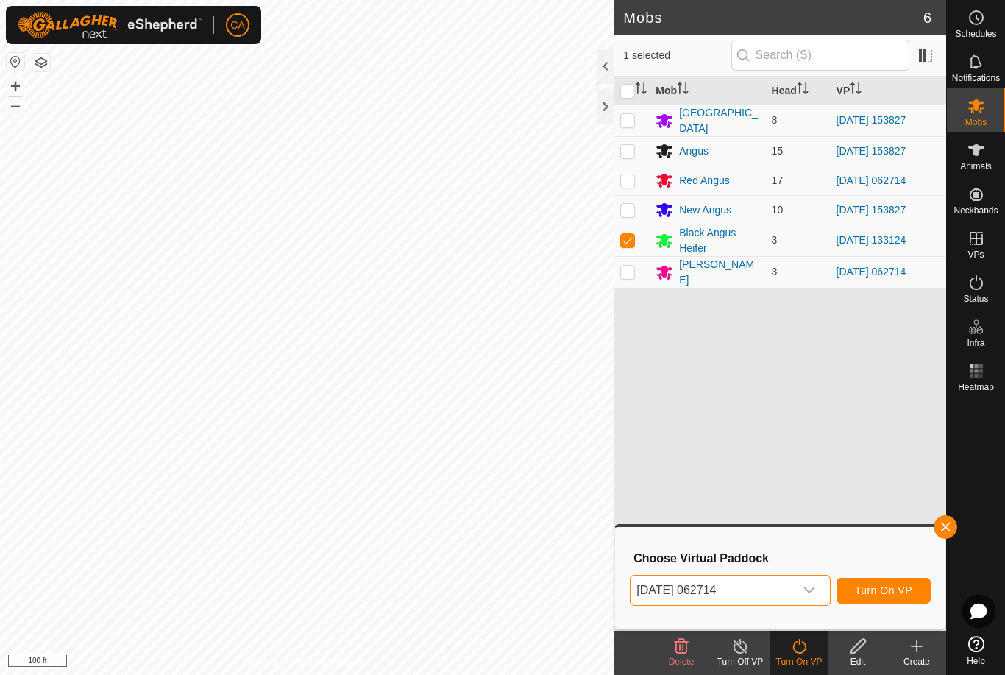
click at [760, 587] on span "[DATE] 062714" at bounding box center [712, 589] width 163 height 29
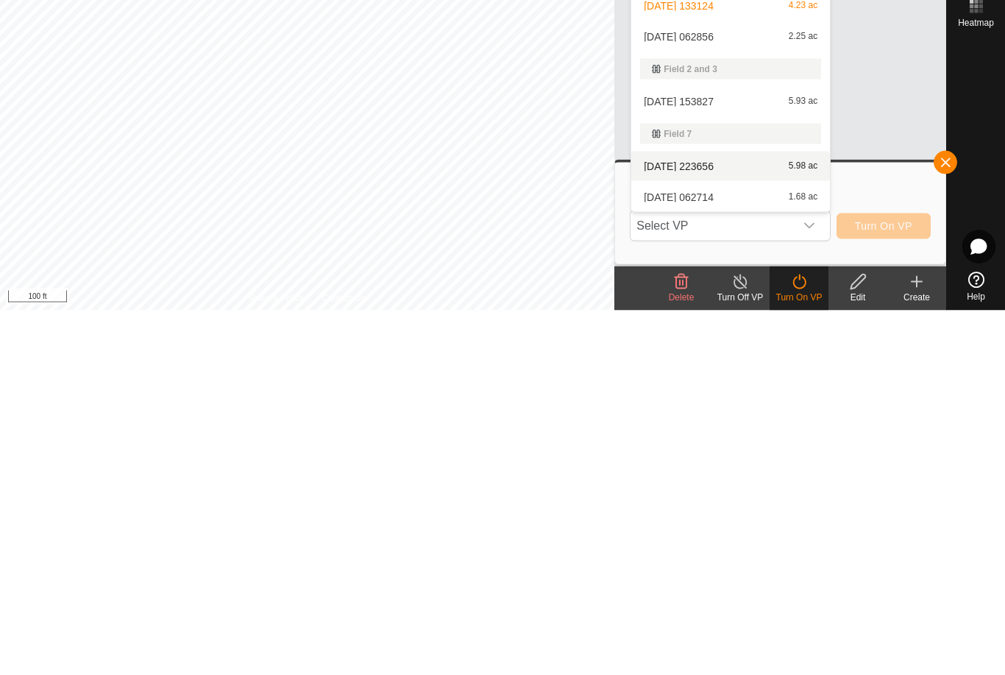
click at [710, 525] on span "[DATE] 223656" at bounding box center [679, 530] width 70 height 10
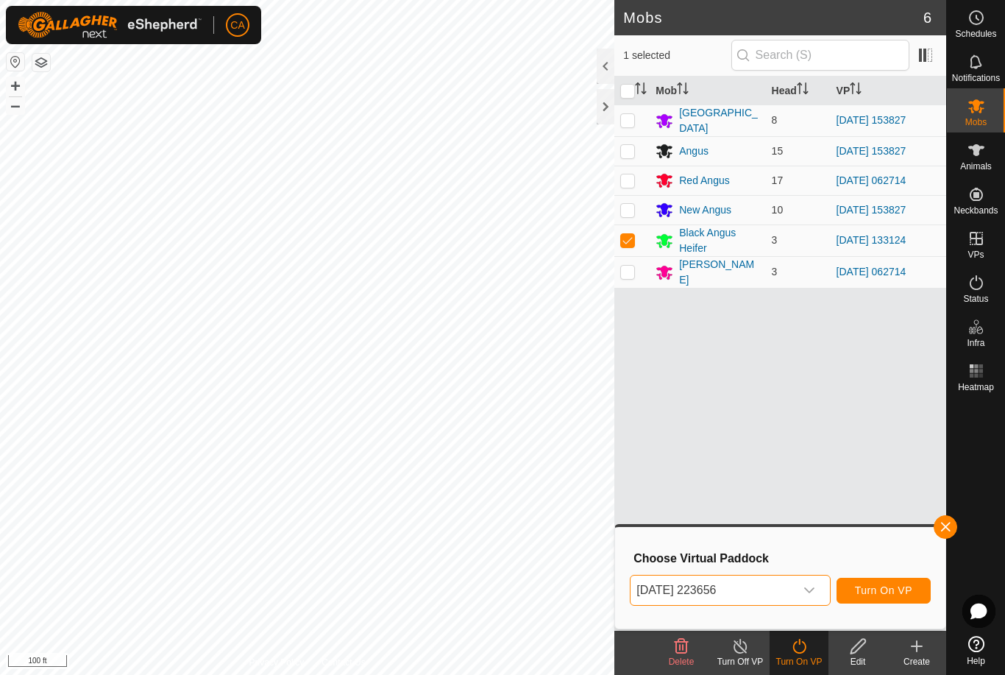
click at [748, 591] on span "[DATE] 223656" at bounding box center [712, 589] width 163 height 29
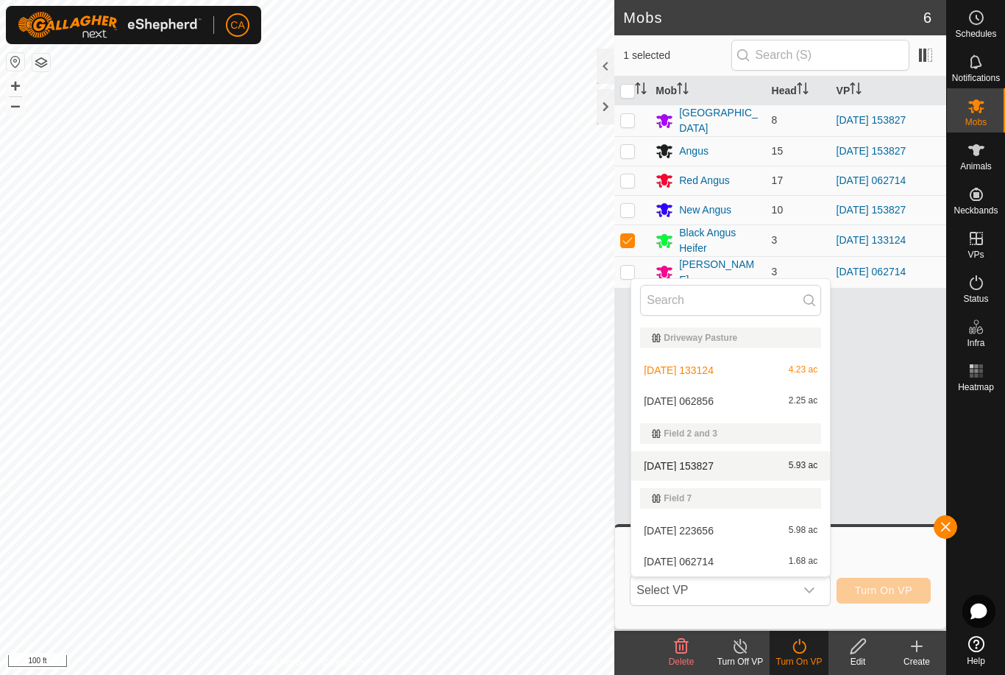
click at [714, 461] on span "[DATE] 153827" at bounding box center [679, 466] width 70 height 10
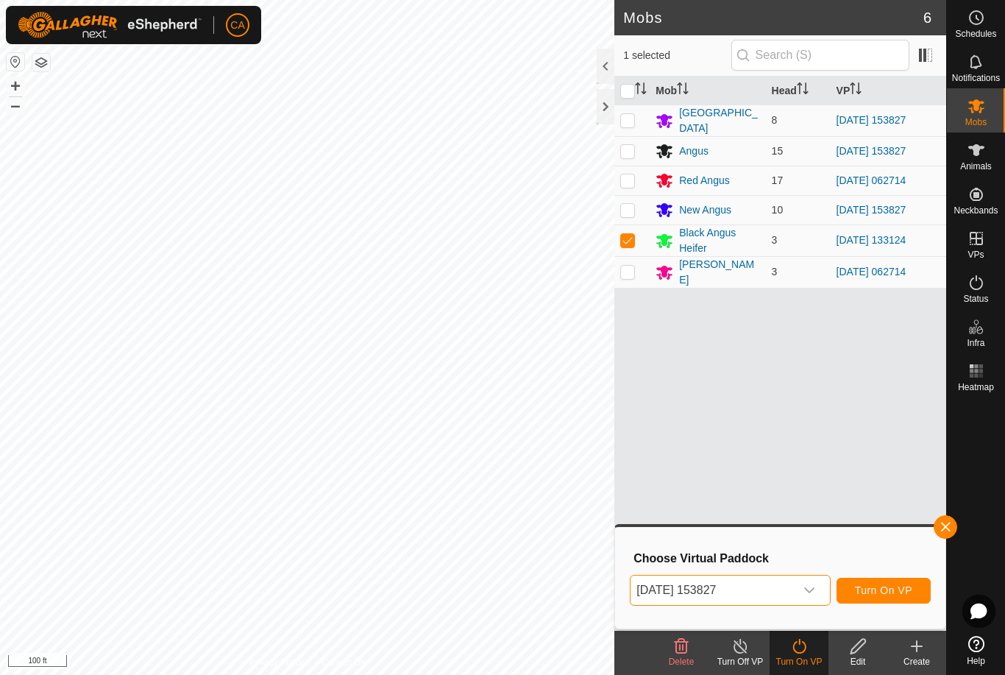
click at [802, 580] on div "dropdown trigger" at bounding box center [809, 589] width 29 height 29
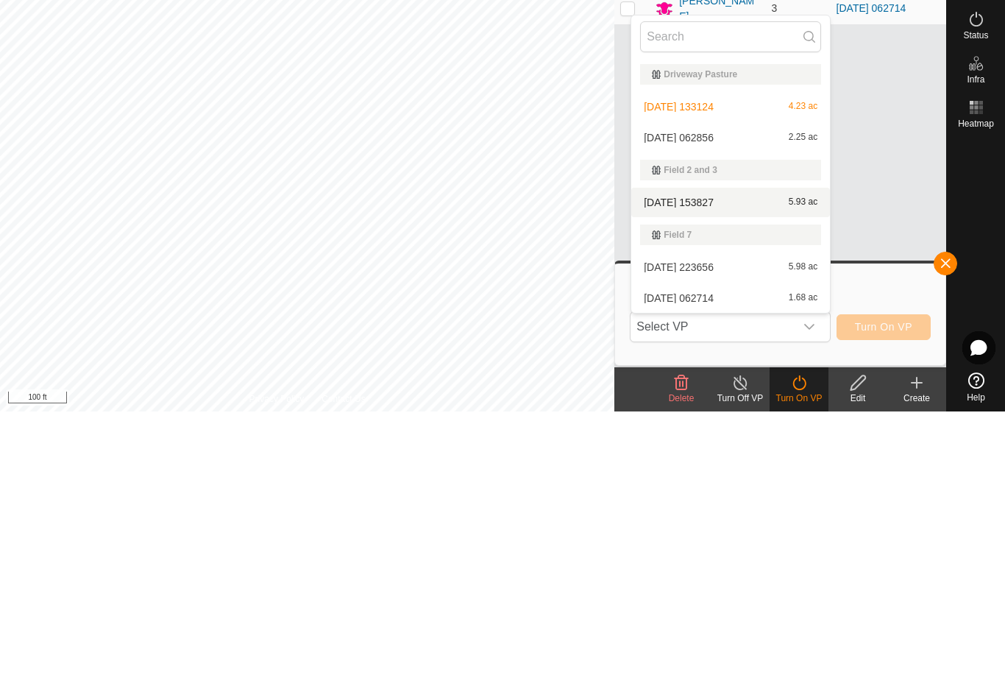
click at [726, 392] on div "[DATE] 062856 2.25 ac" at bounding box center [730, 401] width 181 height 18
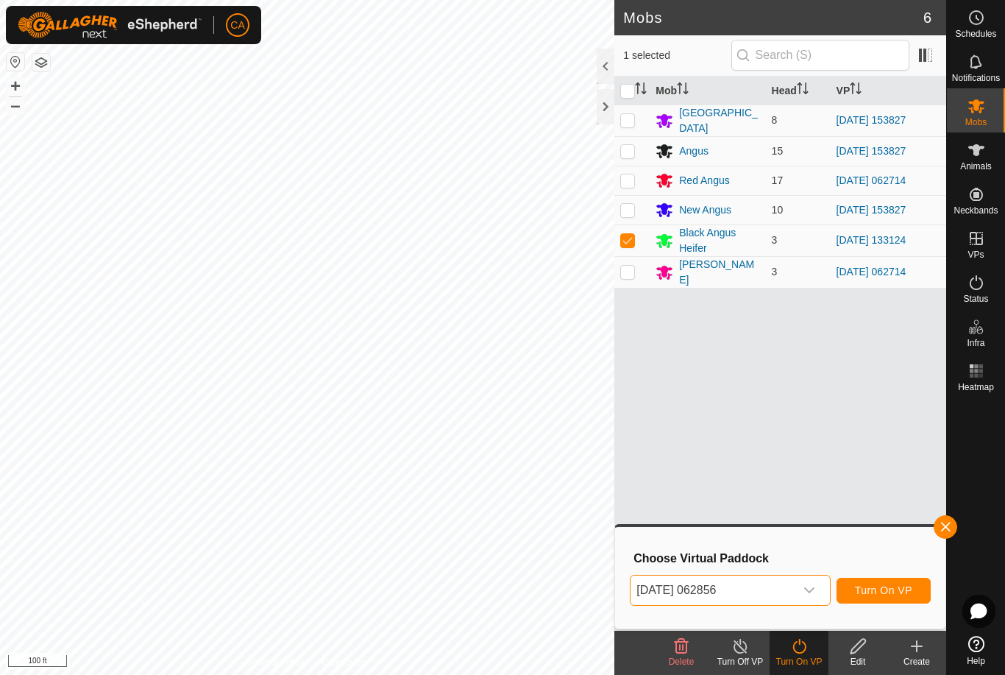
click at [888, 596] on span "Turn On VP" at bounding box center [883, 590] width 57 height 12
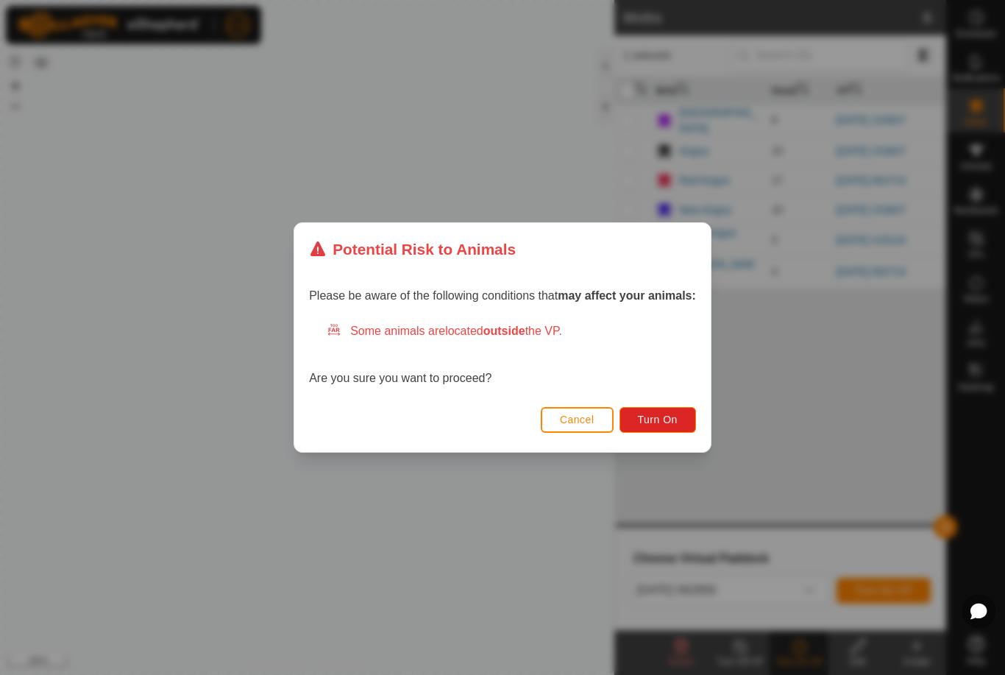
click at [678, 407] on button "Turn On" at bounding box center [658, 420] width 77 height 26
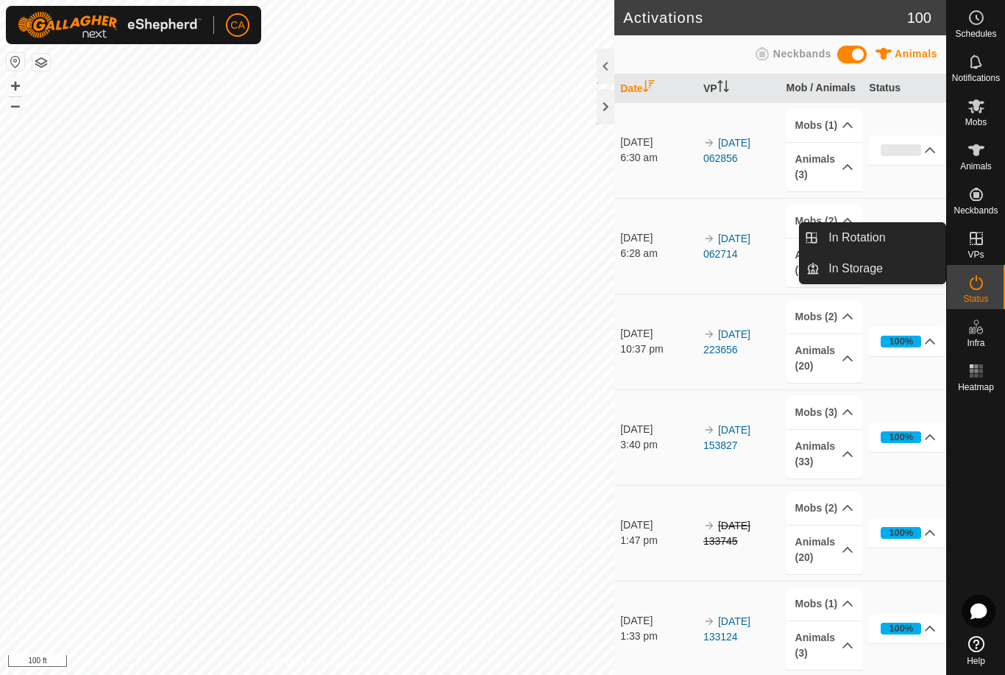
click at [880, 234] on span "In Rotation" at bounding box center [857, 238] width 57 height 18
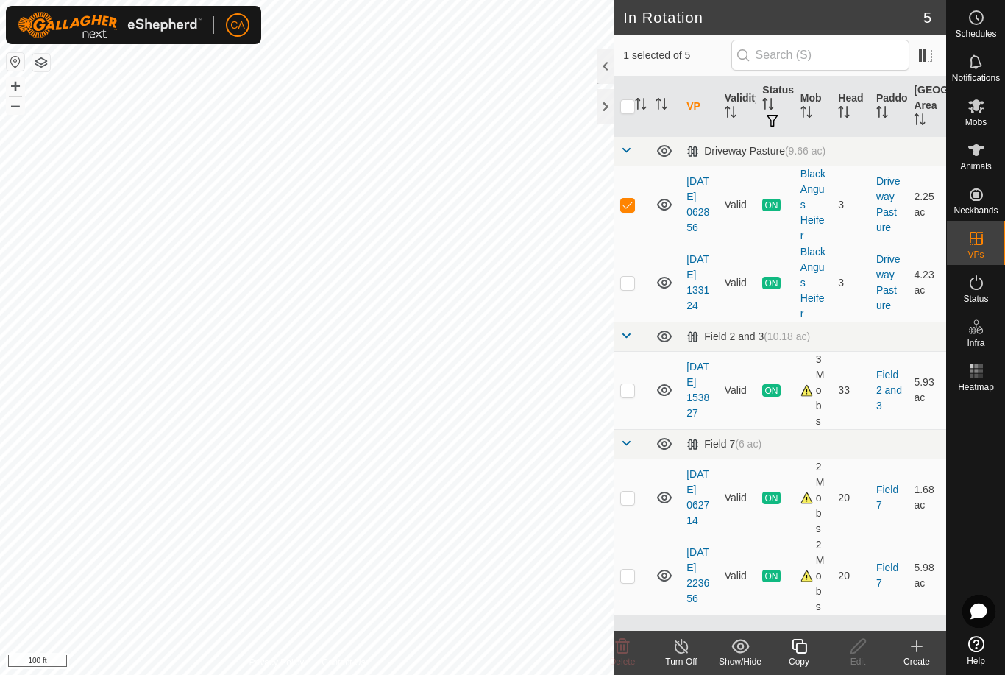
click at [805, 653] on icon at bounding box center [799, 646] width 15 height 15
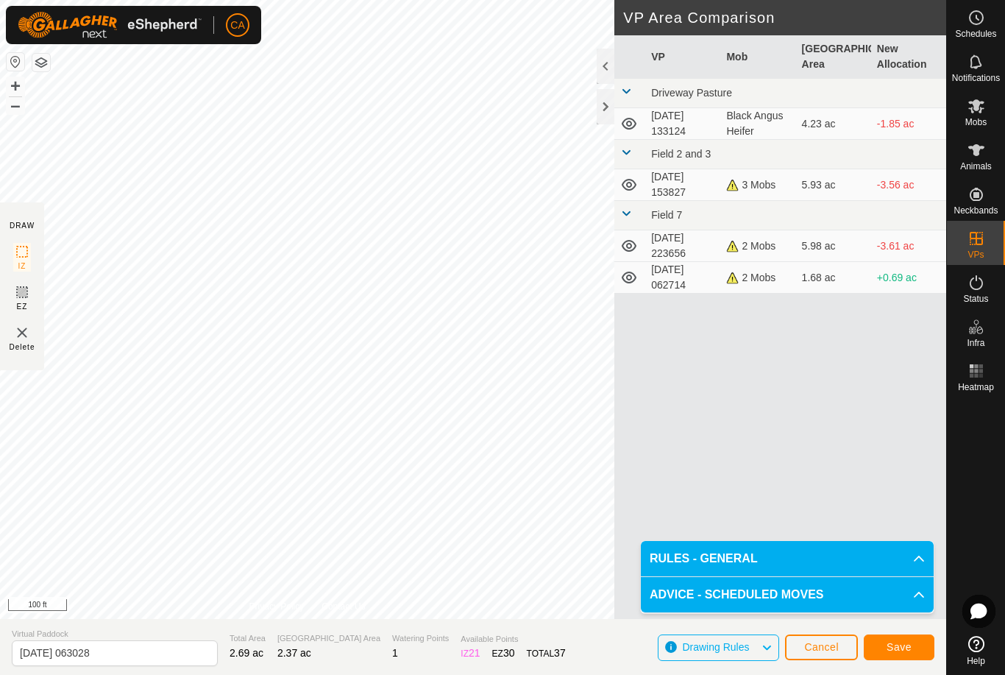
click at [901, 655] on button "Save" at bounding box center [899, 647] width 71 height 26
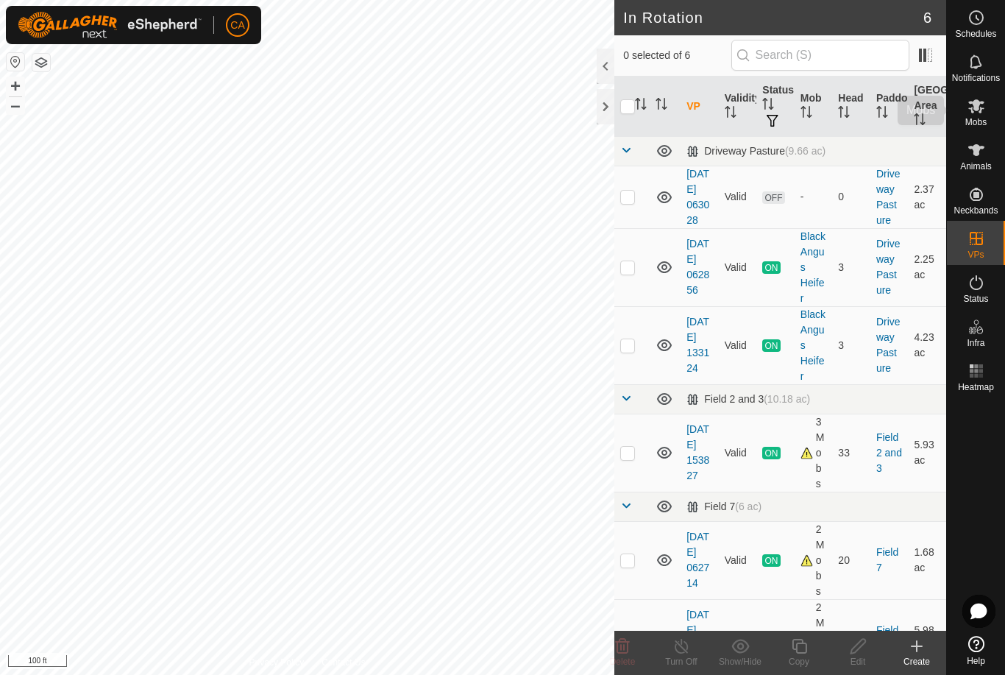
click at [975, 113] on icon at bounding box center [977, 106] width 18 height 18
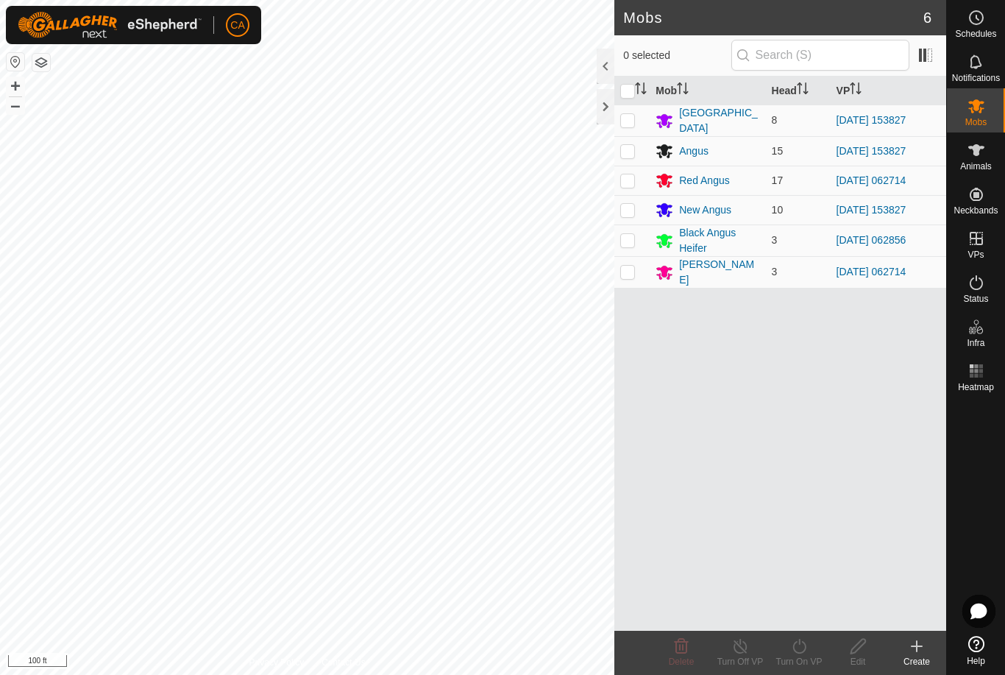
click at [623, 230] on td at bounding box center [631, 240] width 35 height 32
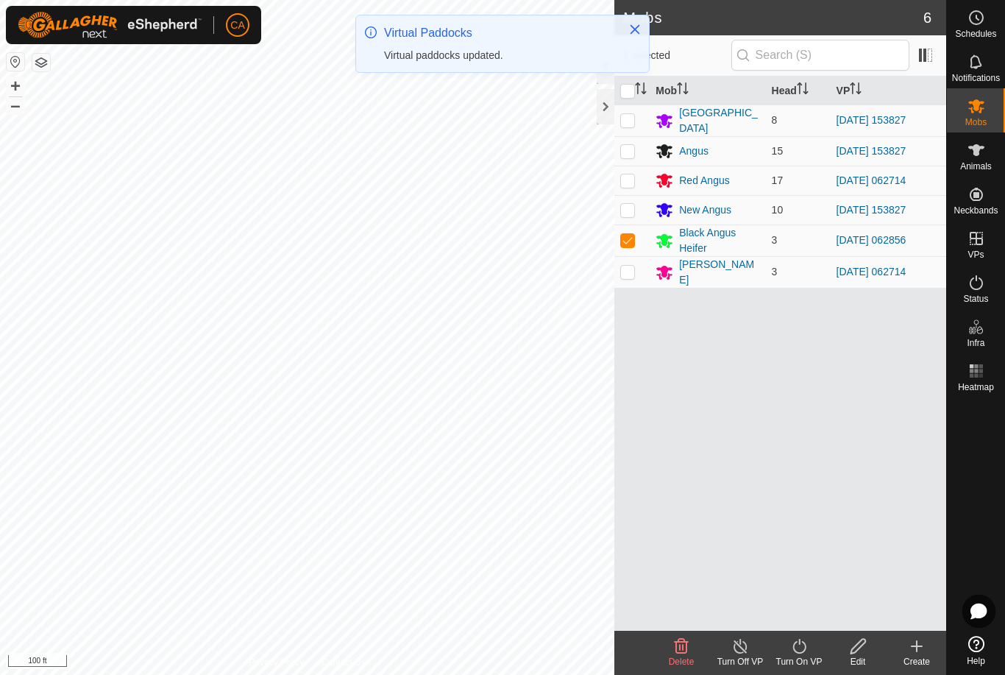
click at [798, 655] on div "Turn On VP" at bounding box center [799, 661] width 59 height 13
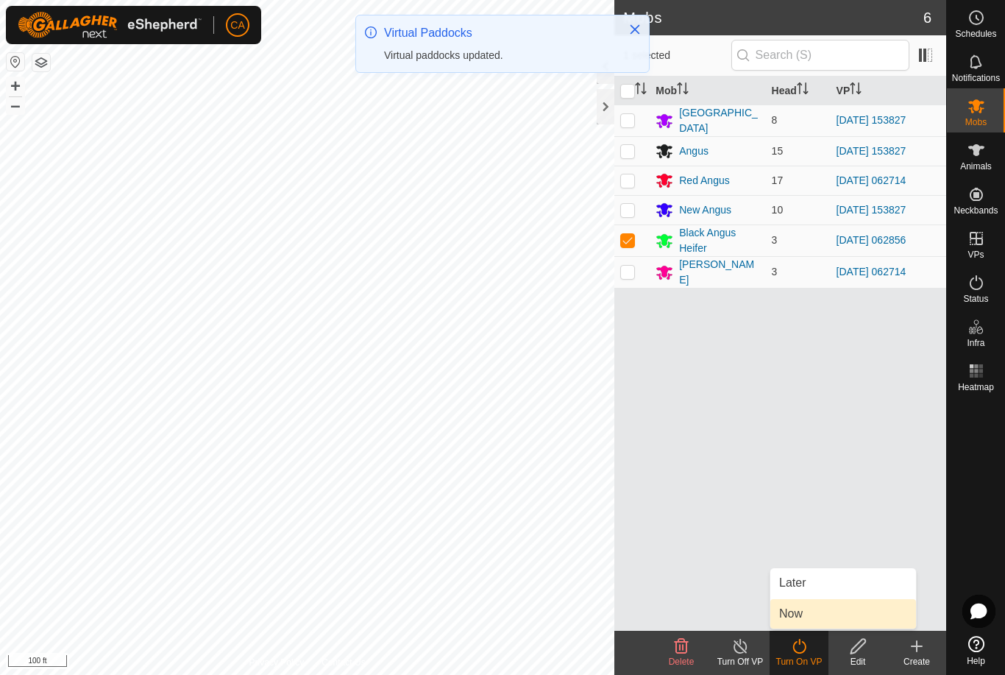
click at [819, 609] on link "Now" at bounding box center [843, 613] width 146 height 29
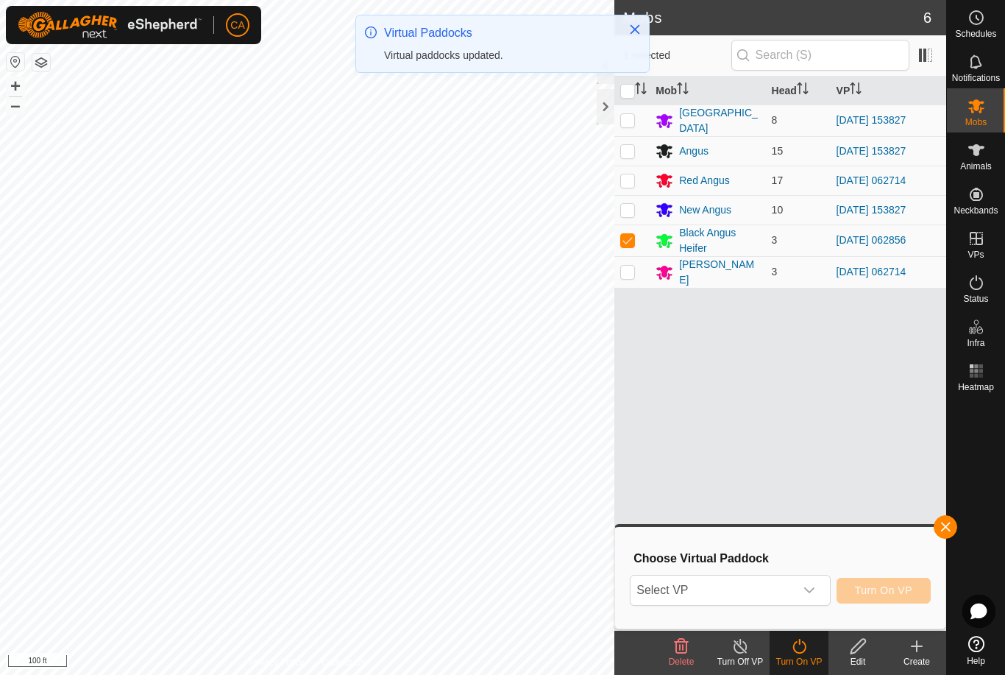
click at [736, 589] on span "Select VP" at bounding box center [712, 589] width 163 height 29
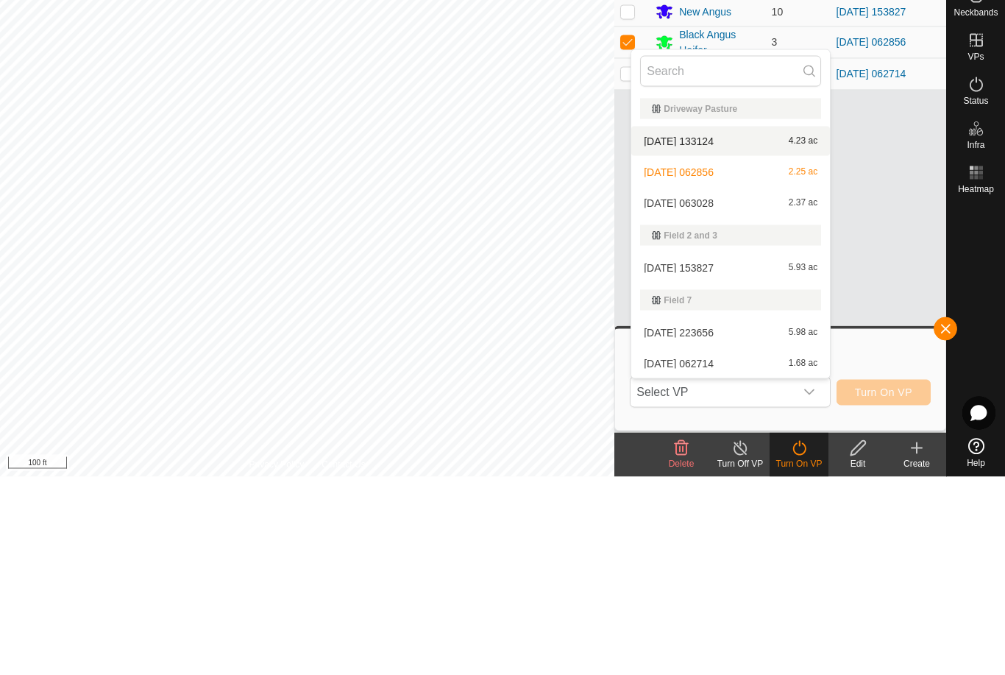
click at [714, 334] on span "[DATE] 133124" at bounding box center [679, 339] width 70 height 10
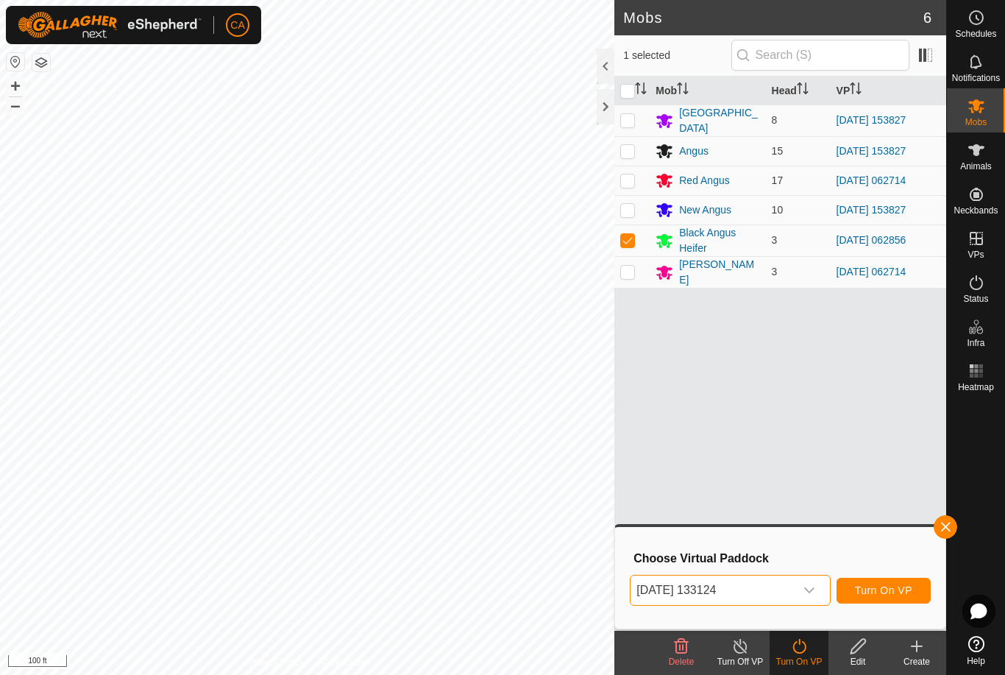
click at [773, 588] on span "[DATE] 133124" at bounding box center [712, 589] width 163 height 29
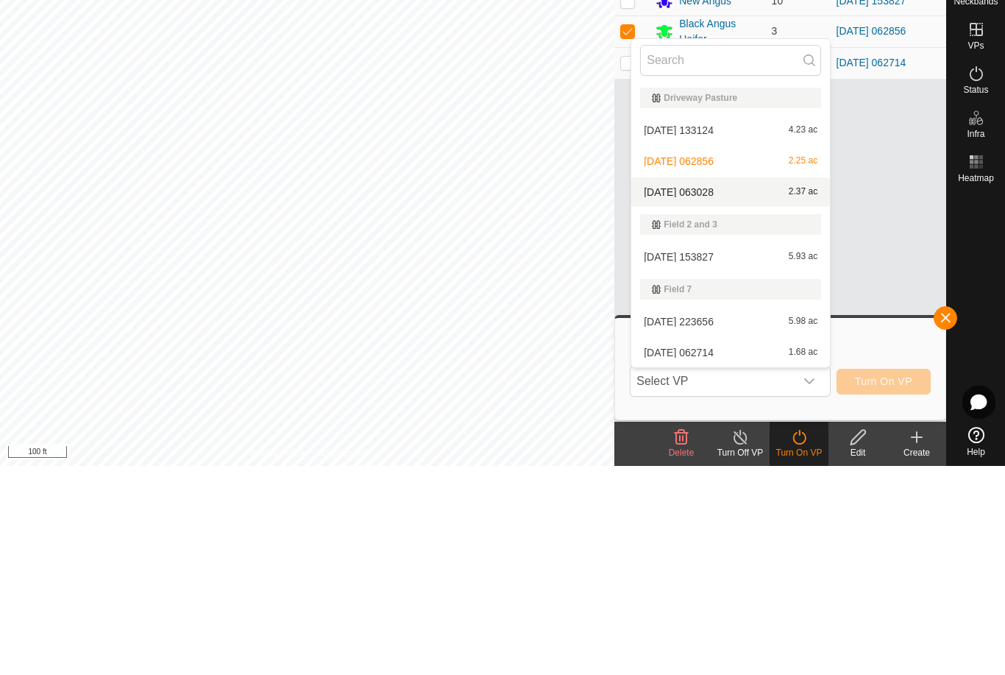
click at [709, 396] on span "[DATE] 063028" at bounding box center [679, 401] width 70 height 10
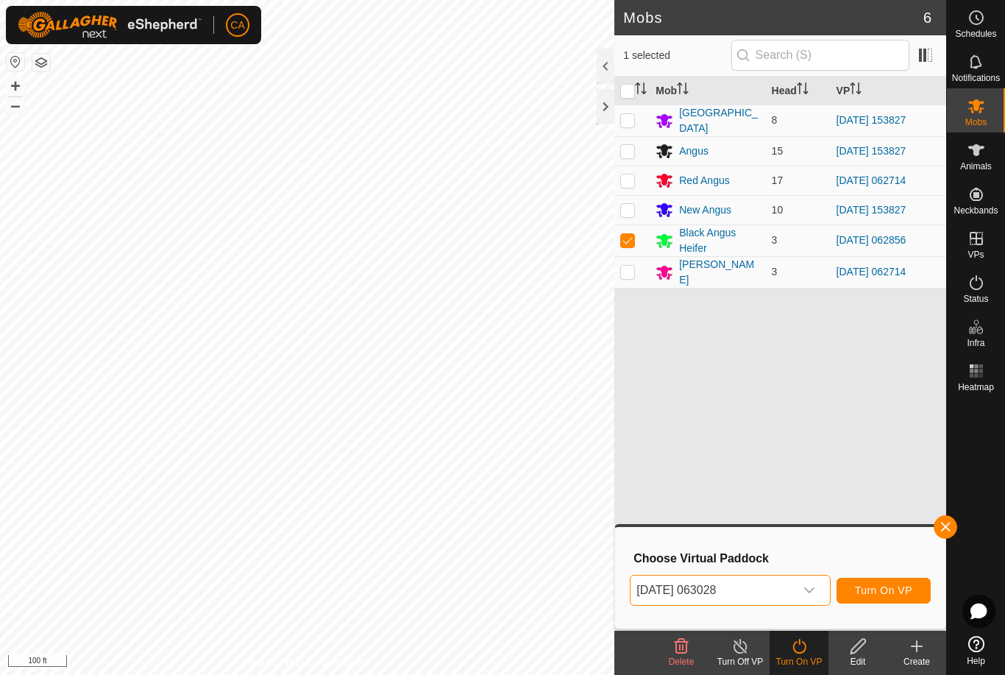
click at [891, 586] on span "Turn On VP" at bounding box center [883, 590] width 57 height 12
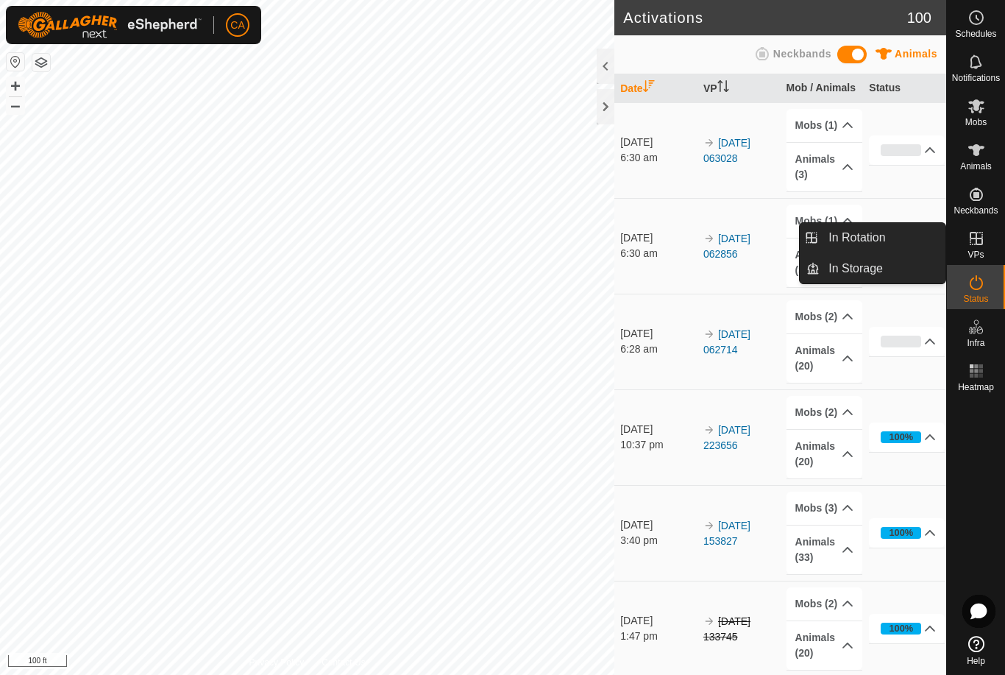
click at [867, 238] on span "In Rotation" at bounding box center [857, 238] width 57 height 18
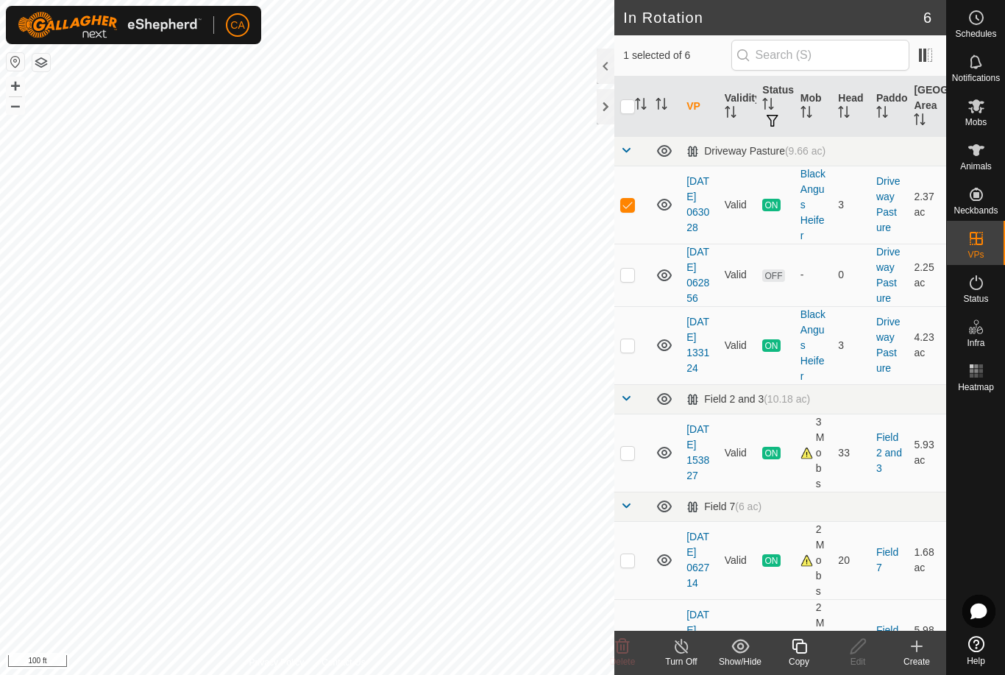
click at [631, 280] on p-checkbox at bounding box center [627, 275] width 15 height 12
click at [631, 208] on p-checkbox at bounding box center [627, 205] width 15 height 12
click at [629, 653] on icon at bounding box center [623, 646] width 18 height 18
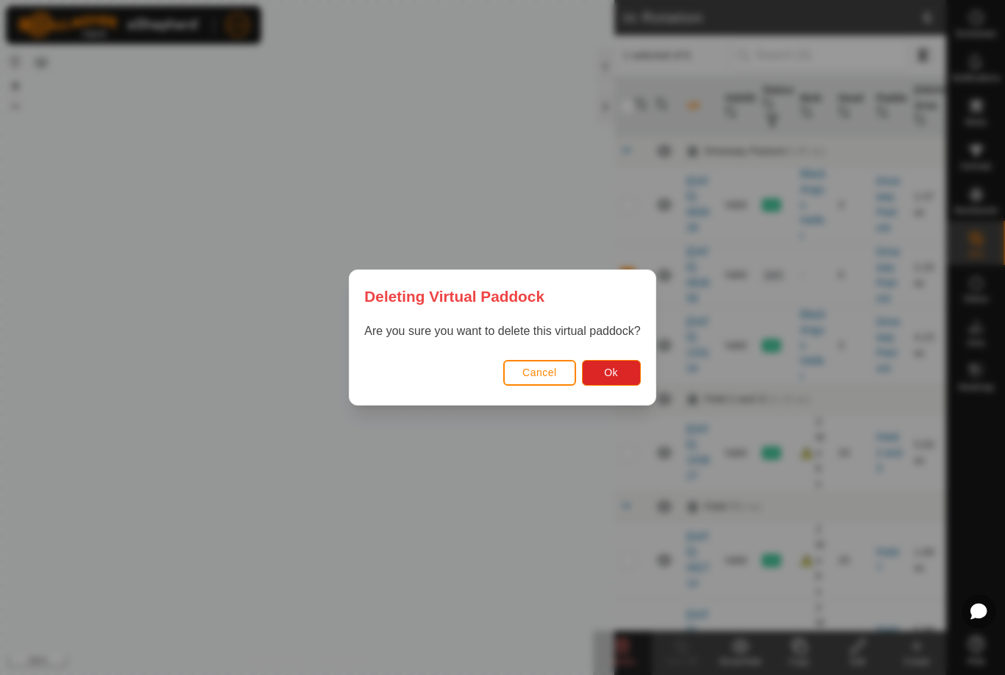
click at [612, 361] on button "Ok" at bounding box center [611, 373] width 59 height 26
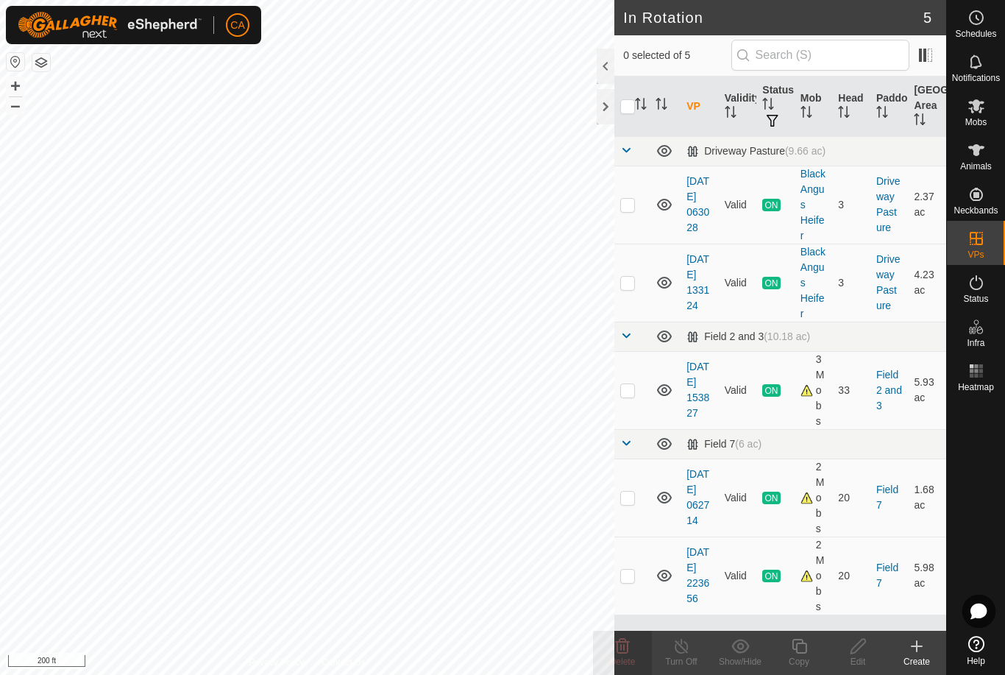
click at [627, 570] on p-checkbox at bounding box center [627, 576] width 15 height 12
click at [632, 573] on p-checkbox at bounding box center [627, 576] width 15 height 12
click at [628, 487] on td at bounding box center [631, 497] width 35 height 78
click at [628, 492] on p-checkbox at bounding box center [627, 498] width 15 height 12
click at [621, 387] on p-checkbox at bounding box center [627, 390] width 15 height 12
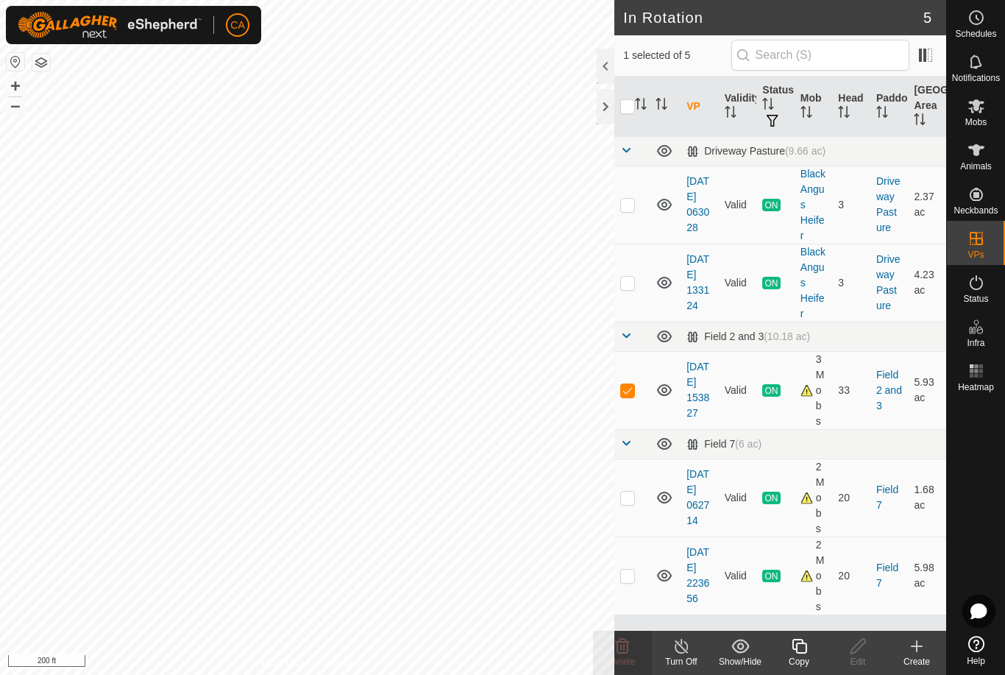
click at [811, 651] on copy-svg-icon at bounding box center [799, 646] width 59 height 18
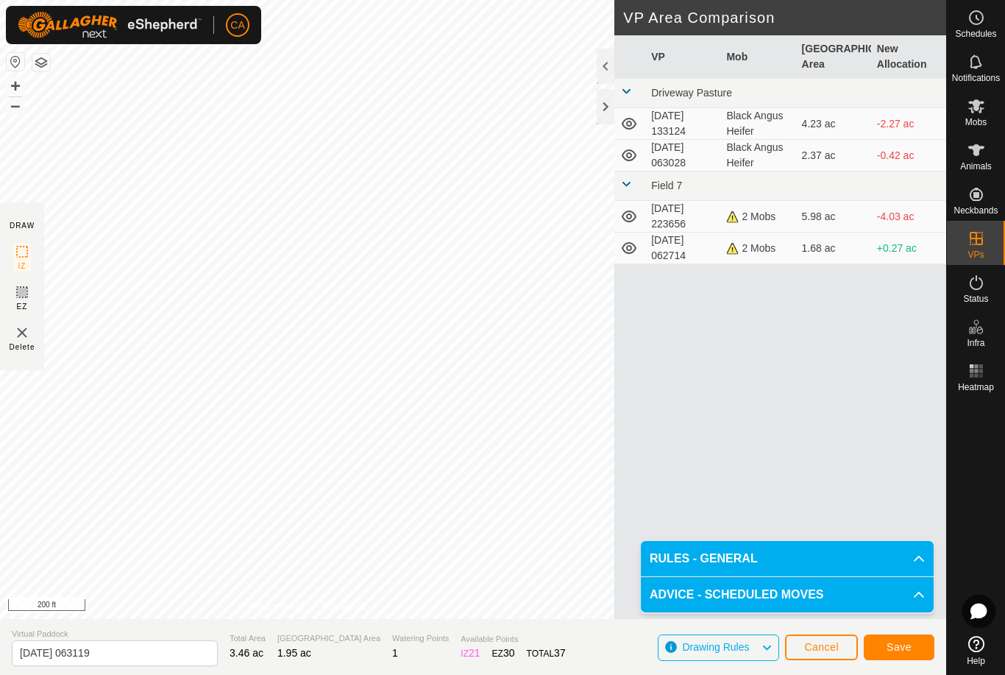
click at [904, 642] on span "Save" at bounding box center [899, 647] width 25 height 12
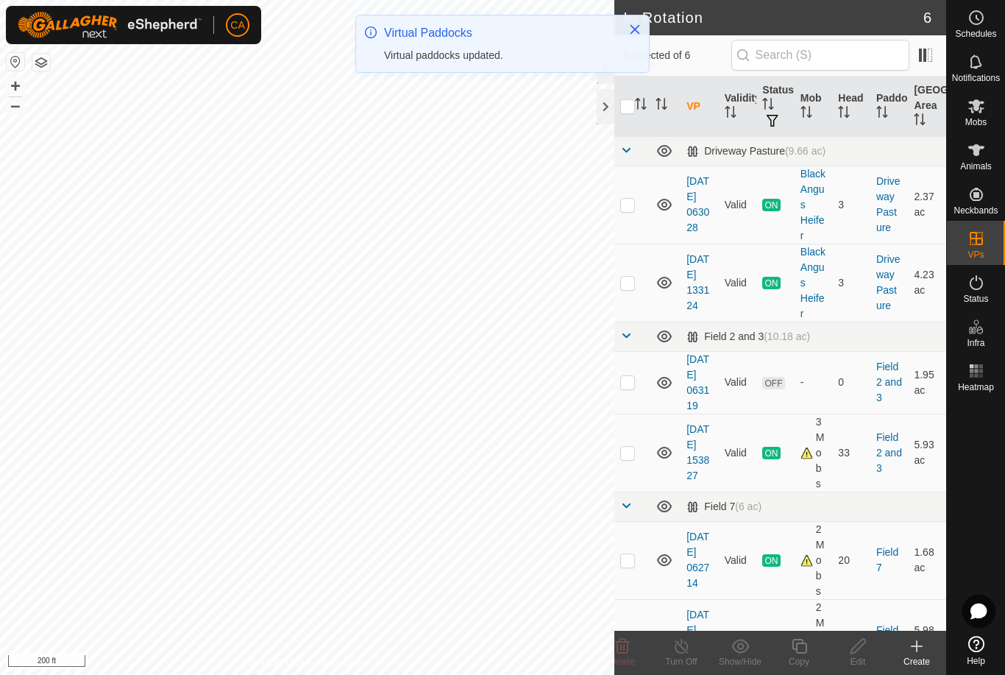
click at [637, 20] on button "Close" at bounding box center [635, 29] width 21 height 21
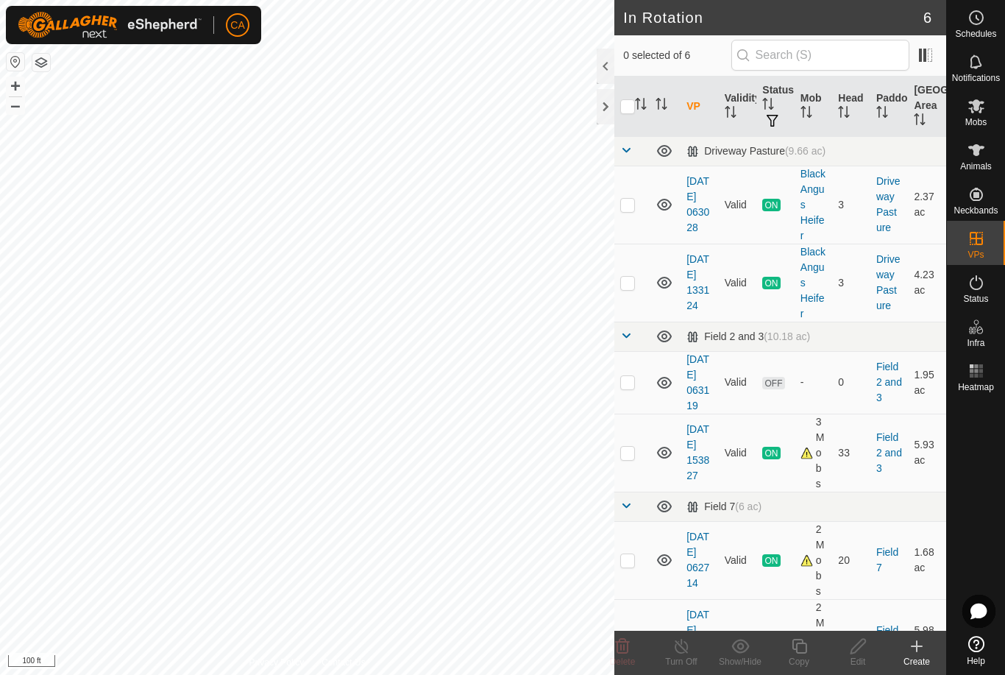
click at [624, 563] on td at bounding box center [631, 560] width 35 height 78
click at [806, 651] on icon at bounding box center [799, 646] width 15 height 15
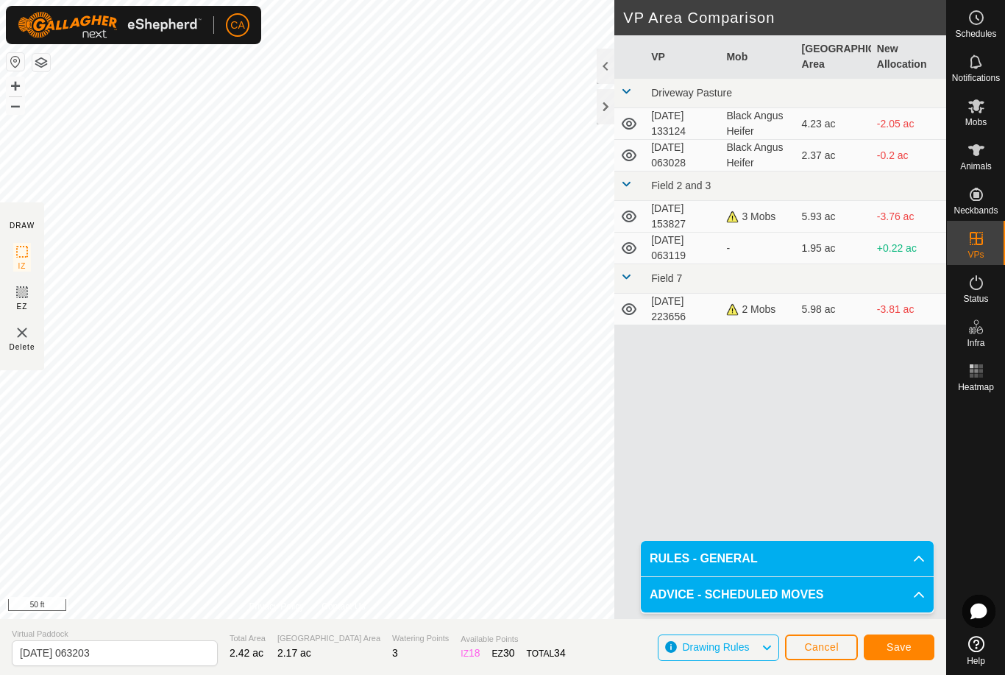
click at [904, 646] on span "Save" at bounding box center [899, 647] width 25 height 12
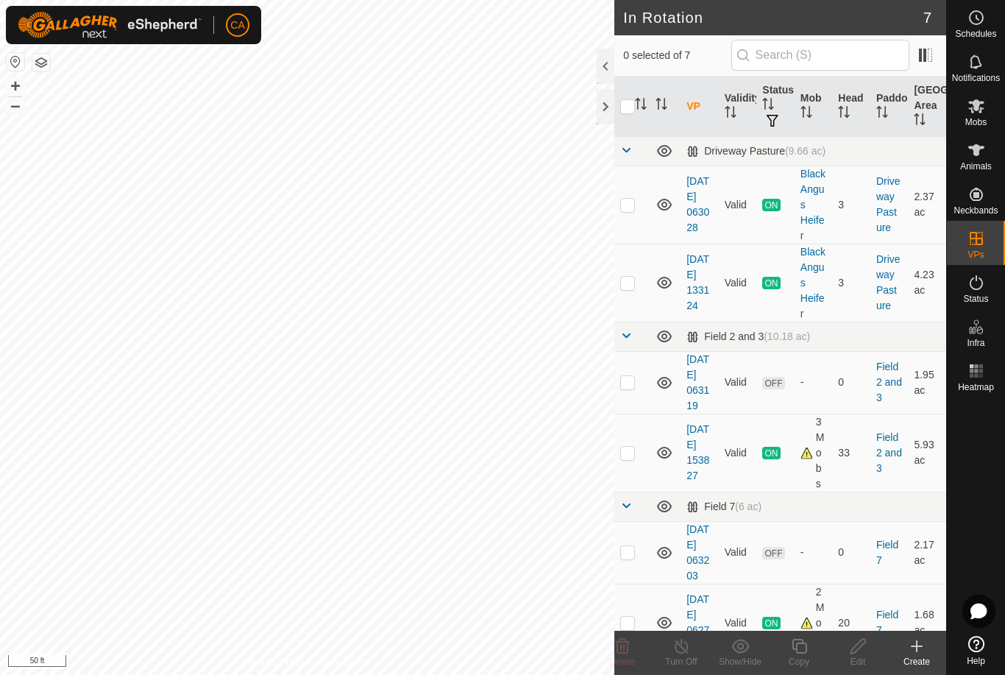
click at [625, 558] on p-checkbox at bounding box center [627, 552] width 15 height 12
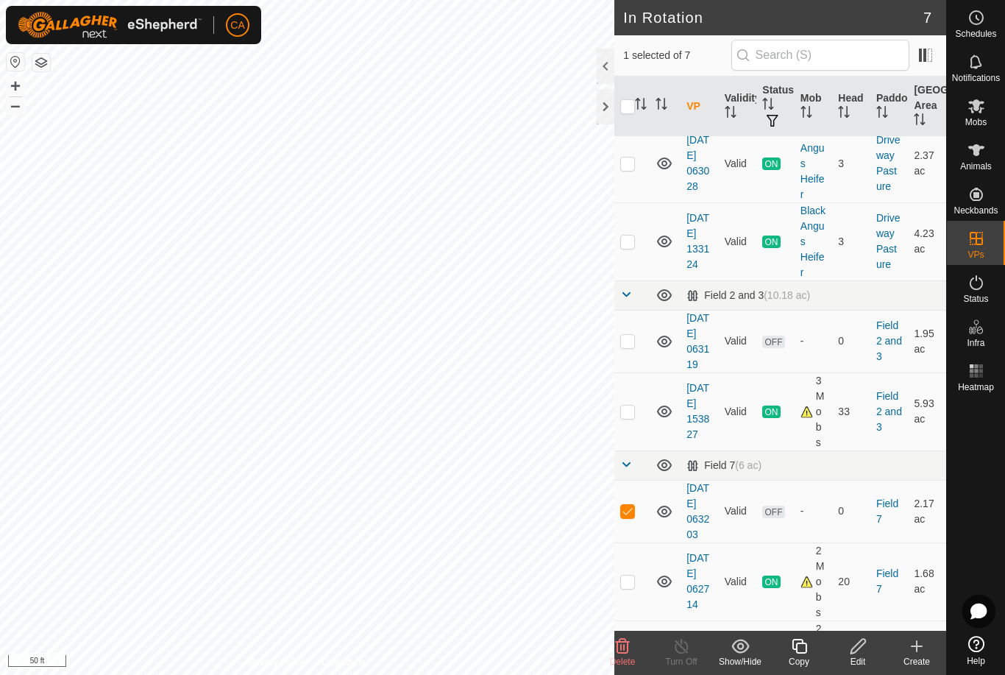
scroll to position [43, 0]
click at [631, 514] on p-checkbox at bounding box center [627, 509] width 15 height 12
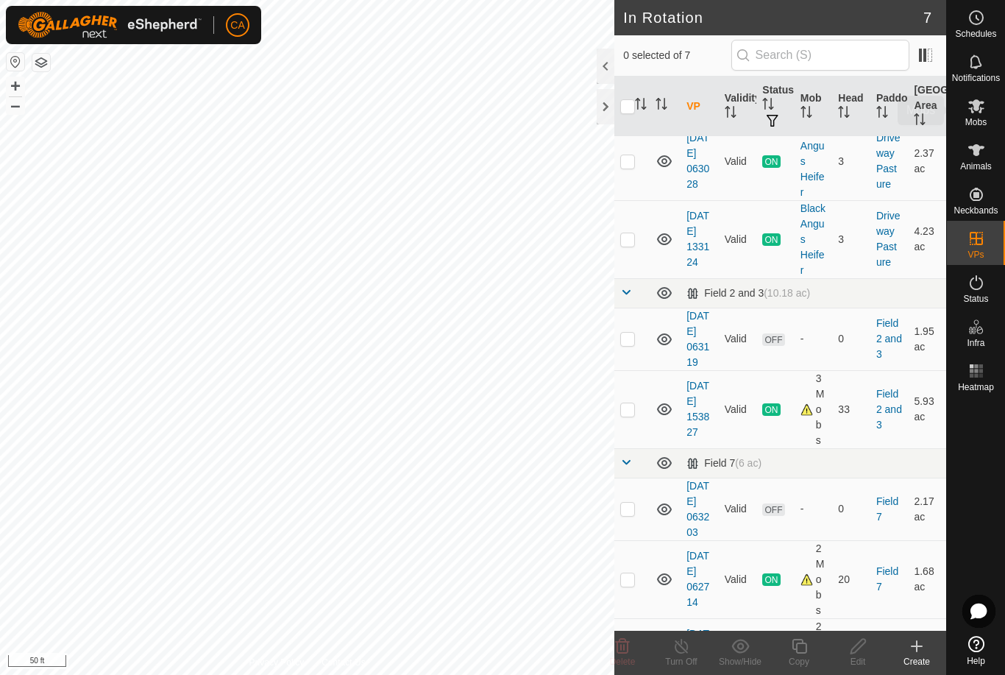
click at [971, 121] on span "Mobs" at bounding box center [975, 122] width 21 height 9
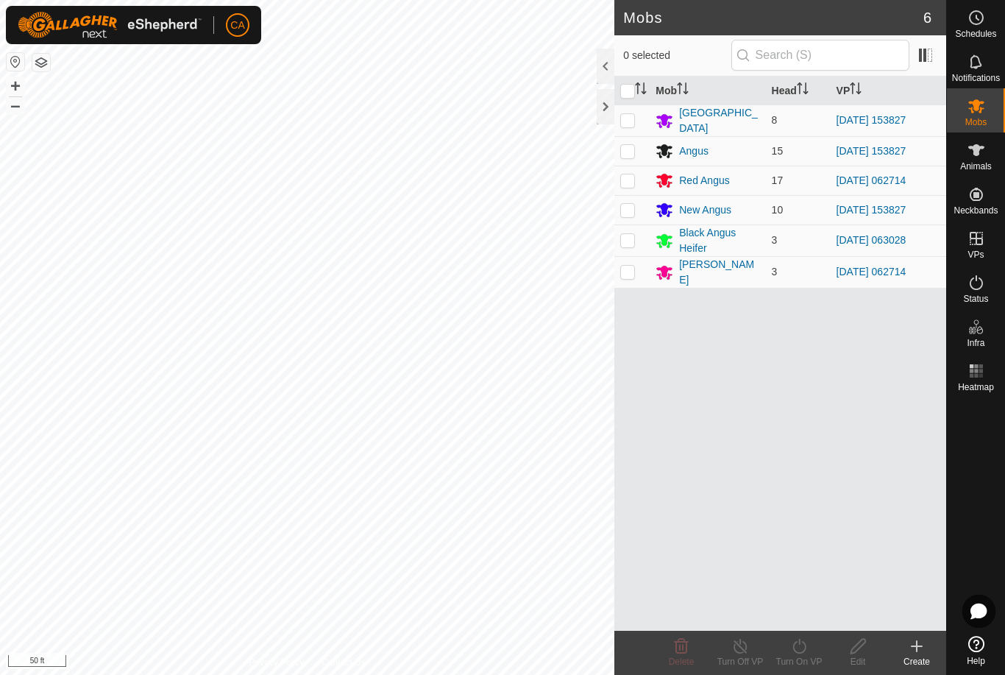
click at [624, 88] on input "checkbox" at bounding box center [627, 91] width 15 height 15
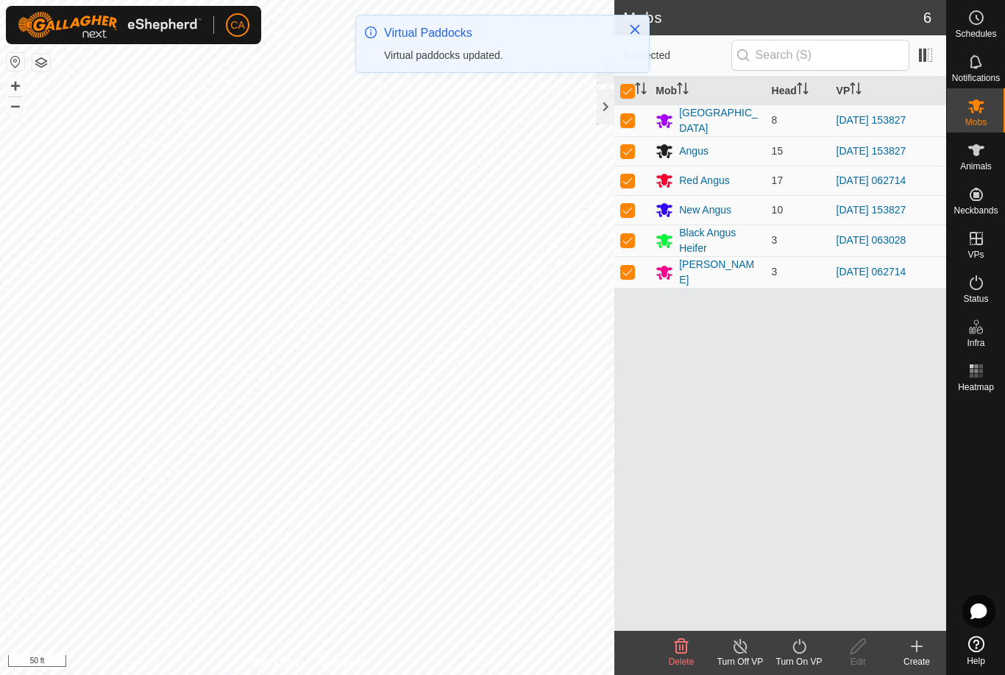
click at [628, 91] on input "checkbox" at bounding box center [627, 91] width 15 height 15
click at [628, 169] on td at bounding box center [631, 180] width 35 height 29
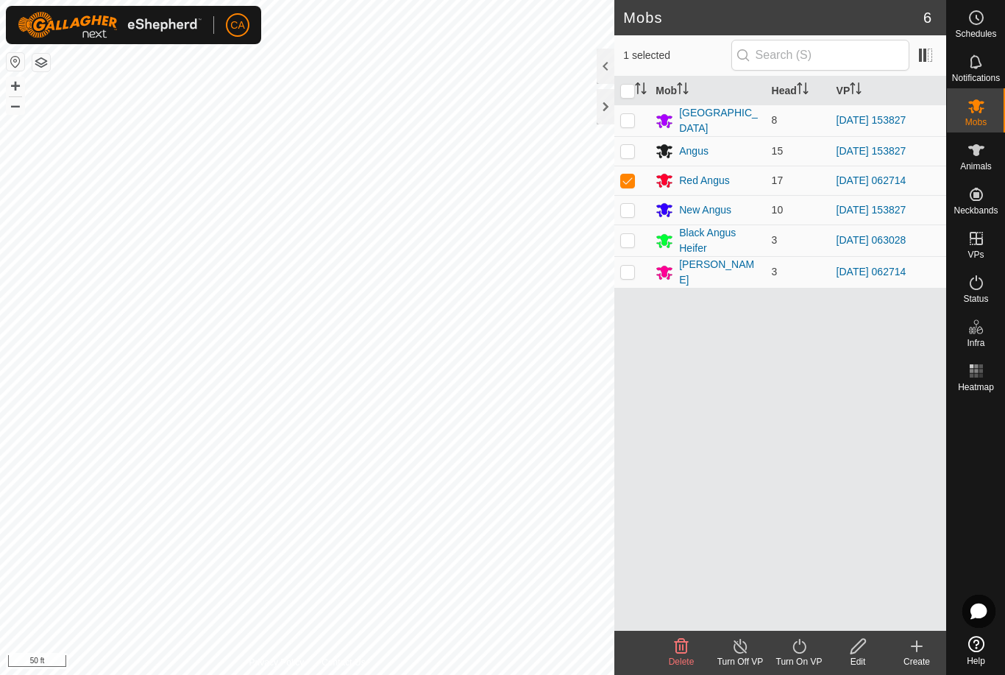
click at [630, 266] on p-checkbox at bounding box center [627, 272] width 15 height 12
click at [798, 655] on div "Turn On VP" at bounding box center [799, 661] width 59 height 13
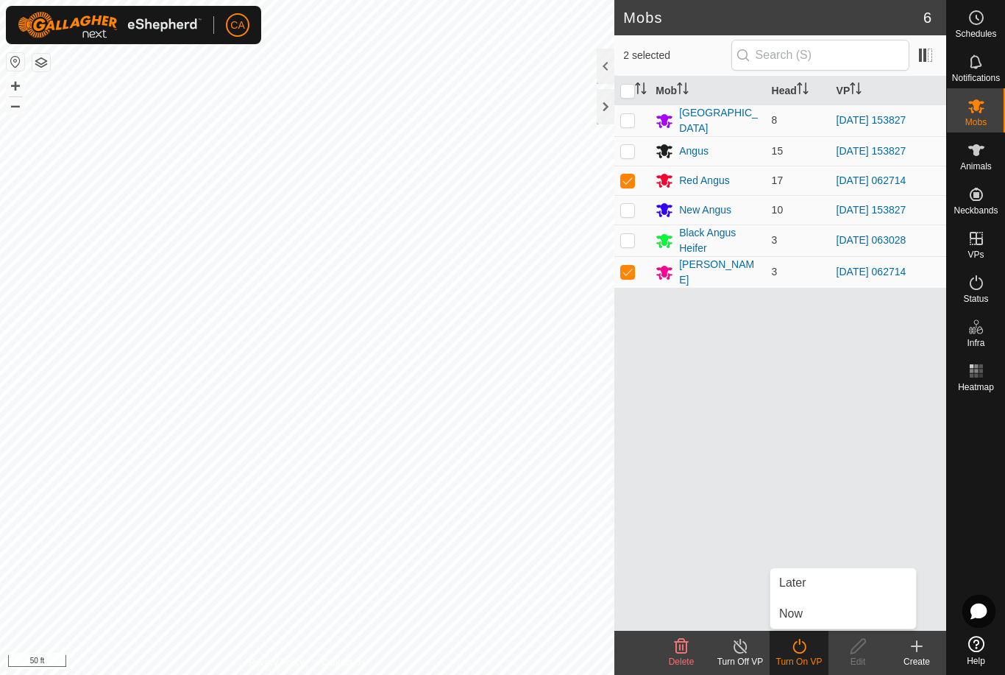
click at [824, 617] on link "Now" at bounding box center [843, 613] width 146 height 29
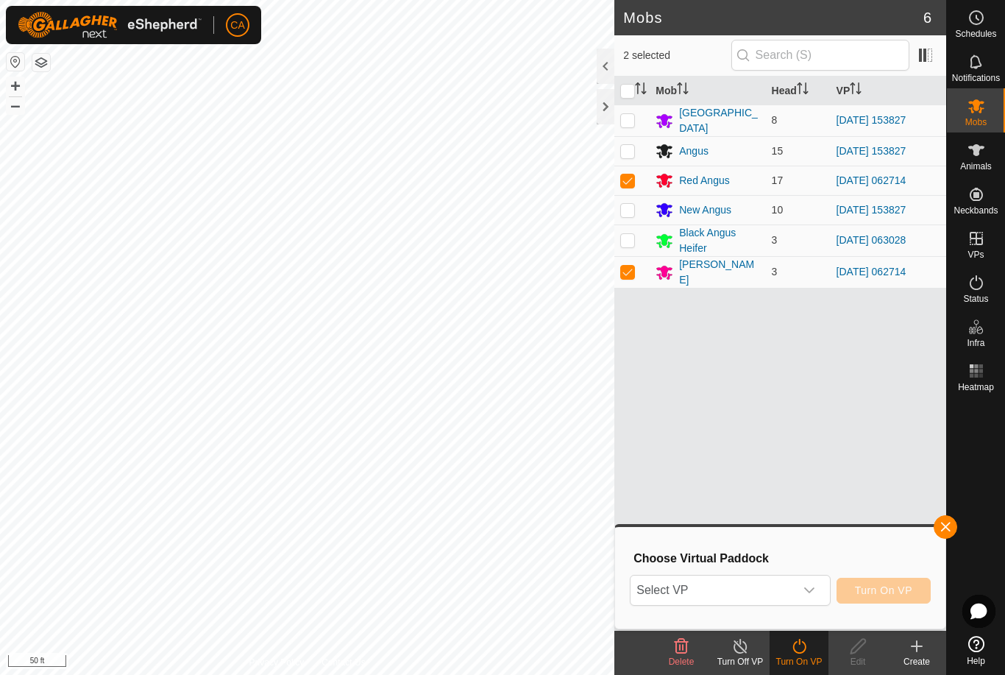
click at [779, 603] on span "Select VP" at bounding box center [712, 589] width 163 height 29
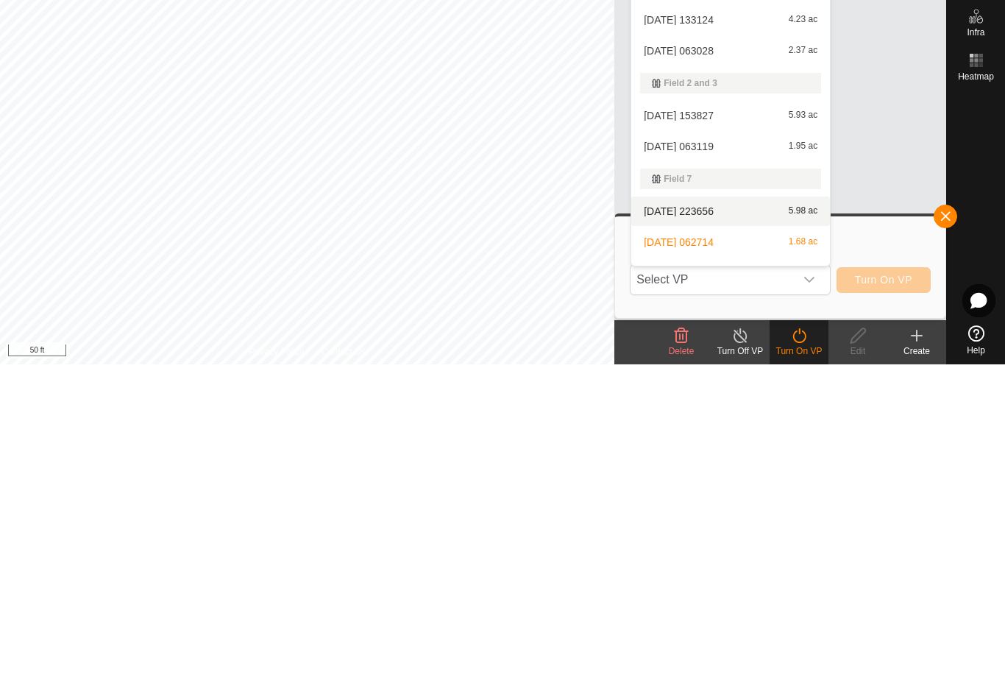
click at [714, 517] on span "[DATE] 223656" at bounding box center [679, 522] width 70 height 10
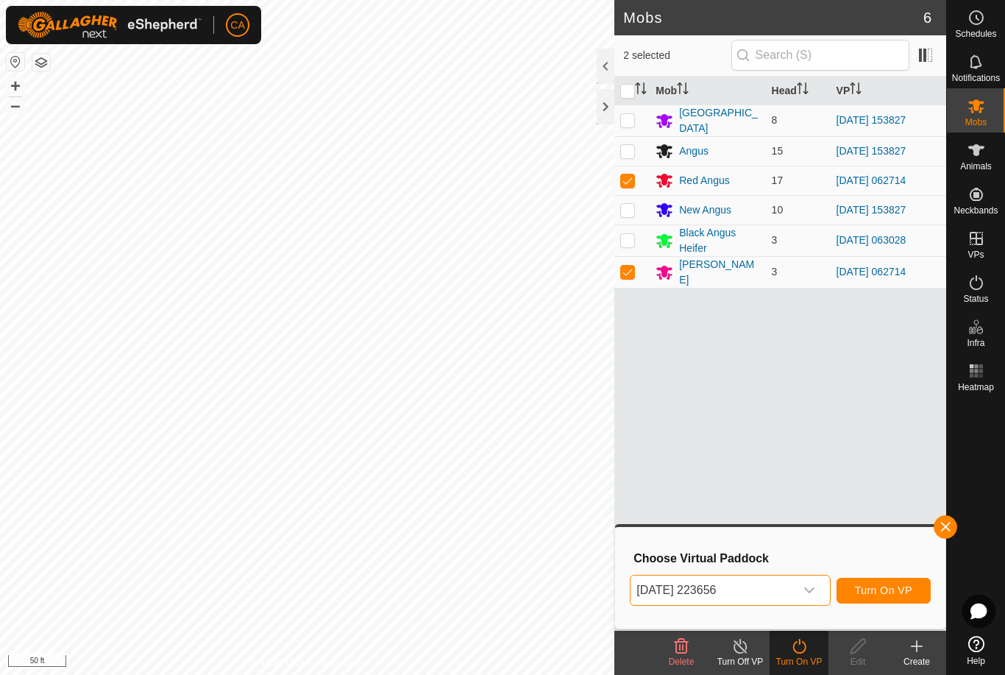
click at [765, 597] on span "[DATE] 223656" at bounding box center [712, 589] width 163 height 29
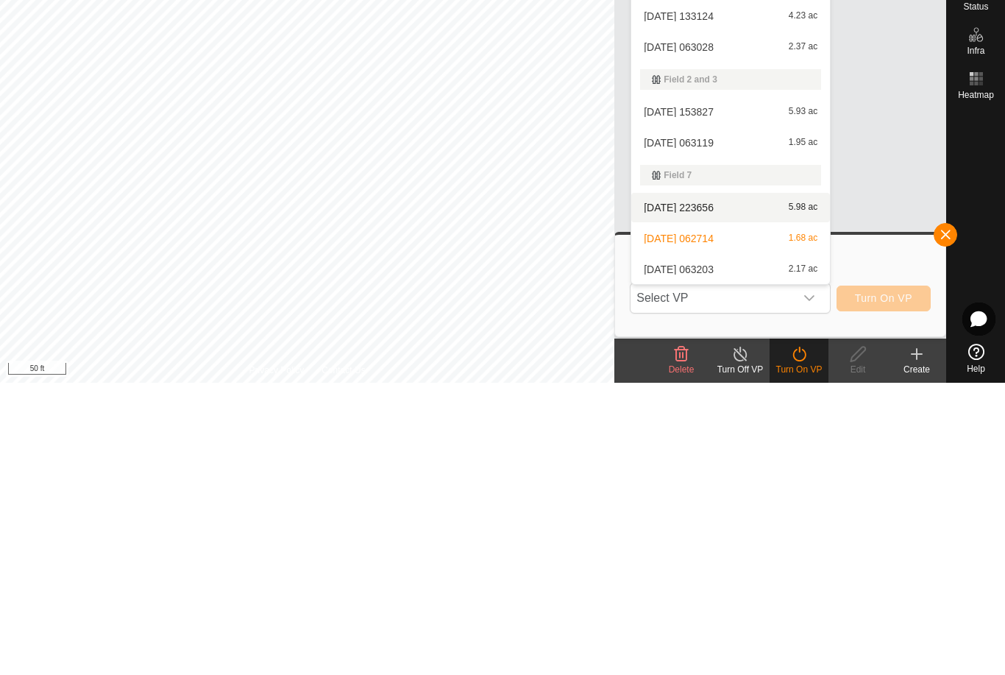
scroll to position [22, 0]
click at [714, 556] on span "[DATE] 063203" at bounding box center [679, 561] width 70 height 10
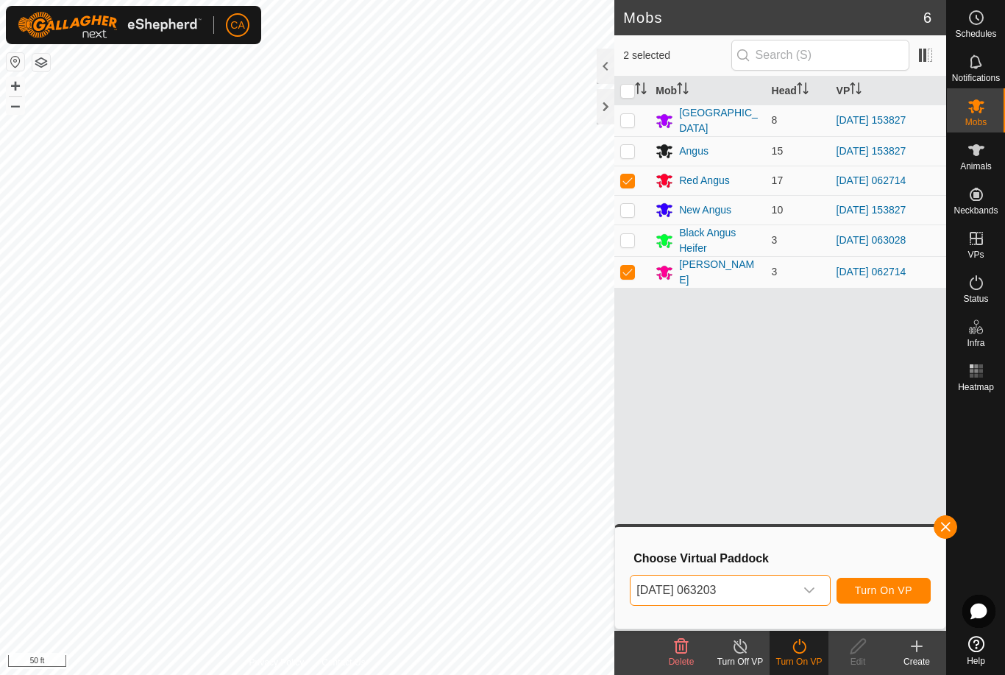
click at [895, 593] on span "Turn On VP" at bounding box center [883, 590] width 57 height 12
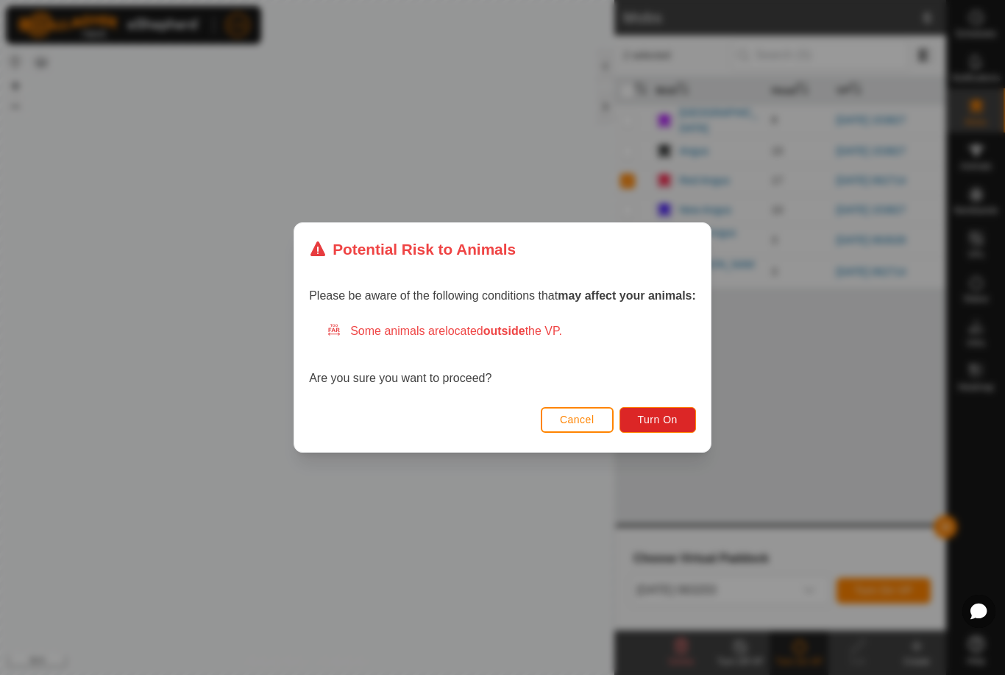
click at [673, 421] on span "Turn On" at bounding box center [658, 420] width 40 height 12
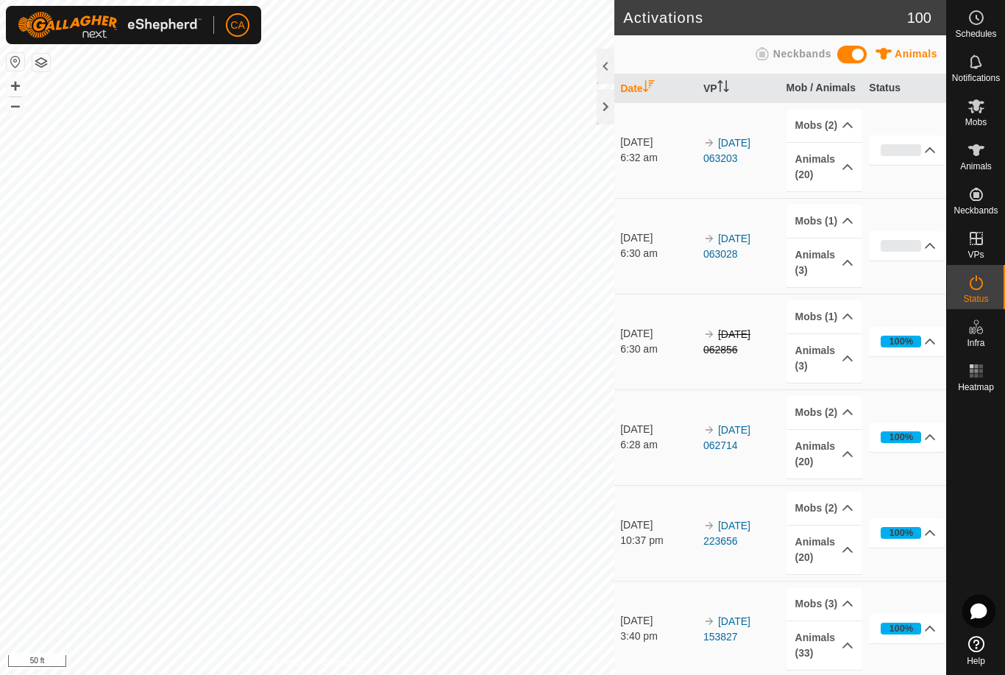
click at [611, 110] on div at bounding box center [606, 106] width 18 height 35
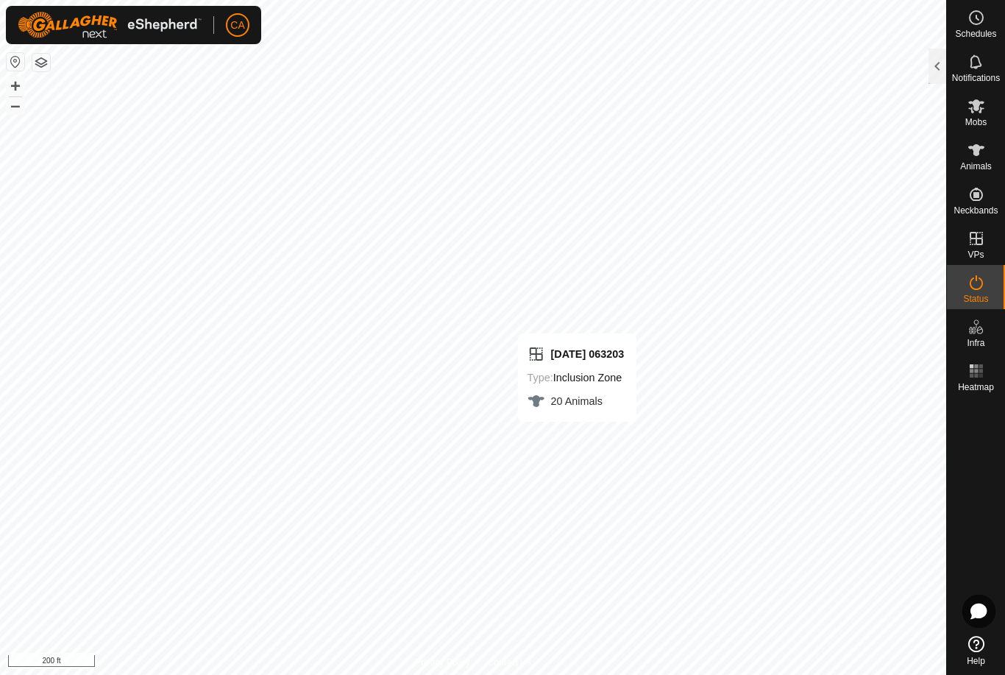
click at [943, 71] on div at bounding box center [938, 66] width 18 height 35
